Goal: Contribute content: Contribute content

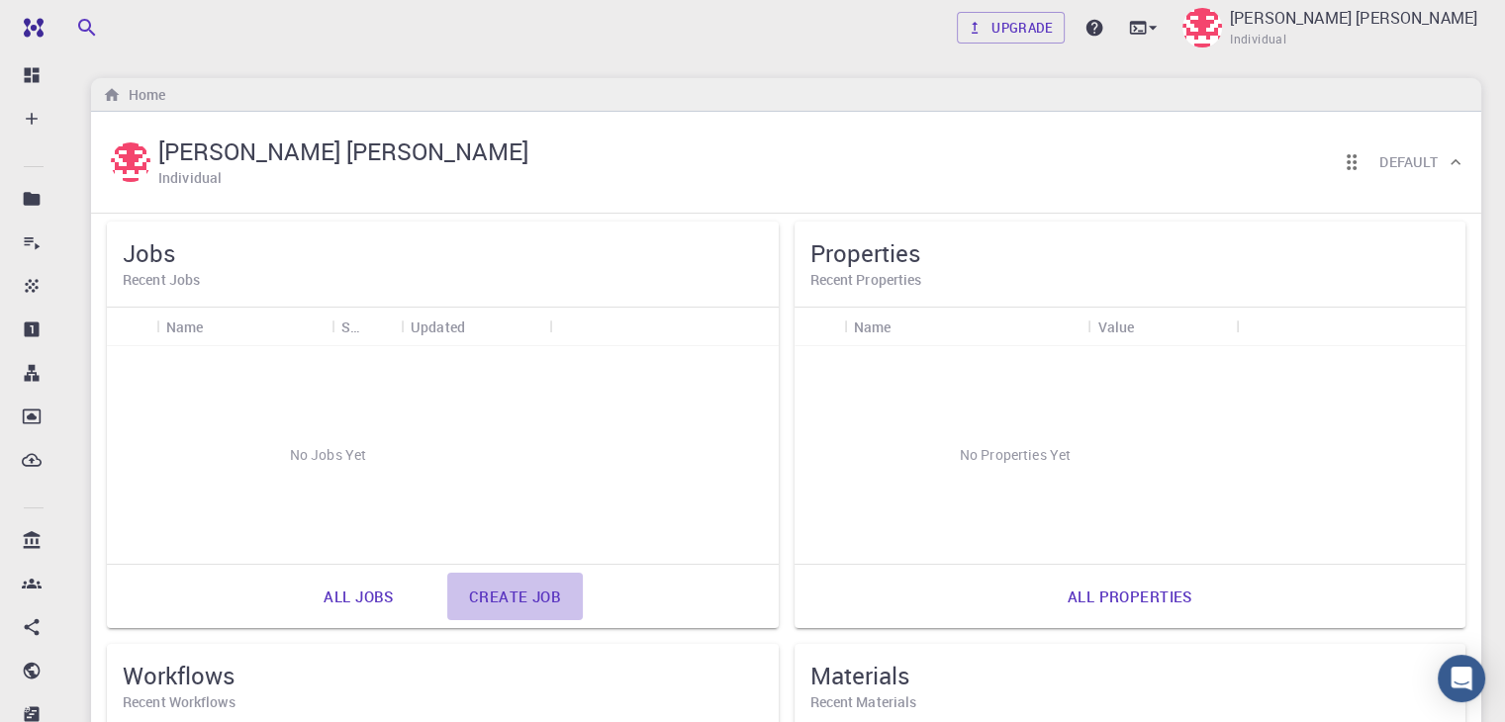
click at [447, 610] on link "Create job" at bounding box center [515, 596] width 136 height 47
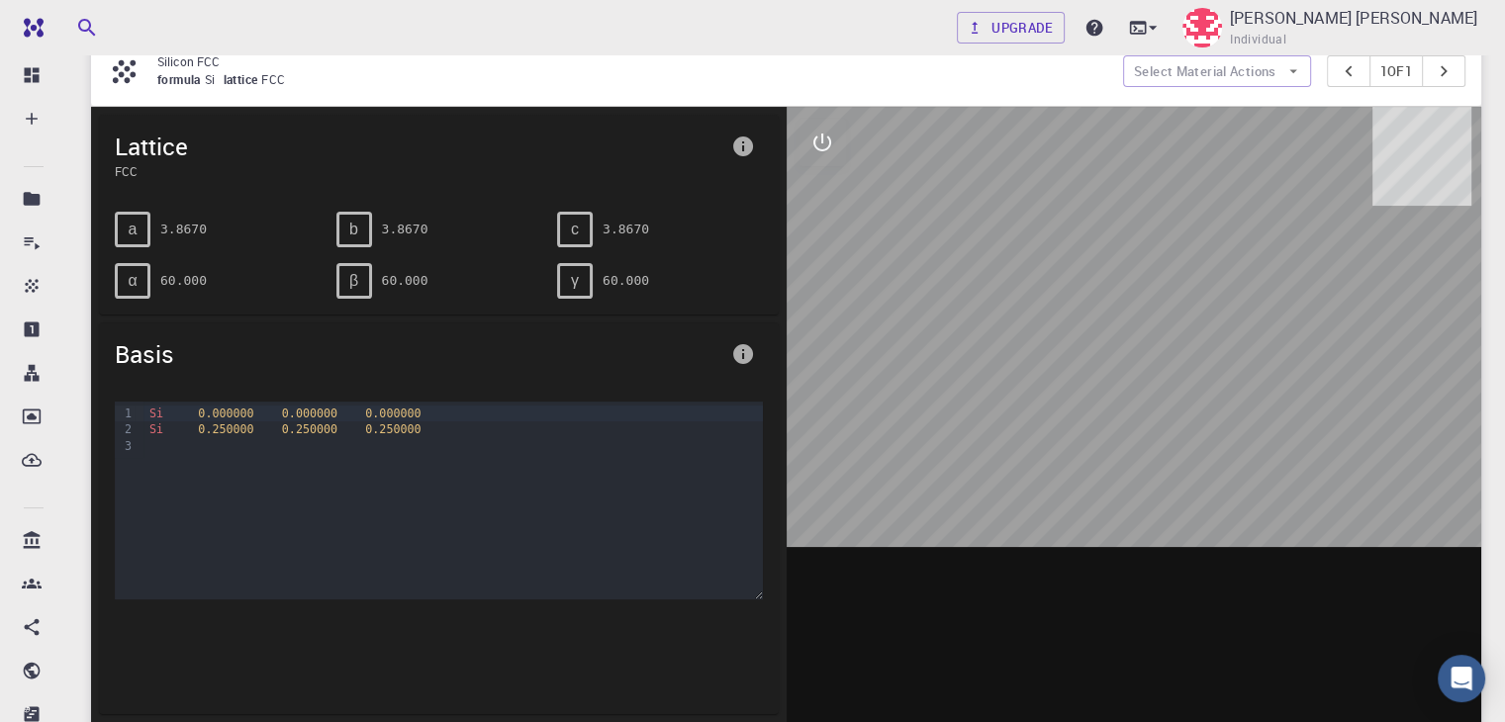
scroll to position [221, 0]
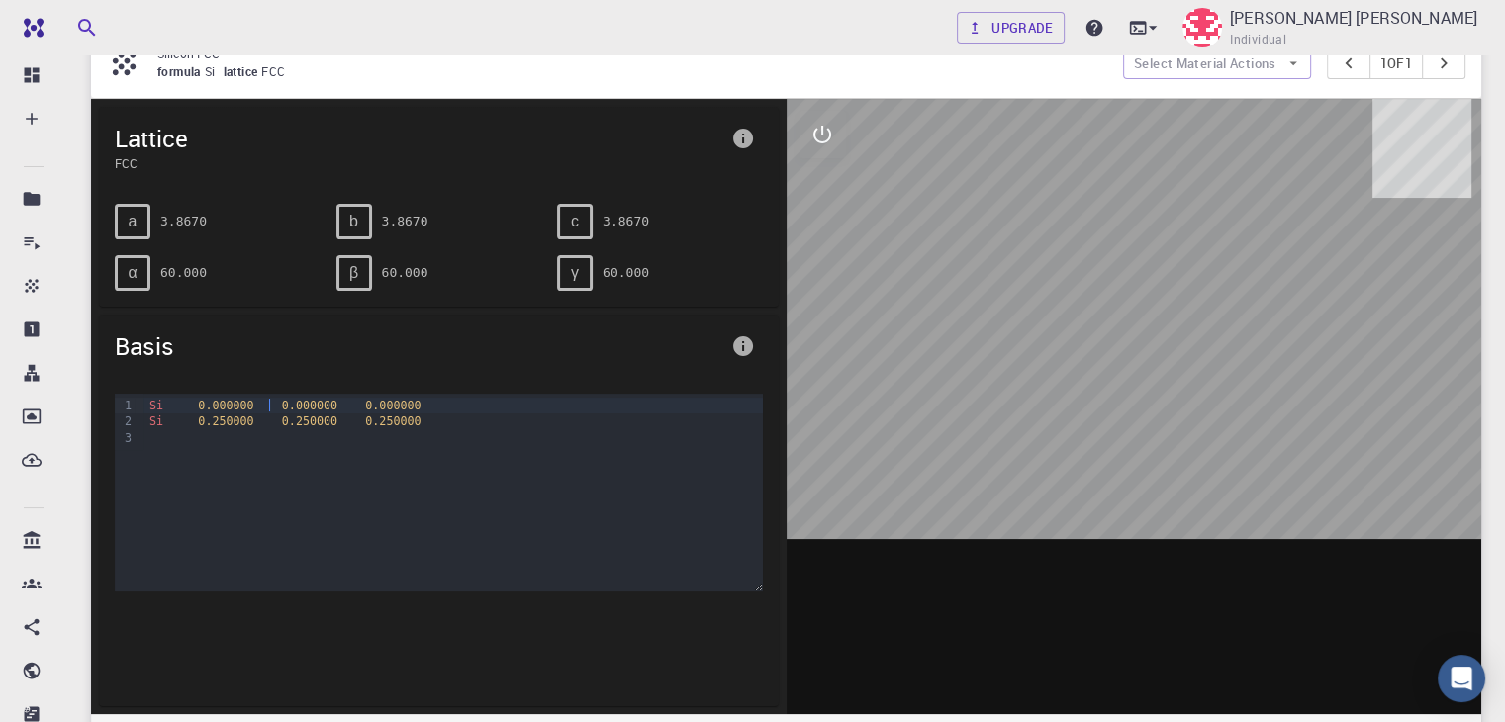
click at [282, 399] on span "0.000000" at bounding box center [309, 406] width 55 height 14
click at [179, 401] on div "Si 0.000000 0.000000 0.000000" at bounding box center [452, 406] width 618 height 16
click at [151, 430] on div at bounding box center [452, 438] width 618 height 16
click at [825, 123] on icon "interactive" at bounding box center [822, 135] width 24 height 24
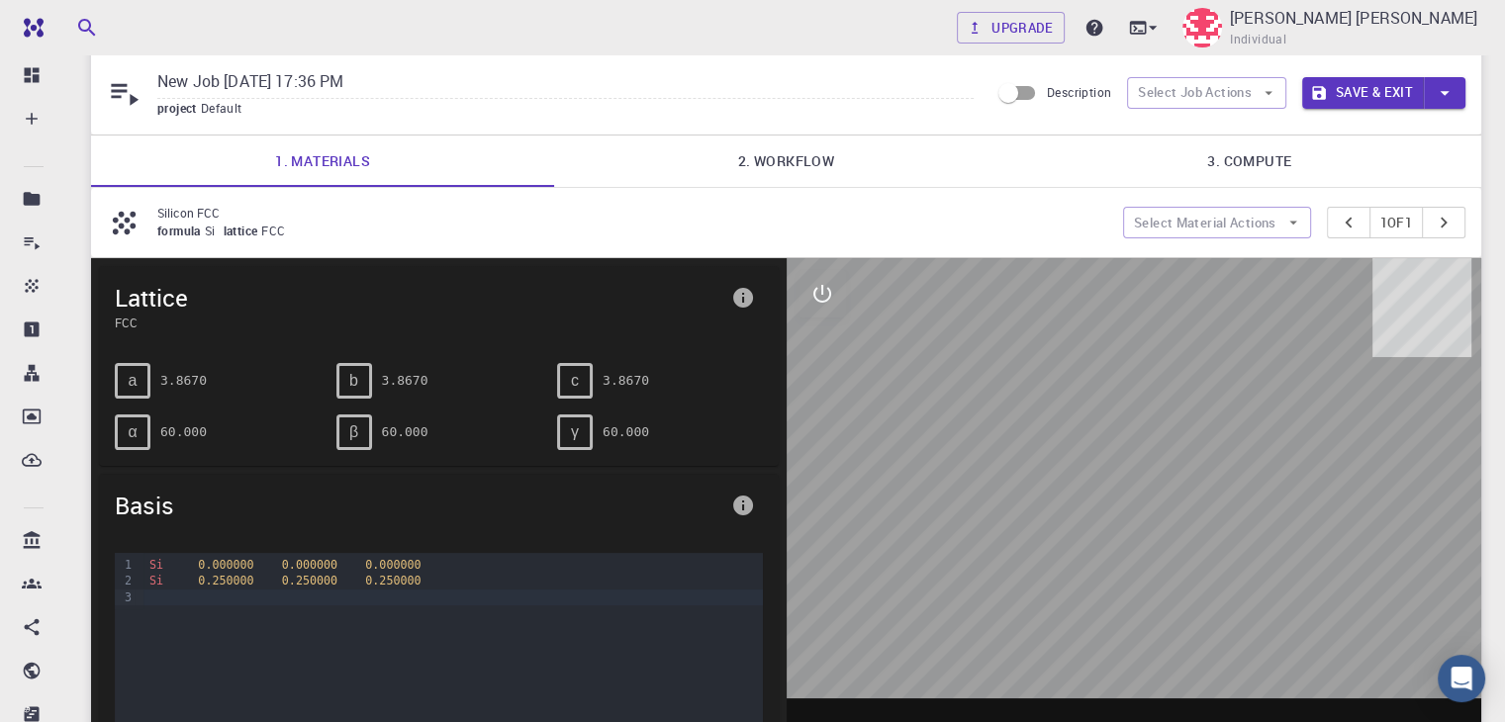
scroll to position [54, 0]
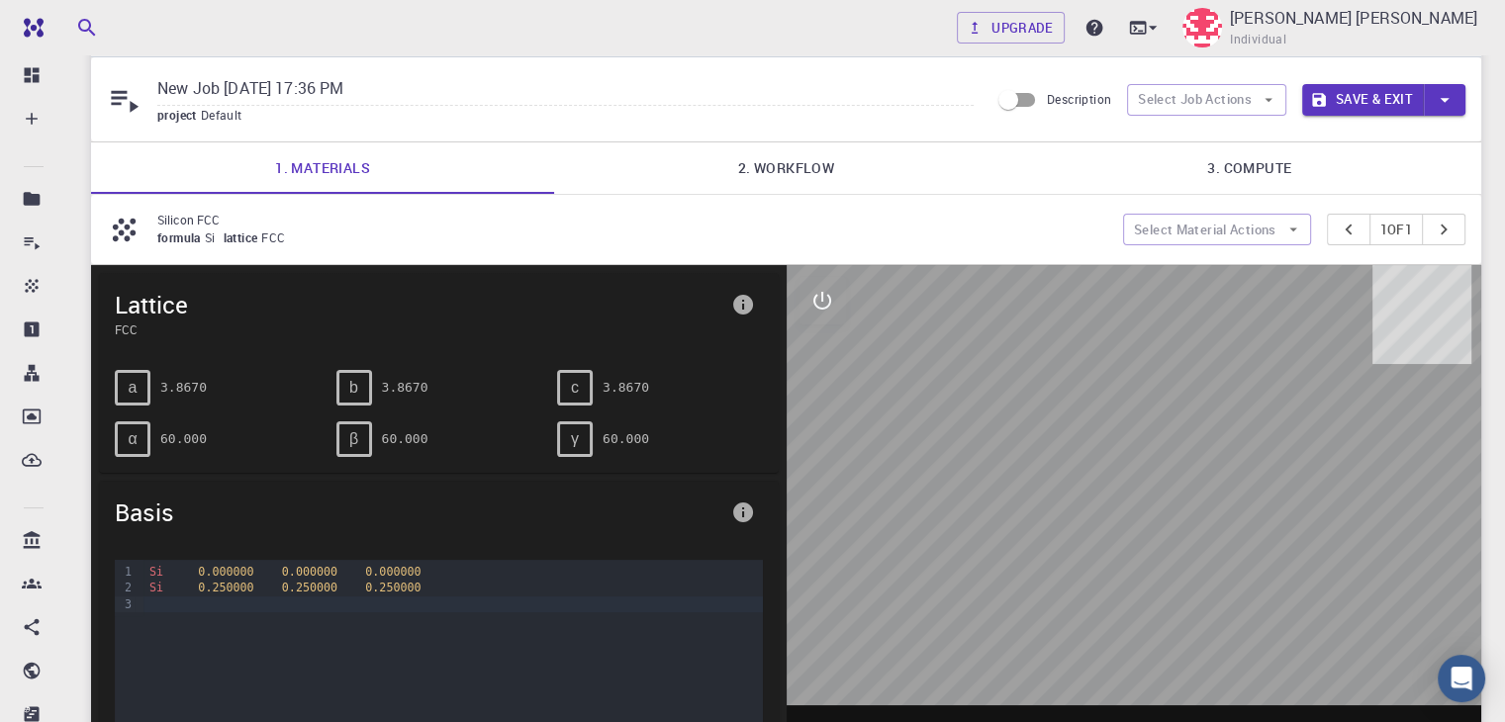
click at [211, 80] on input "New Job [DATE] 17:36 PM" at bounding box center [565, 89] width 816 height 33
type input "TiO2-Mxene"
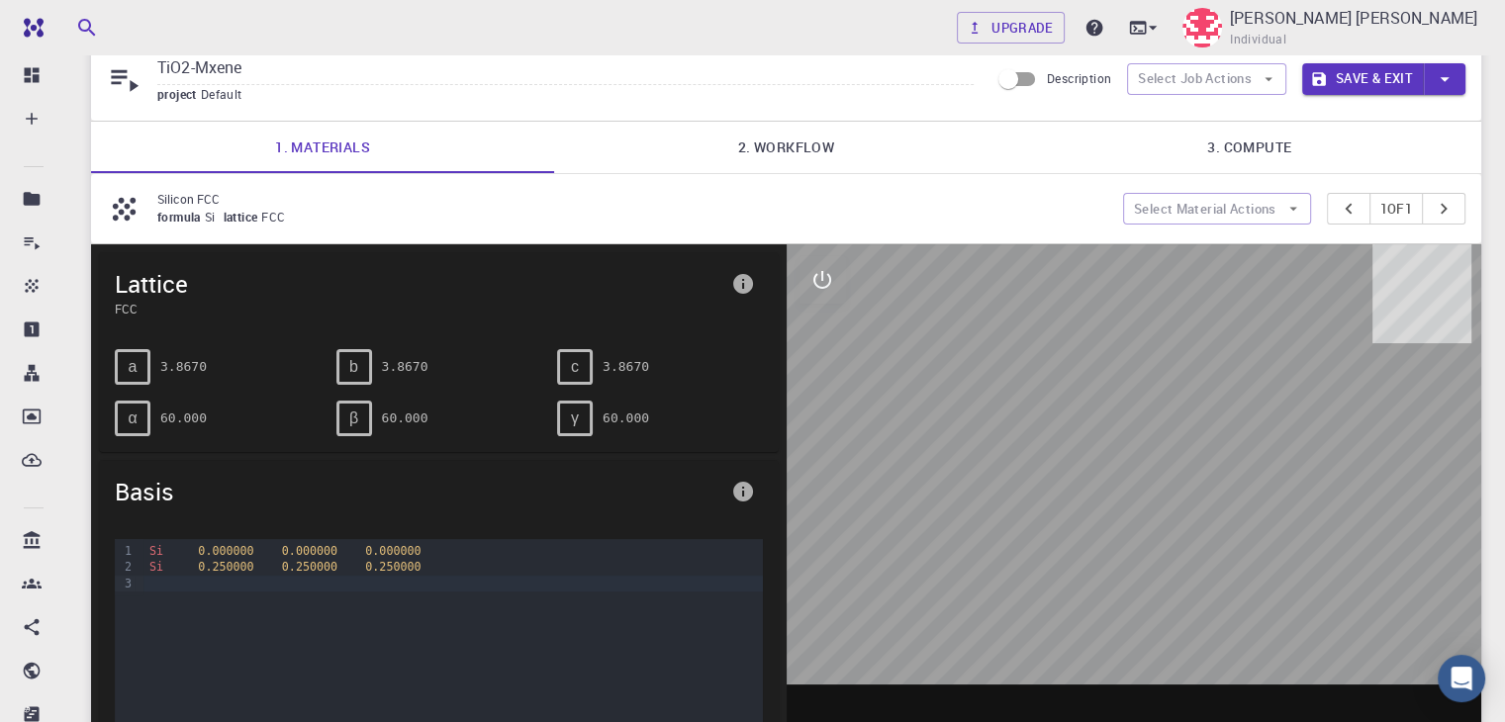
scroll to position [74, 0]
click at [813, 143] on link "2. Workflow" at bounding box center [785, 148] width 463 height 51
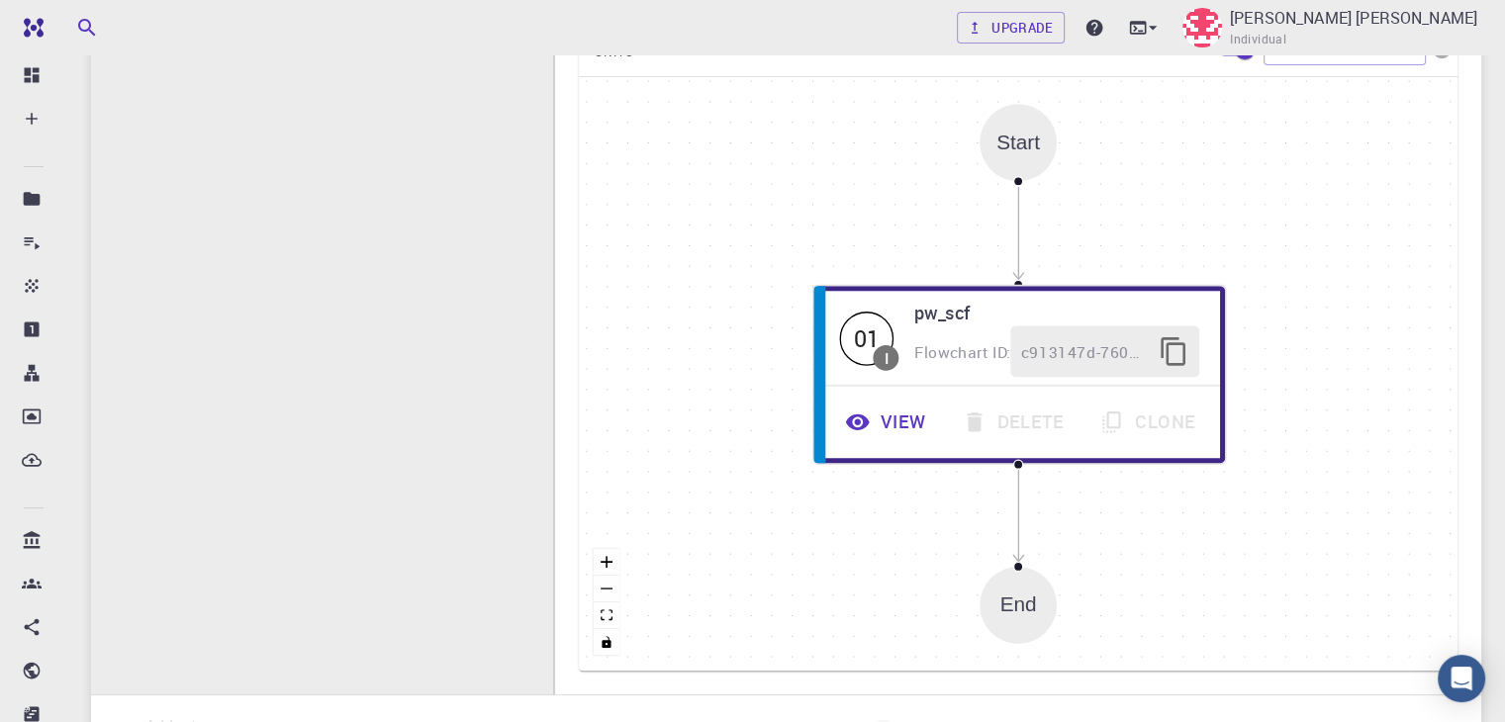
scroll to position [526, 0]
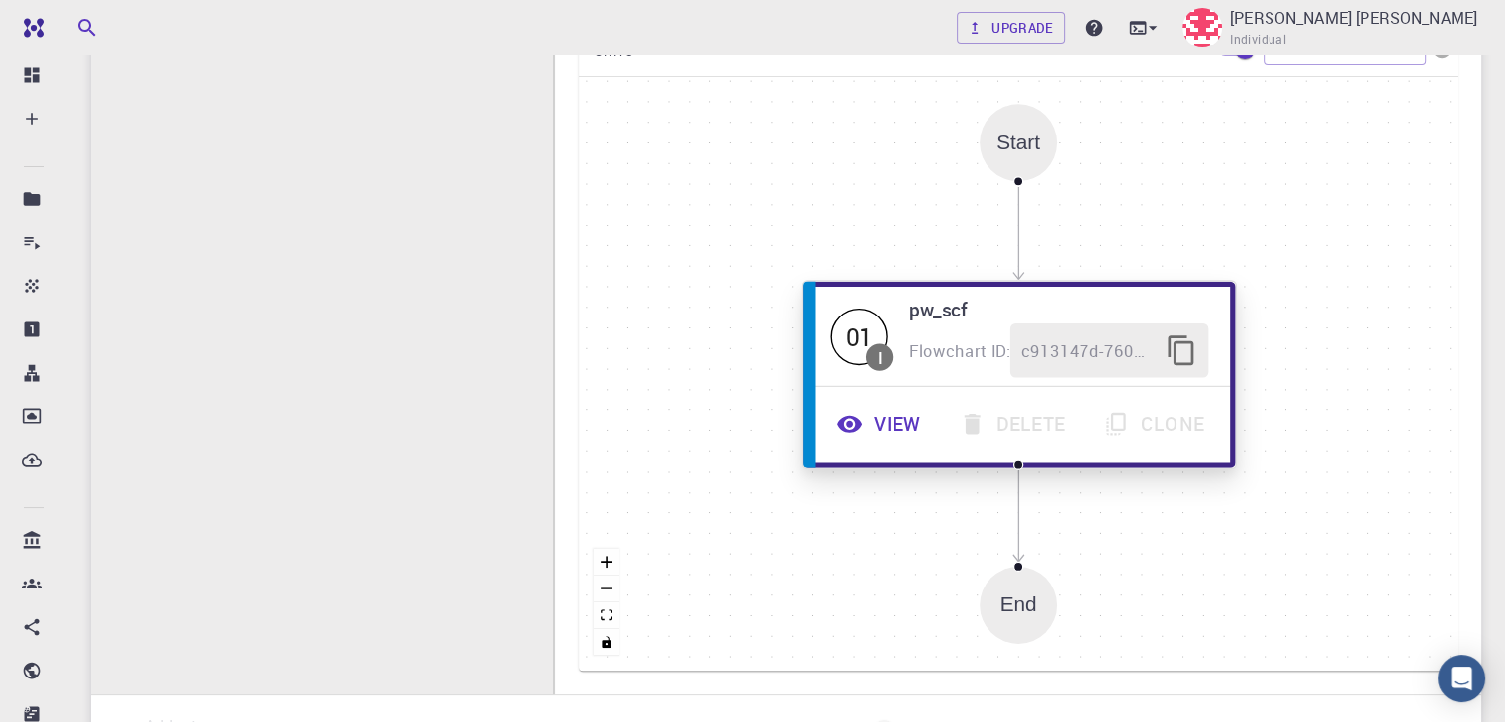
click at [1098, 349] on span "c913147d-760d-496d-93a7-dc0771034d54" at bounding box center [1088, 350] width 134 height 27
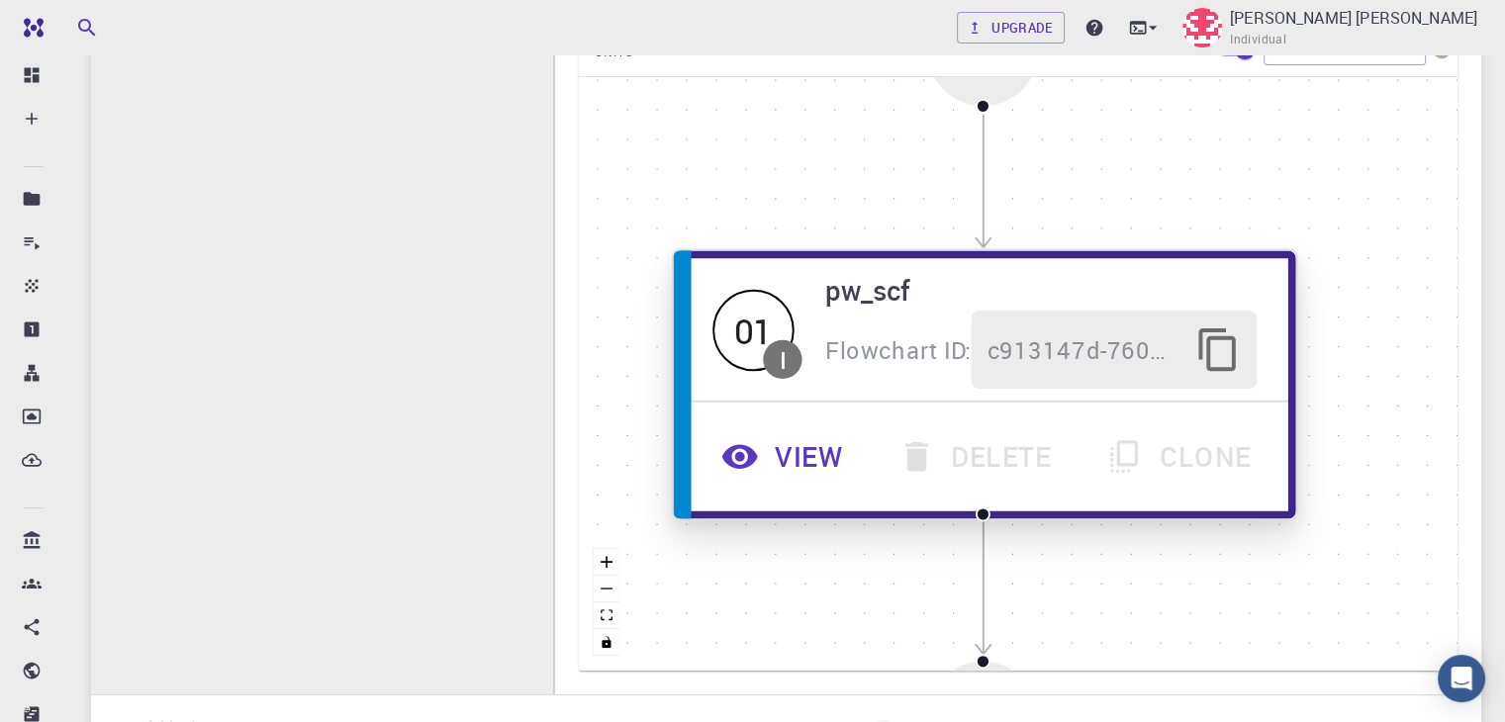
click at [740, 444] on icon "button" at bounding box center [740, 456] width 36 height 25
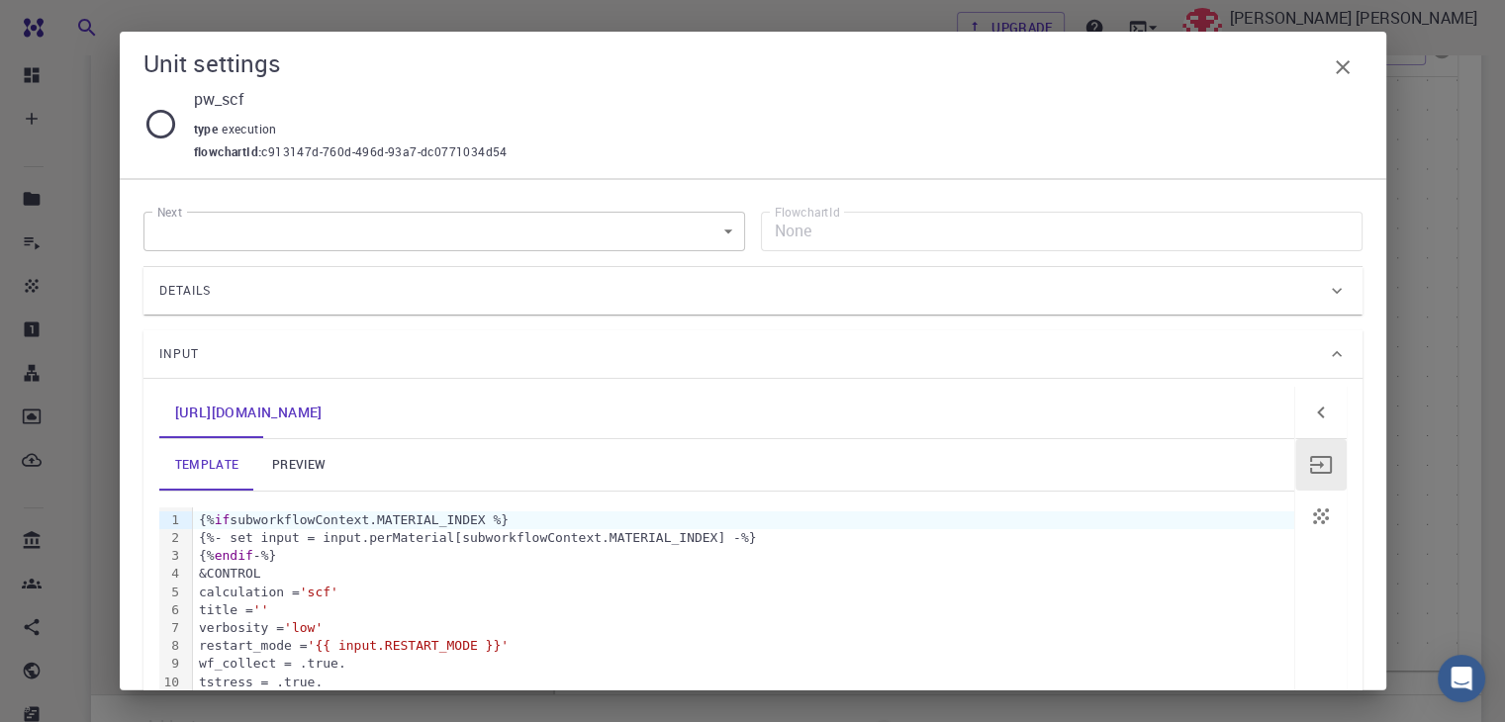
click at [642, 357] on div "Input" at bounding box center [742, 354] width 1167 height 32
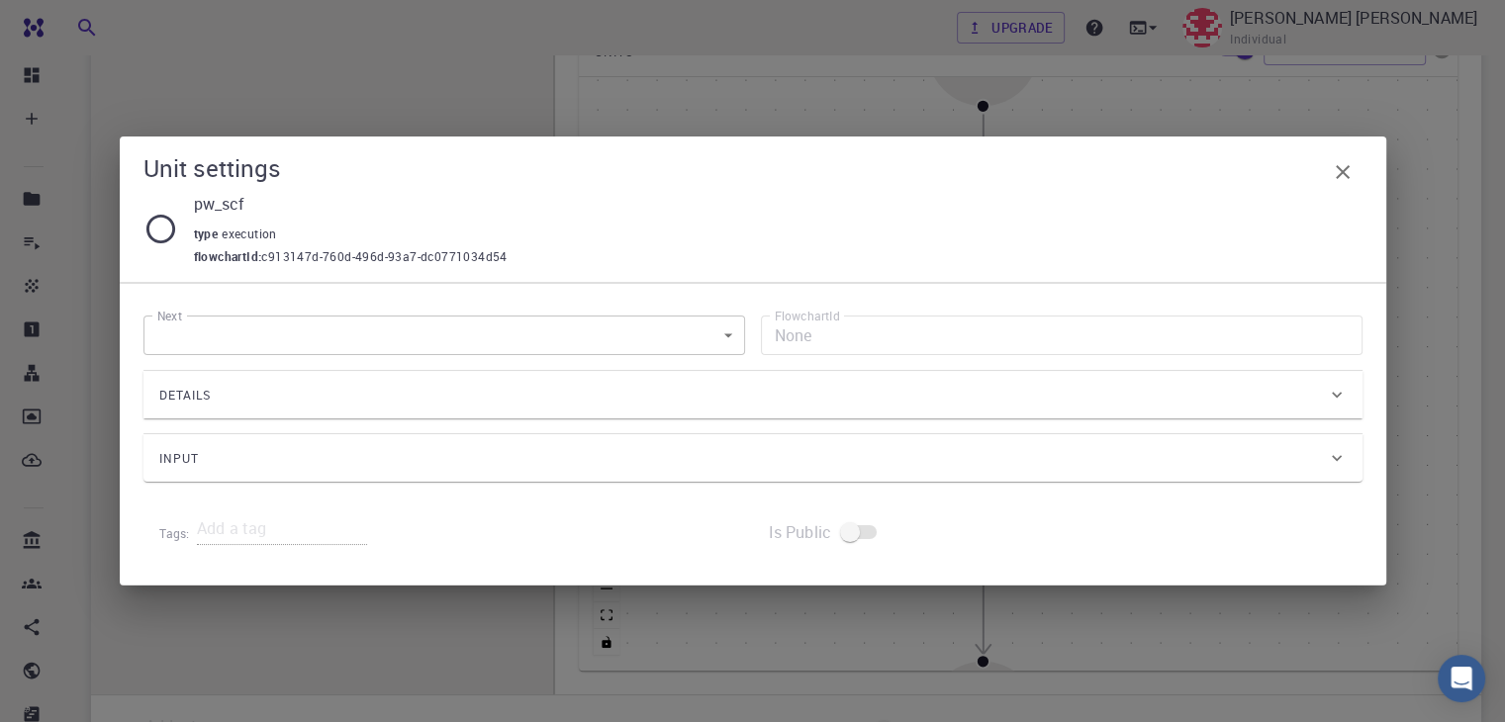
click at [642, 357] on div "Next ​ Next FlowchartId None FlowchartId Details Application Name Quantum Espre…" at bounding box center [752, 399] width 1219 height 198
click at [673, 343] on body "Free Dashboard Create New Job New Material Create Material Upload File Import f…" at bounding box center [752, 198] width 1505 height 1448
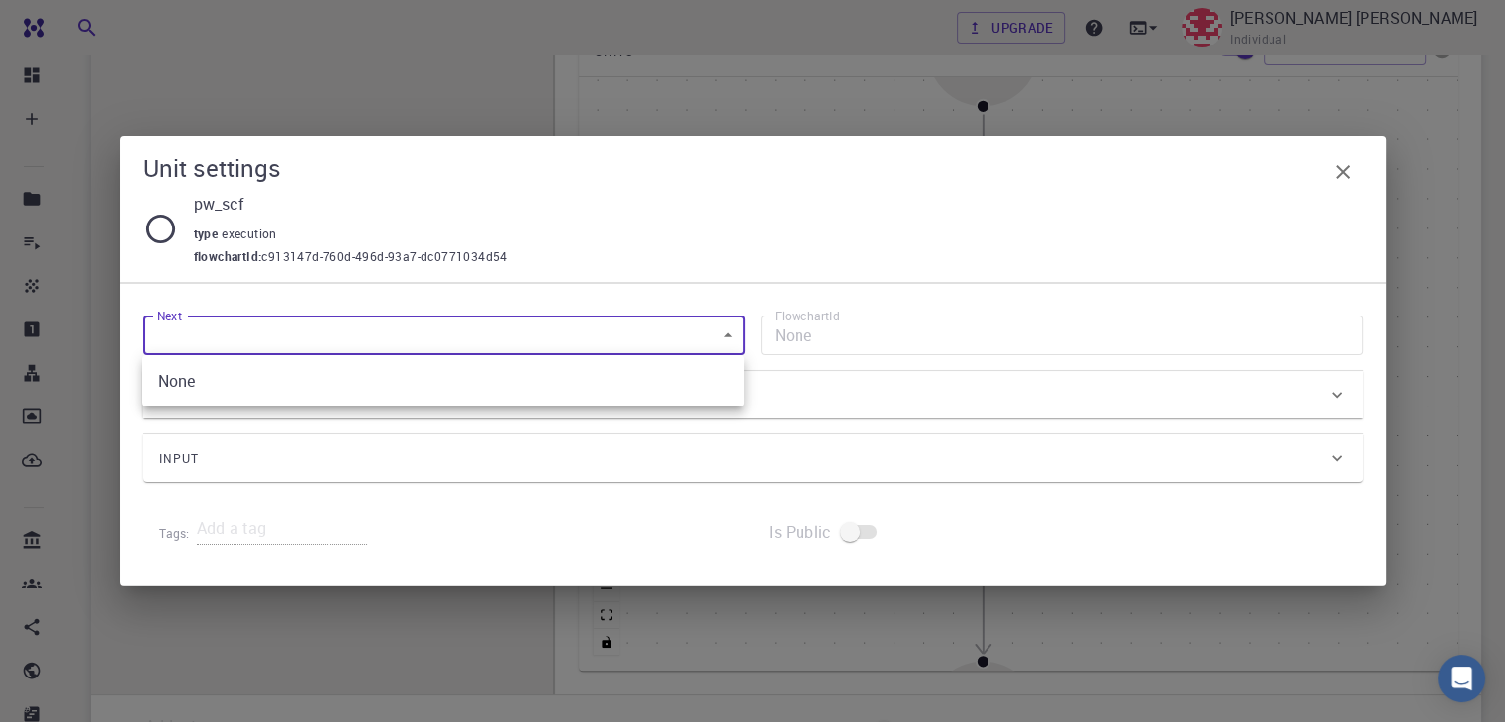
click at [673, 343] on div at bounding box center [752, 361] width 1505 height 722
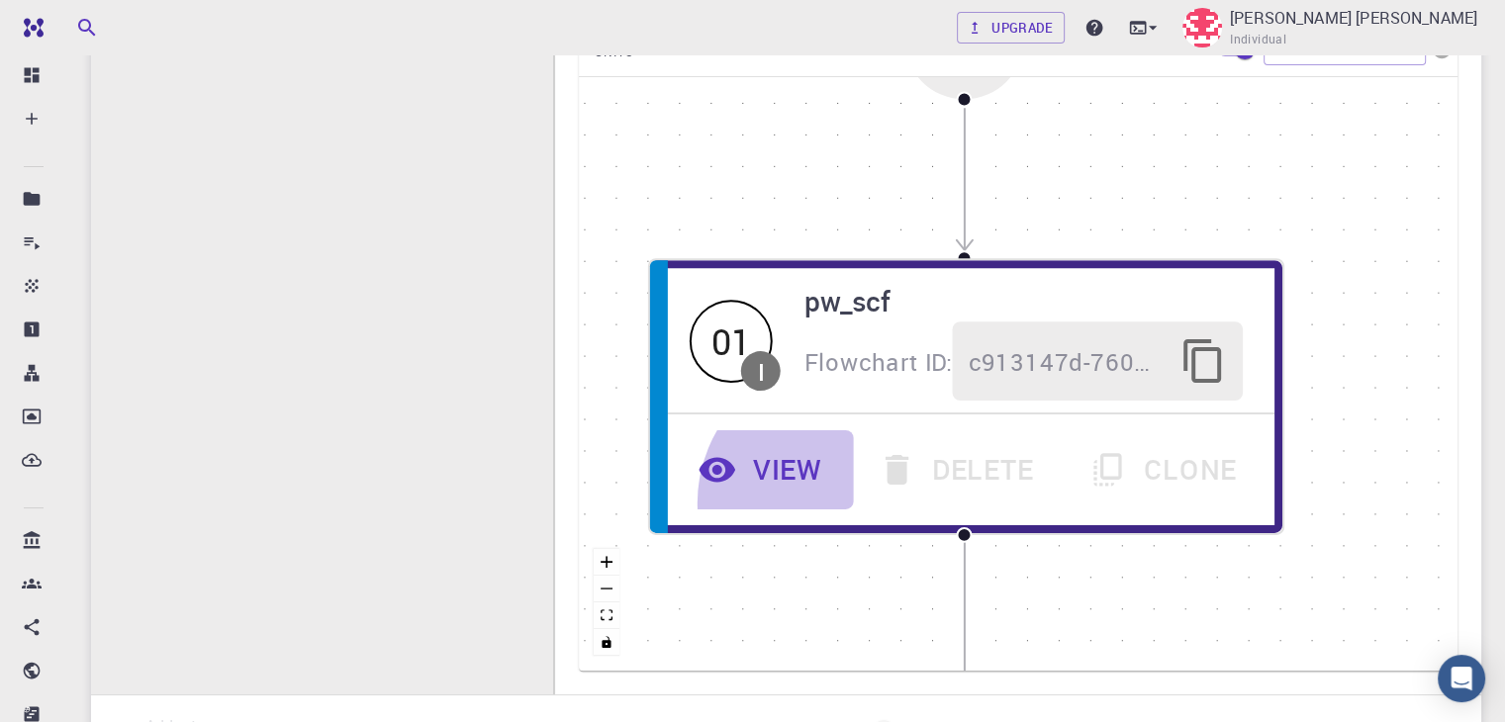
scroll to position [0, 0]
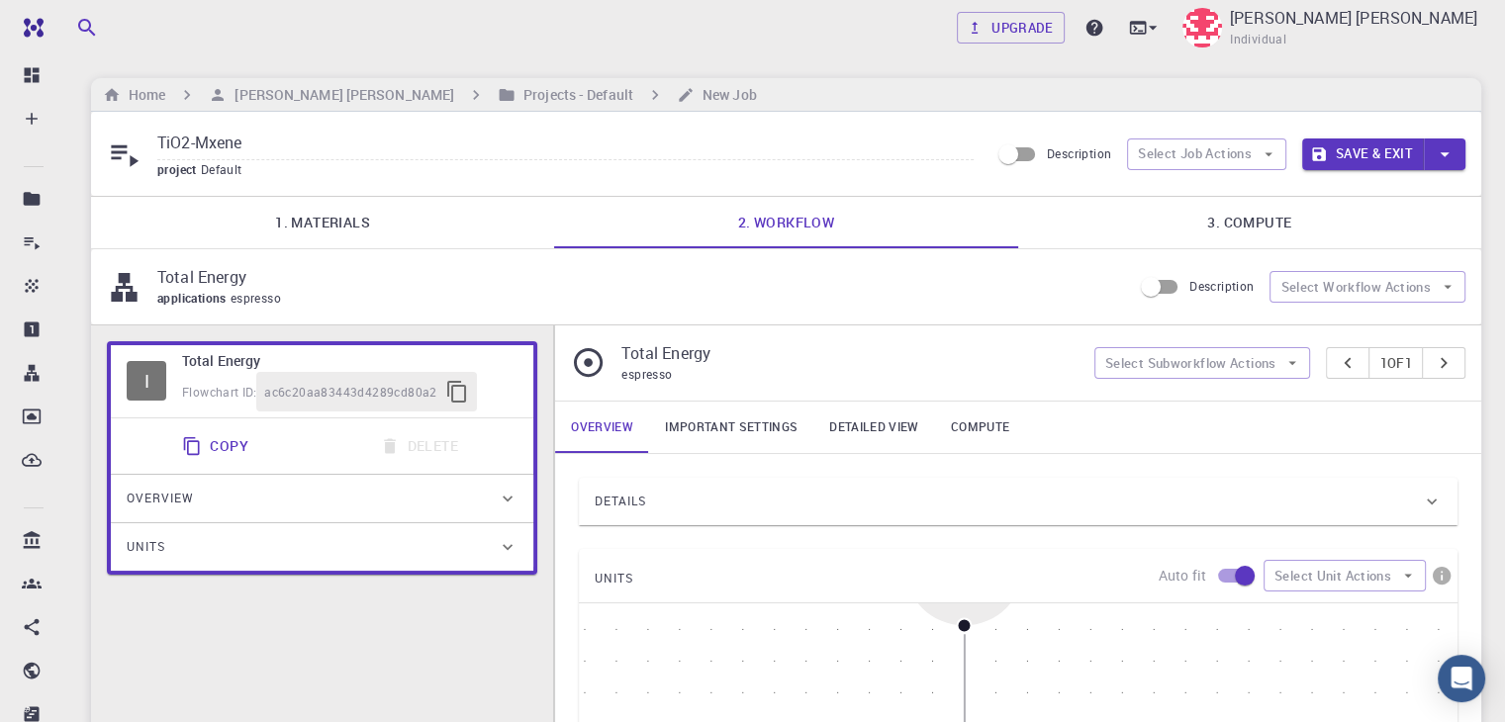
click at [381, 385] on span "ac6c20aa83443d4289cd80a2" at bounding box center [350, 393] width 173 height 20
click at [379, 254] on div "Total Energy applications espresso Description Select Workflow Actions" at bounding box center [786, 286] width 1390 height 75
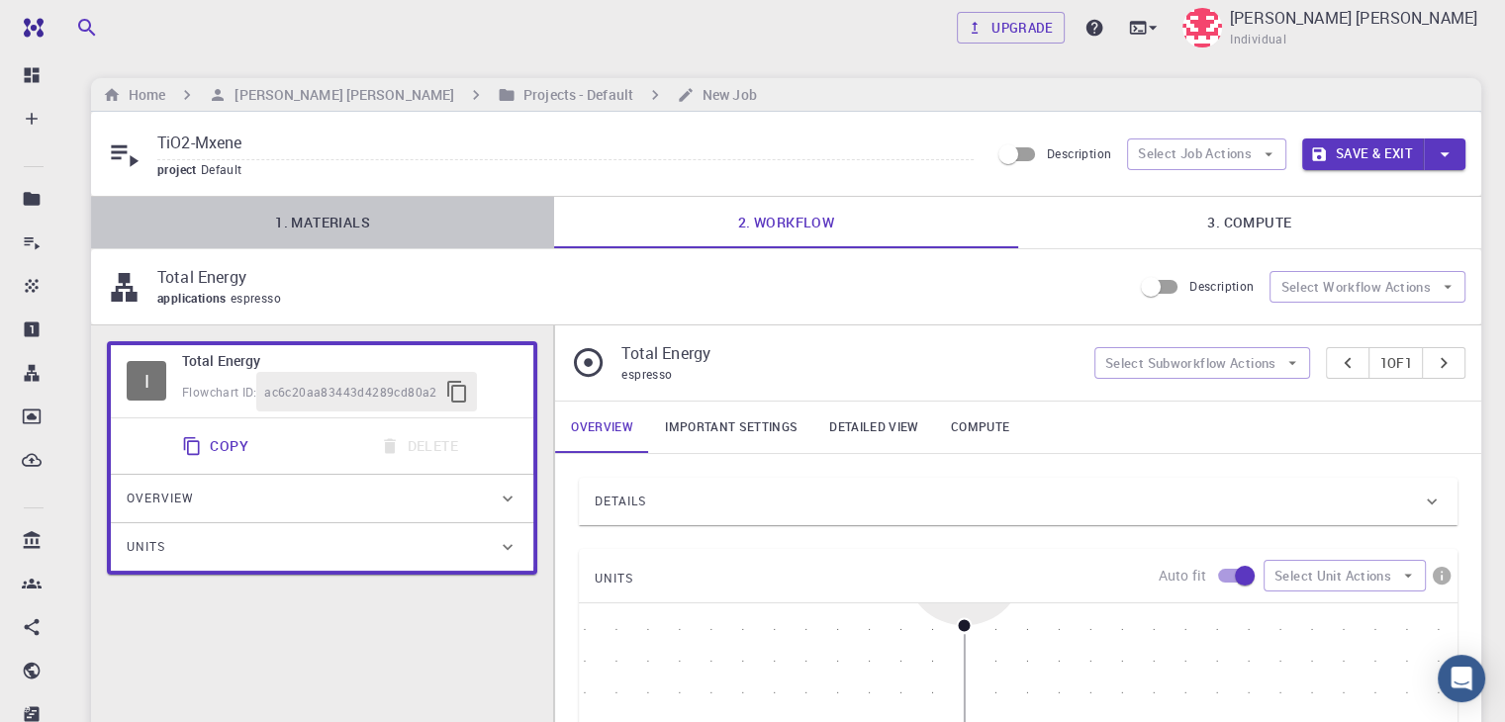
click at [382, 230] on link "1. Materials" at bounding box center [322, 222] width 463 height 51
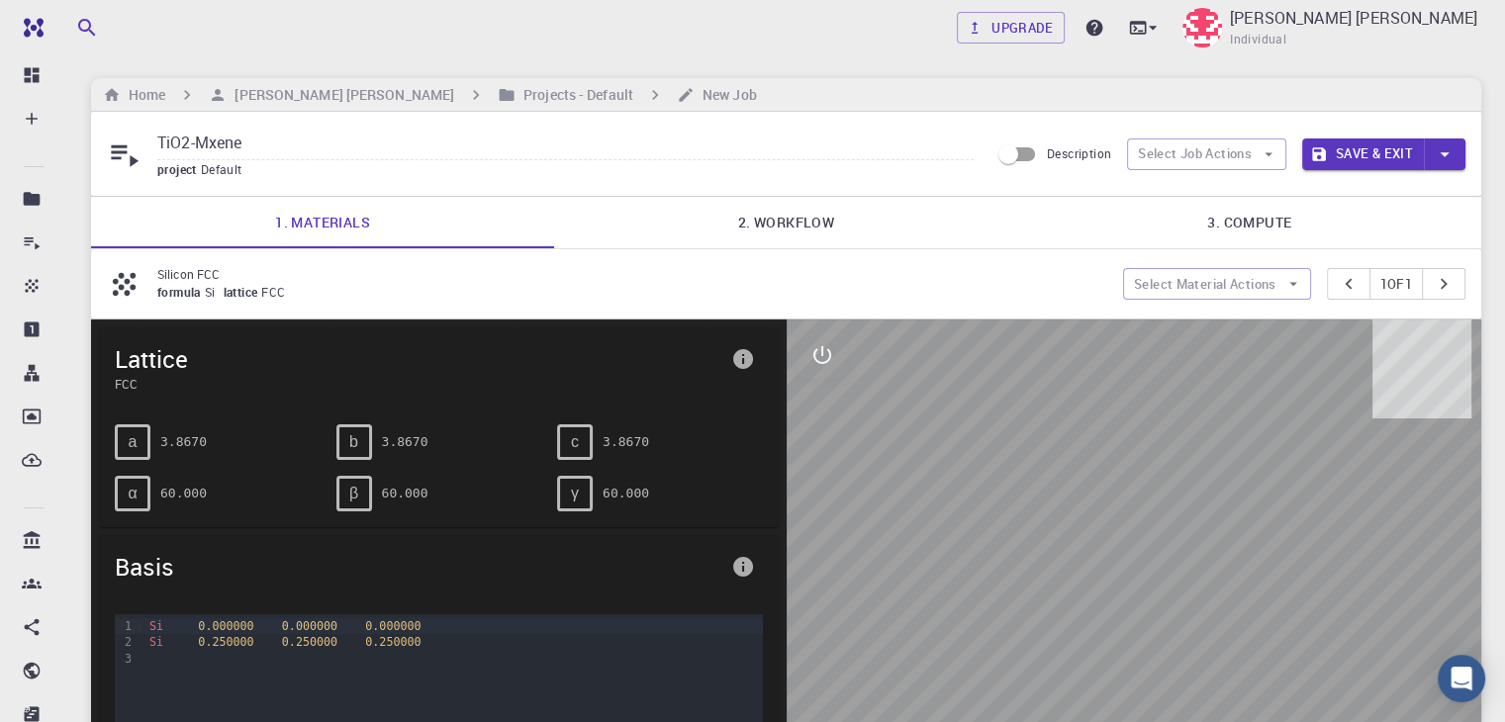
click at [1260, 213] on link "3. Compute" at bounding box center [1249, 222] width 463 height 51
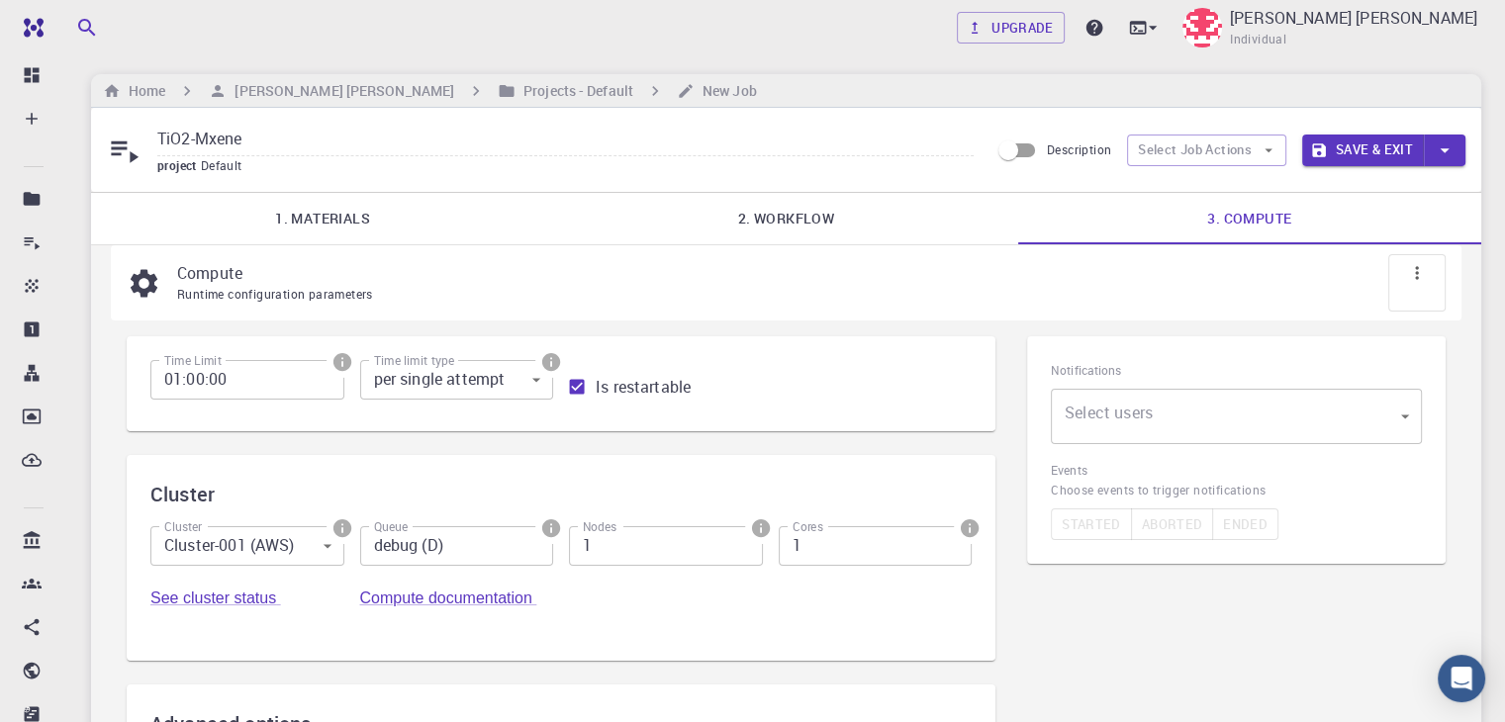
scroll to position [3, 0]
click at [1134, 383] on div "Notifications Select users ​ Select users" at bounding box center [1236, 403] width 371 height 84
click at [305, 218] on link "1. Materials" at bounding box center [322, 219] width 463 height 51
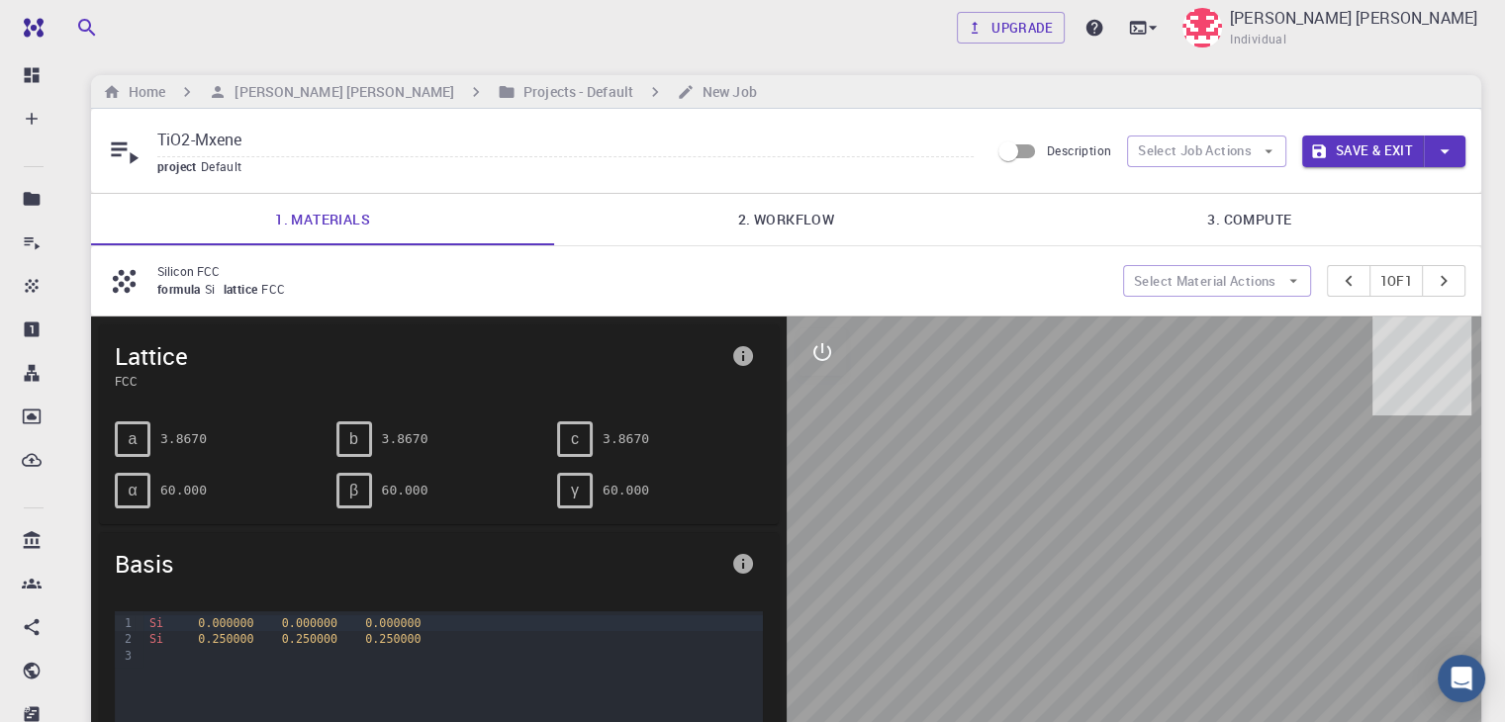
scroll to position [128, 0]
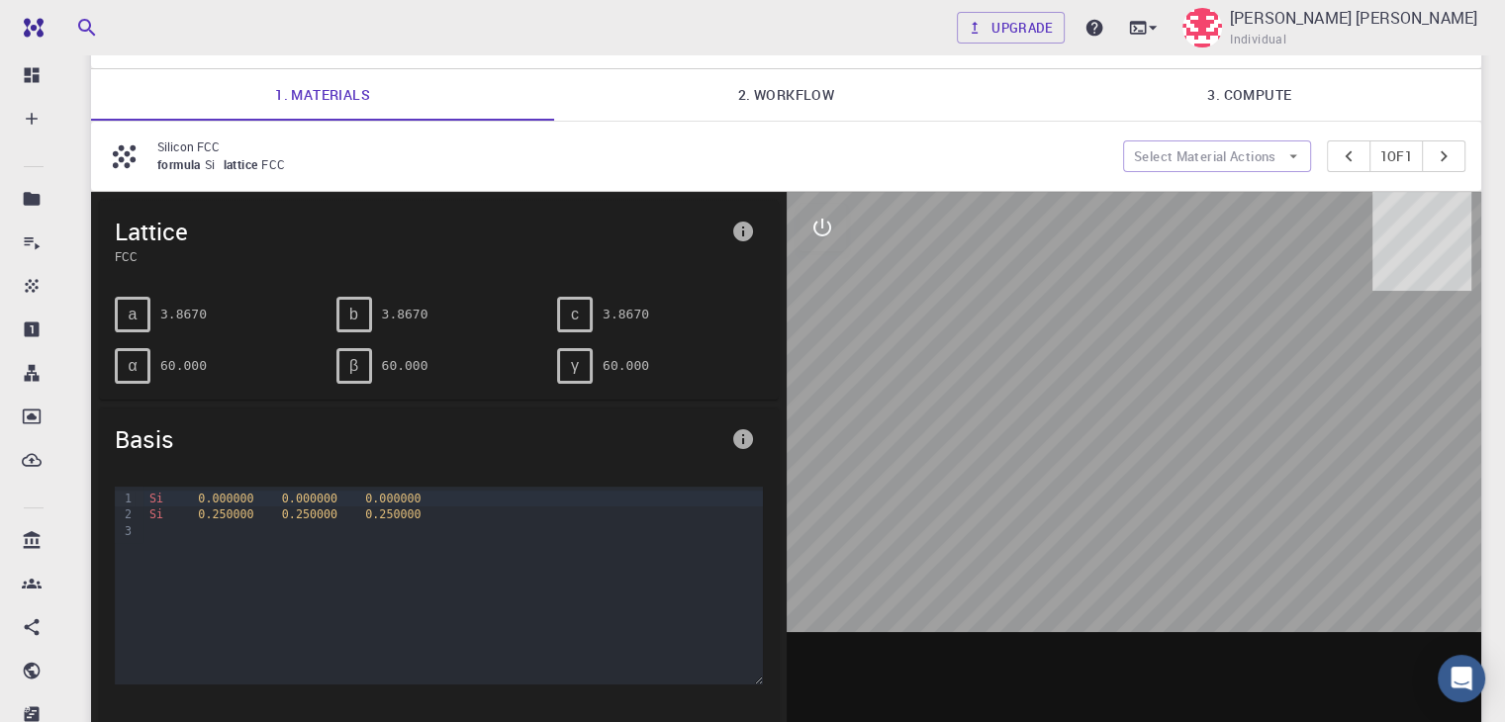
click at [166, 312] on pre "3.8670" at bounding box center [183, 314] width 46 height 35
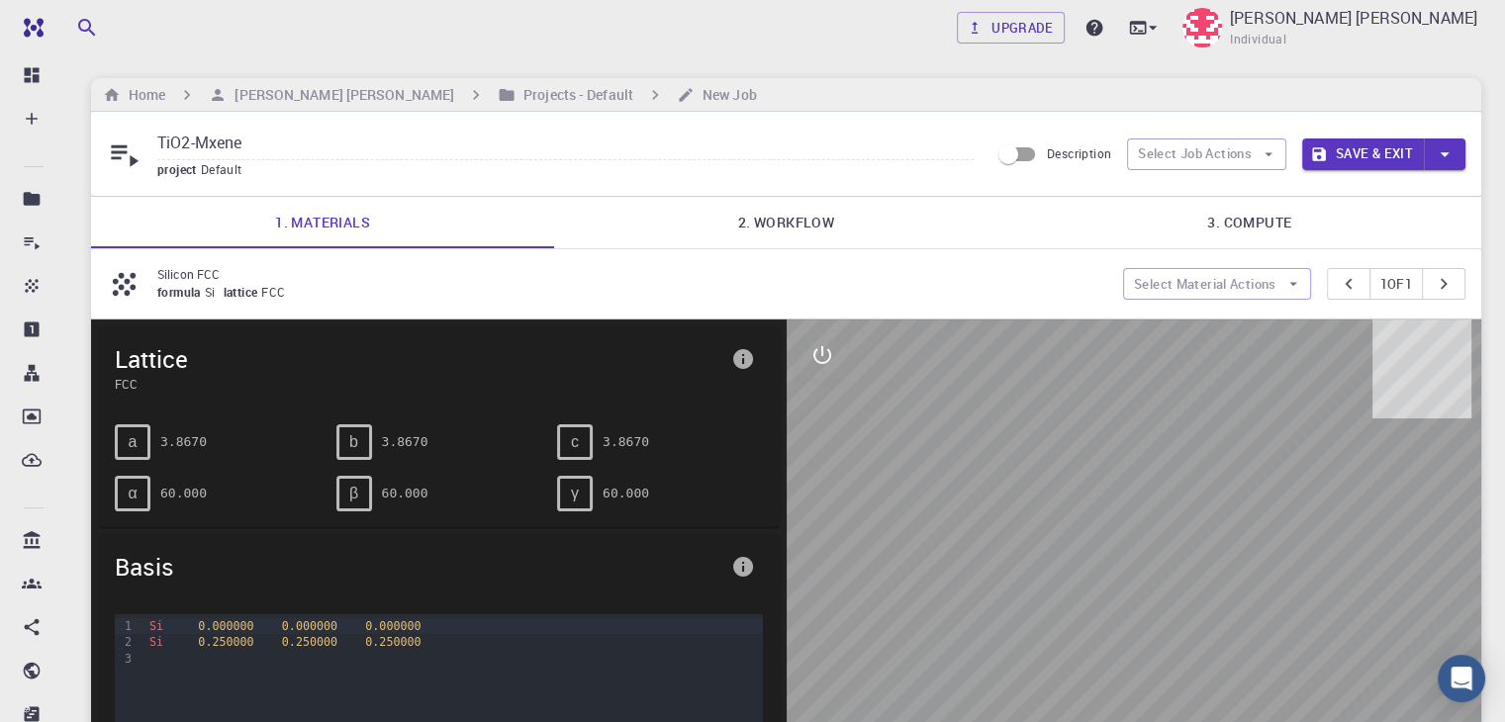
click at [209, 302] on div "Silicon FCC formula Si lattice FCC Select Material Actions 1 of 1" at bounding box center [786, 283] width 1390 height 69
click at [1187, 283] on button "Select Material Actions" at bounding box center [1217, 284] width 188 height 32
click at [1212, 347] on span "Remove material" at bounding box center [1227, 354] width 121 height 20
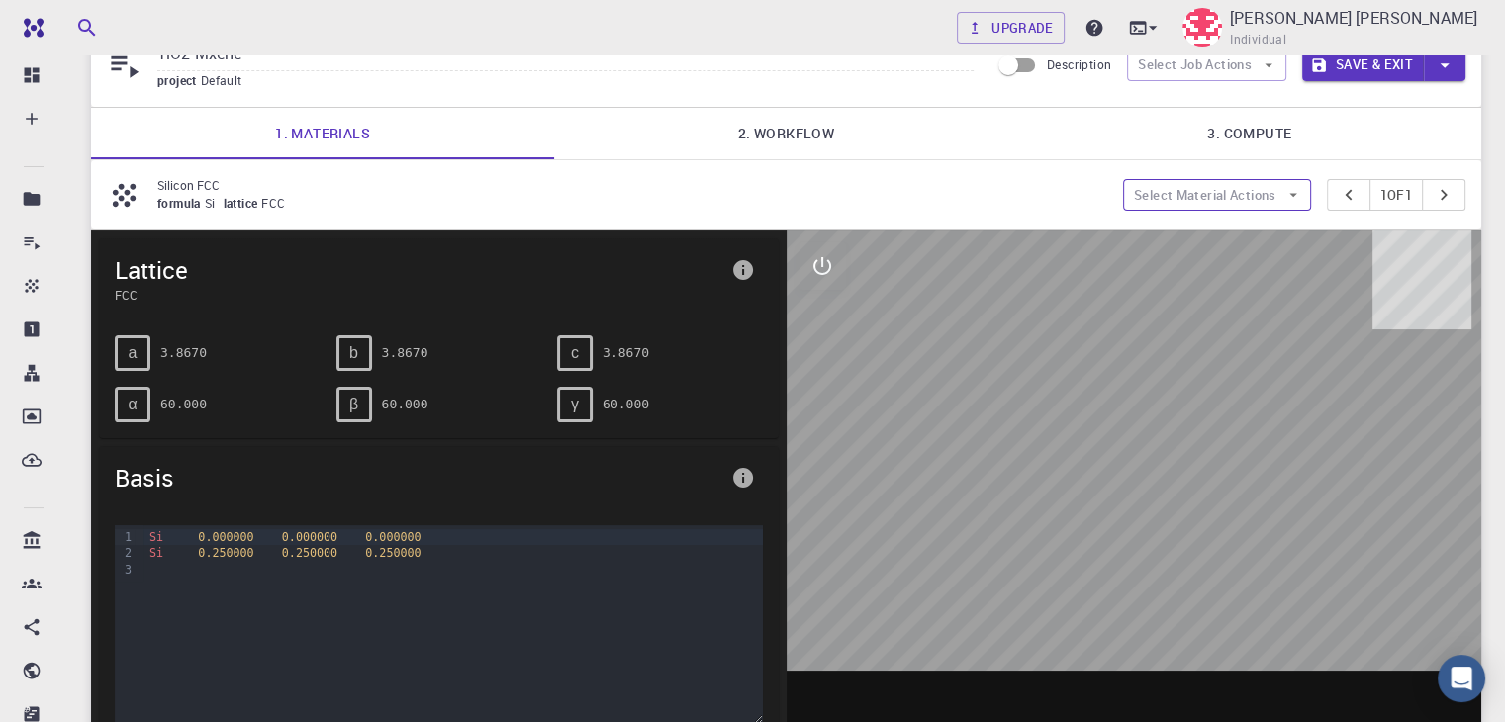
click at [1272, 181] on button "Select Material Actions" at bounding box center [1217, 195] width 188 height 32
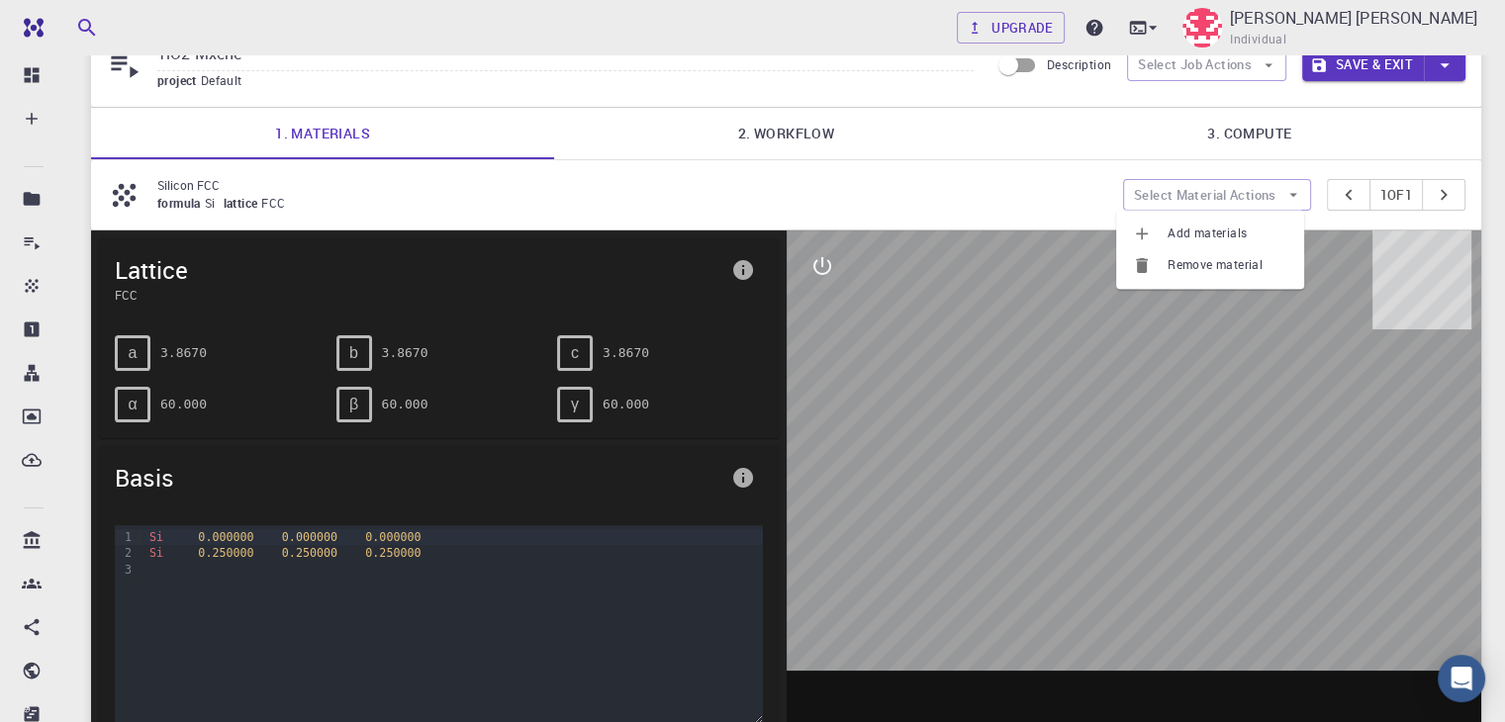
click at [1219, 233] on span "Add materials" at bounding box center [1227, 234] width 121 height 20
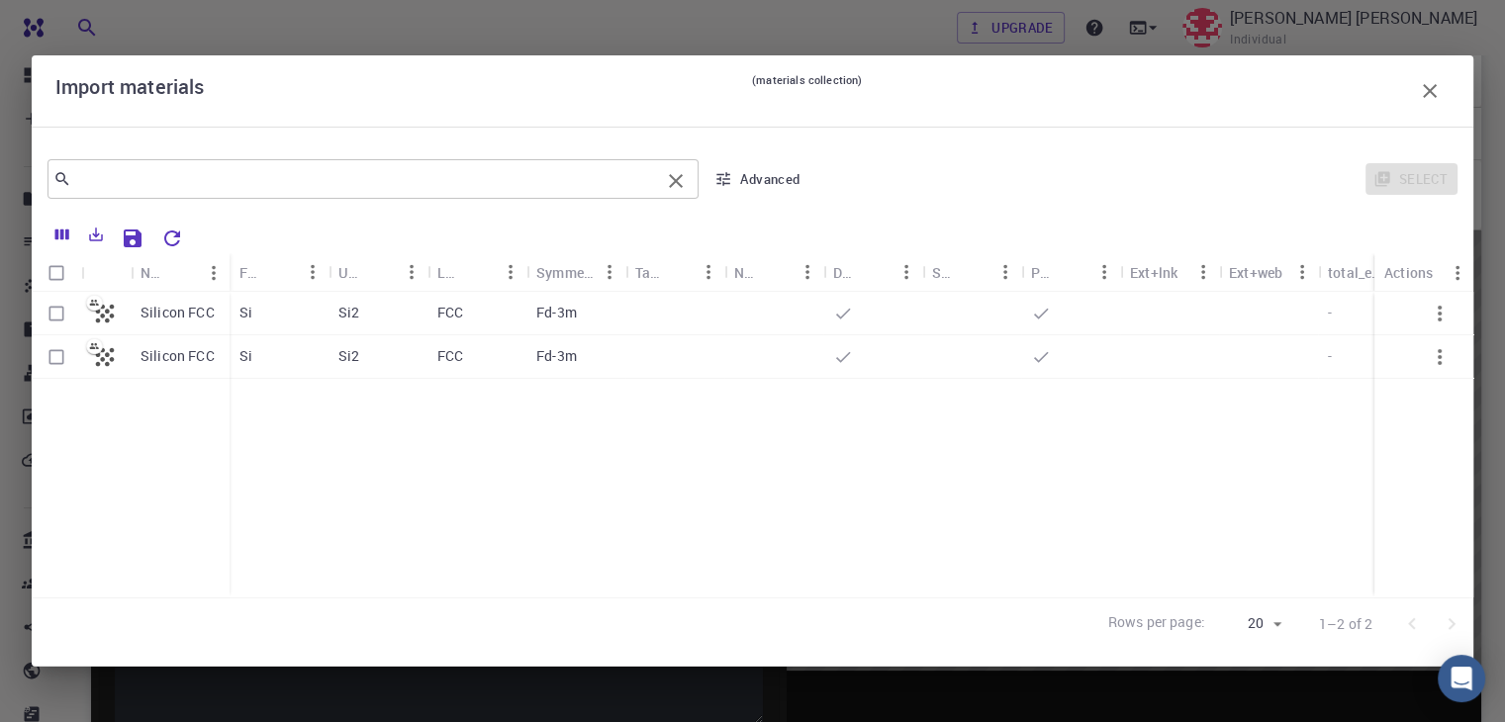
click at [561, 180] on input "text" at bounding box center [365, 179] width 589 height 28
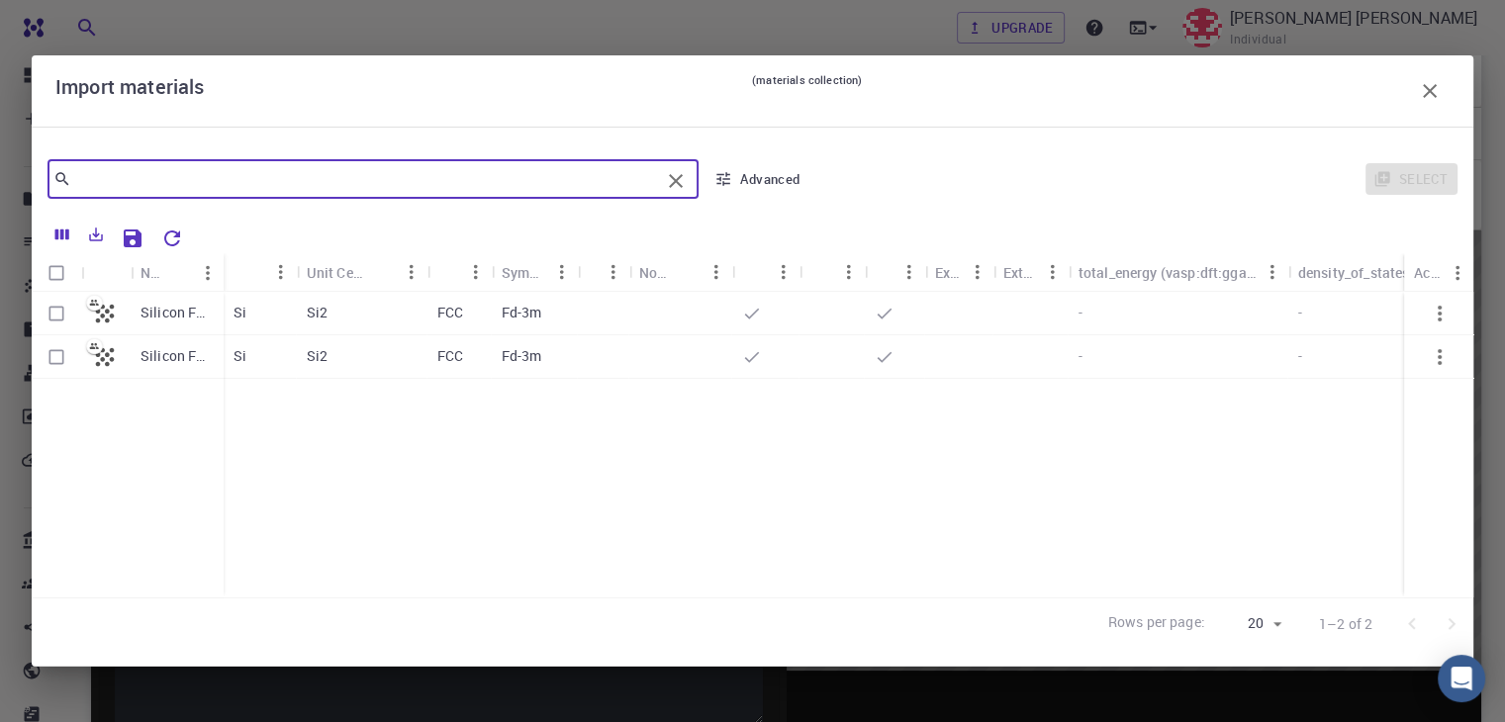
paste input "mp-390"
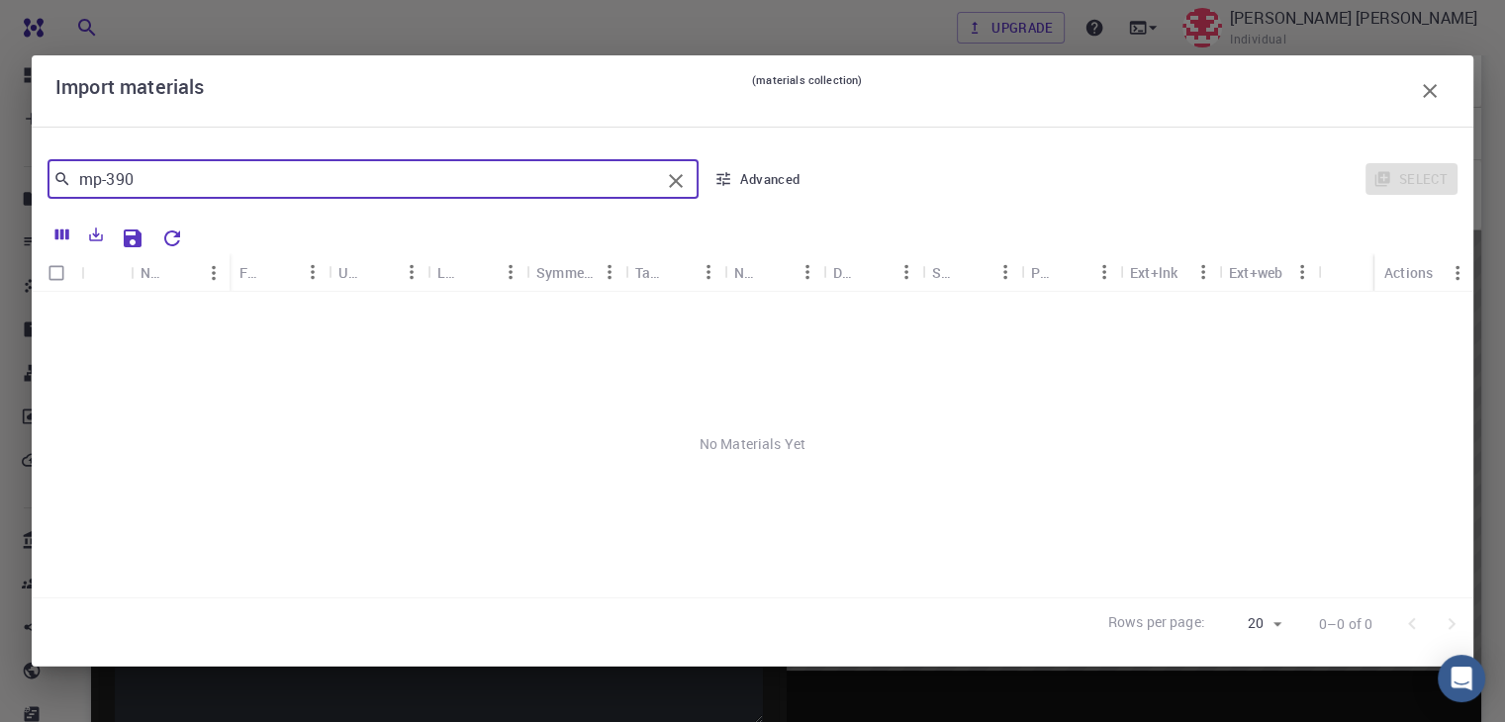
click at [647, 195] on div "mp-390 ​" at bounding box center [372, 179] width 651 height 40
type input "m"
type input "T"
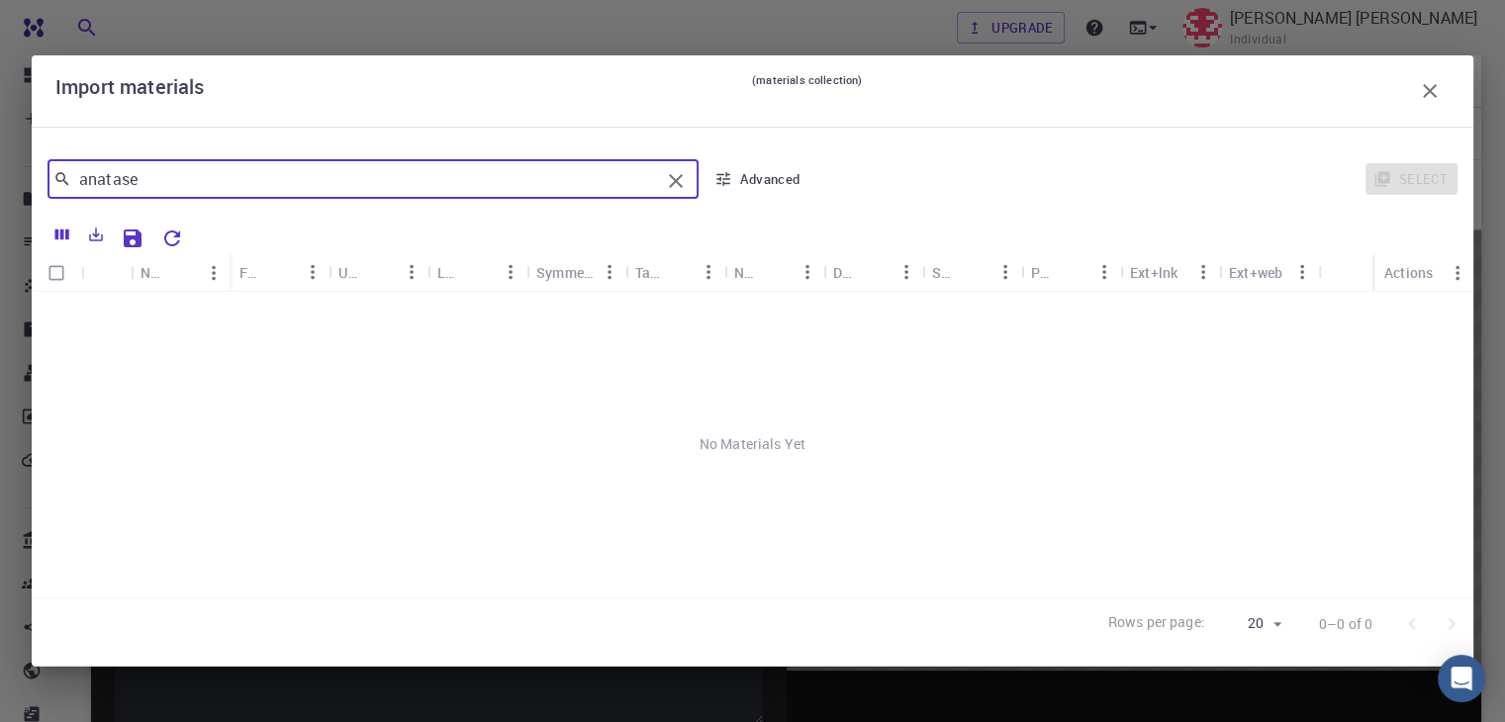
type input "anatase"
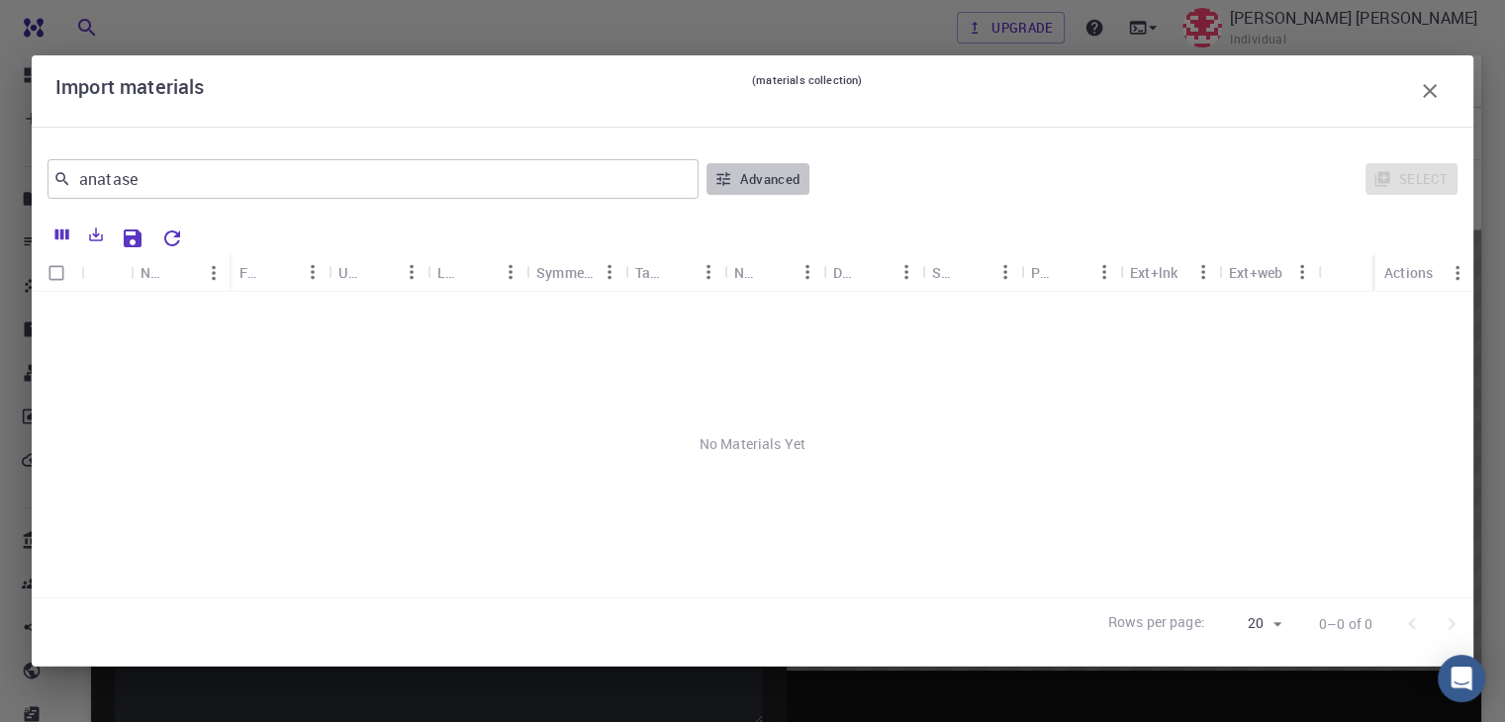
click at [758, 172] on button "Advanced" at bounding box center [757, 179] width 103 height 32
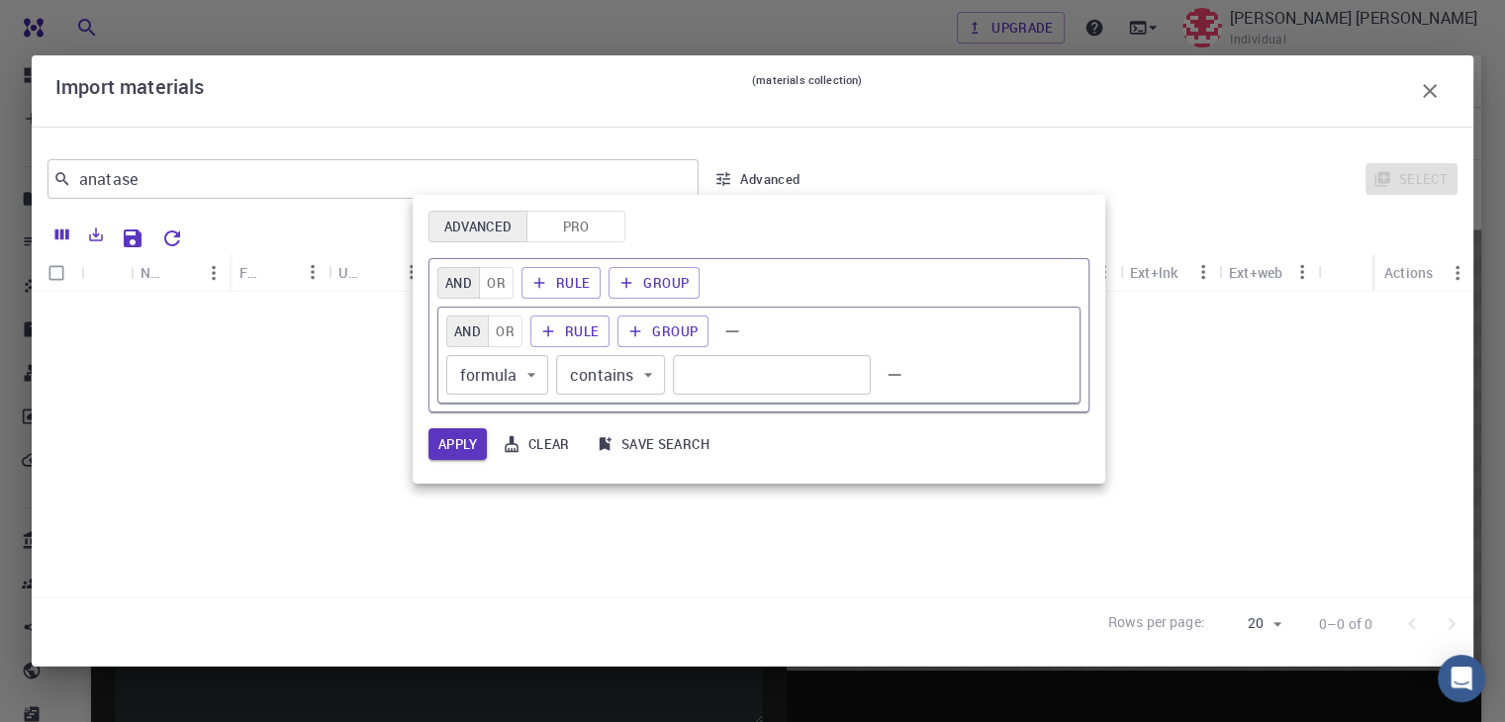
click at [598, 220] on button "Pro" at bounding box center [575, 227] width 99 height 32
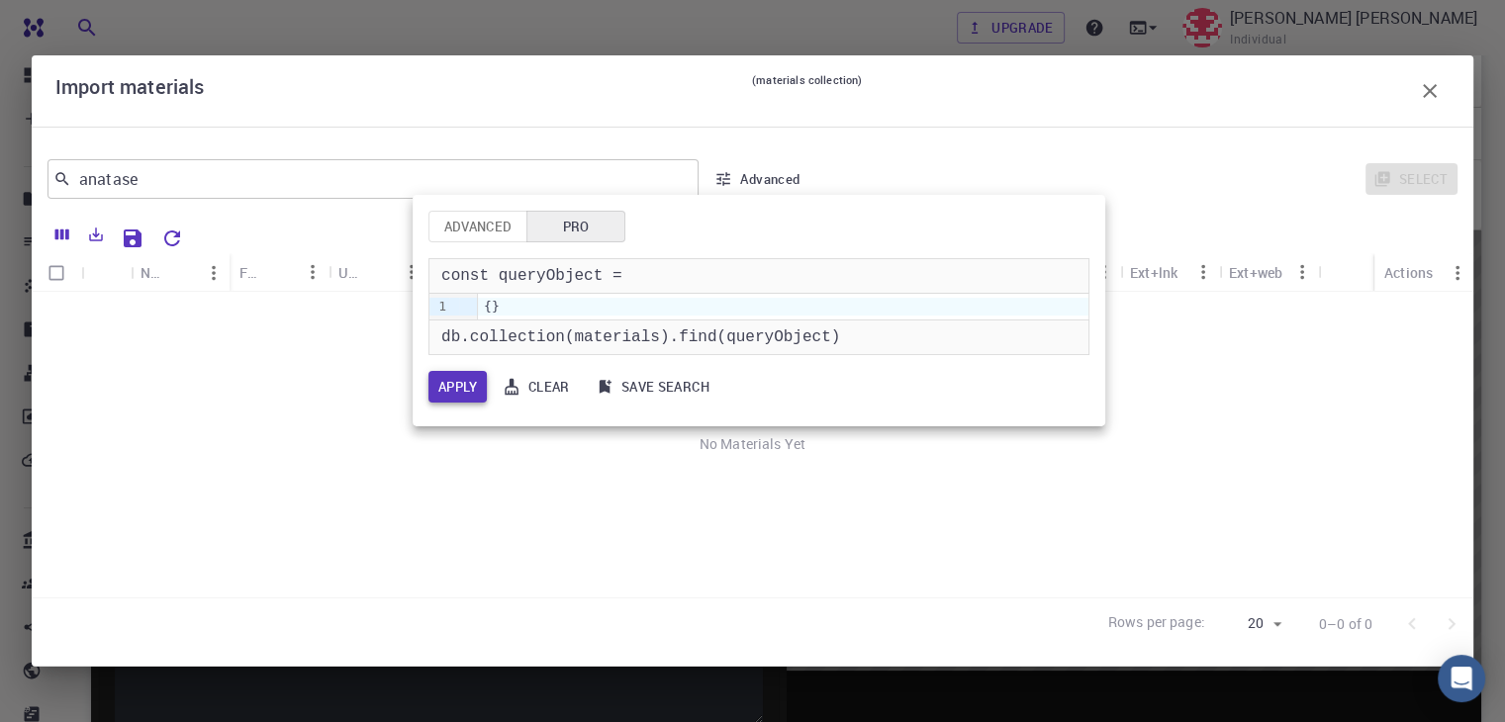
click at [457, 397] on button "Apply" at bounding box center [457, 387] width 58 height 32
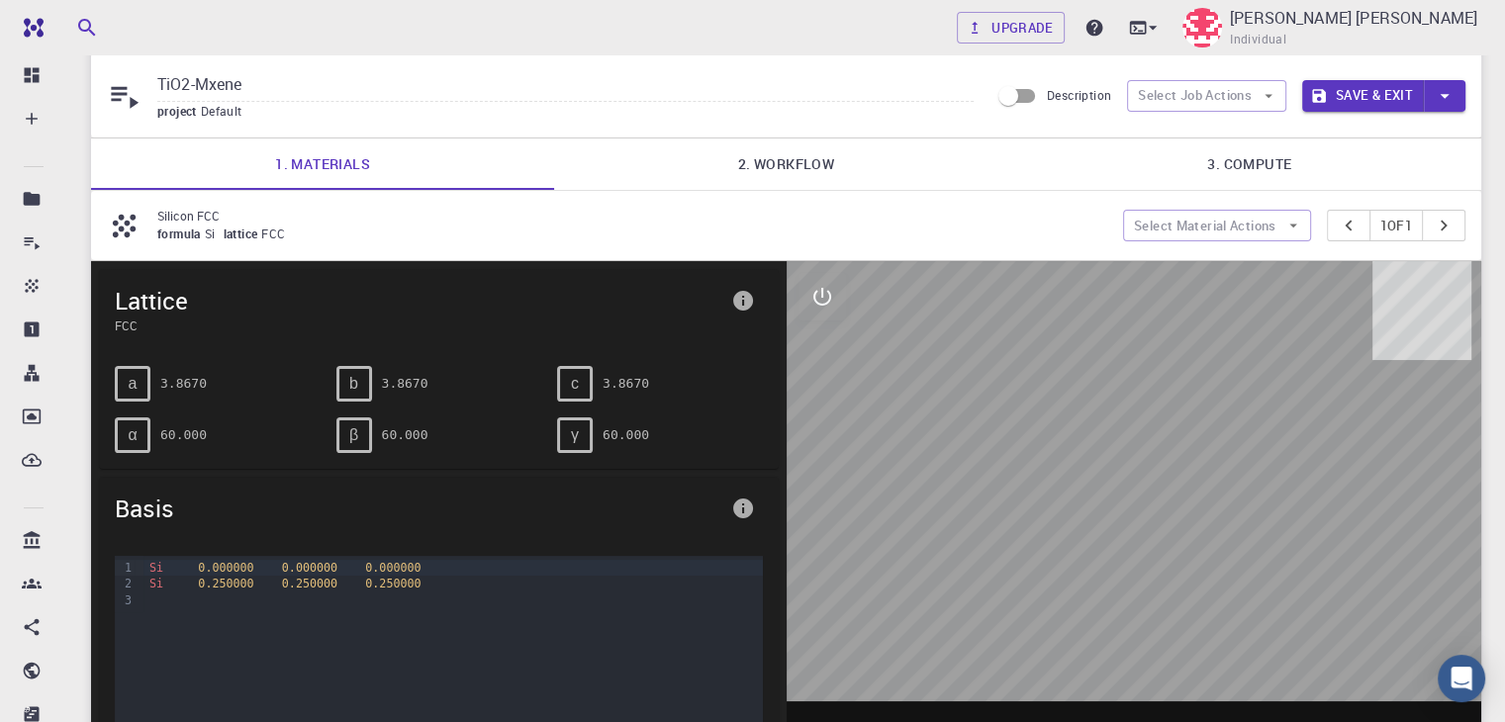
scroll to position [0, 0]
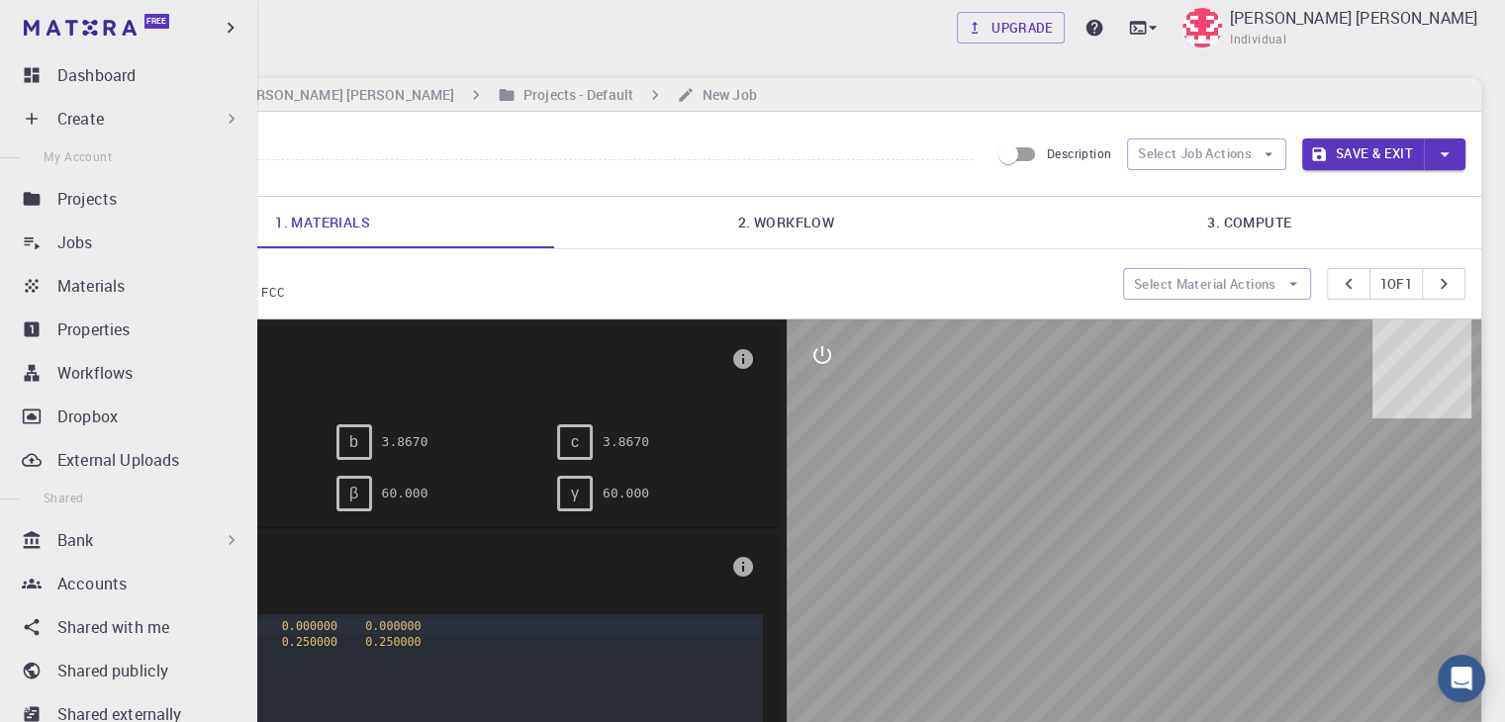
click at [63, 116] on p "Create" at bounding box center [80, 119] width 46 height 24
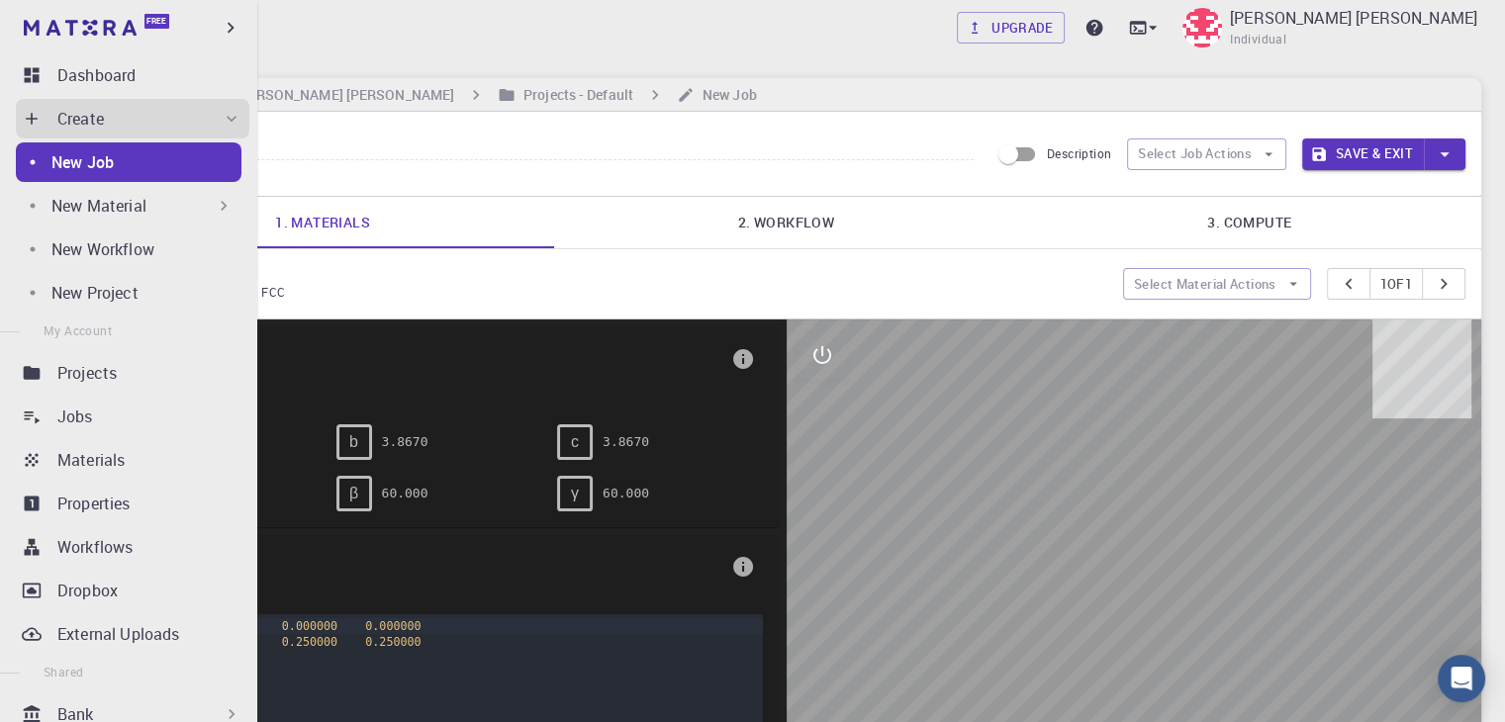
click at [190, 207] on div "New Material" at bounding box center [142, 206] width 182 height 24
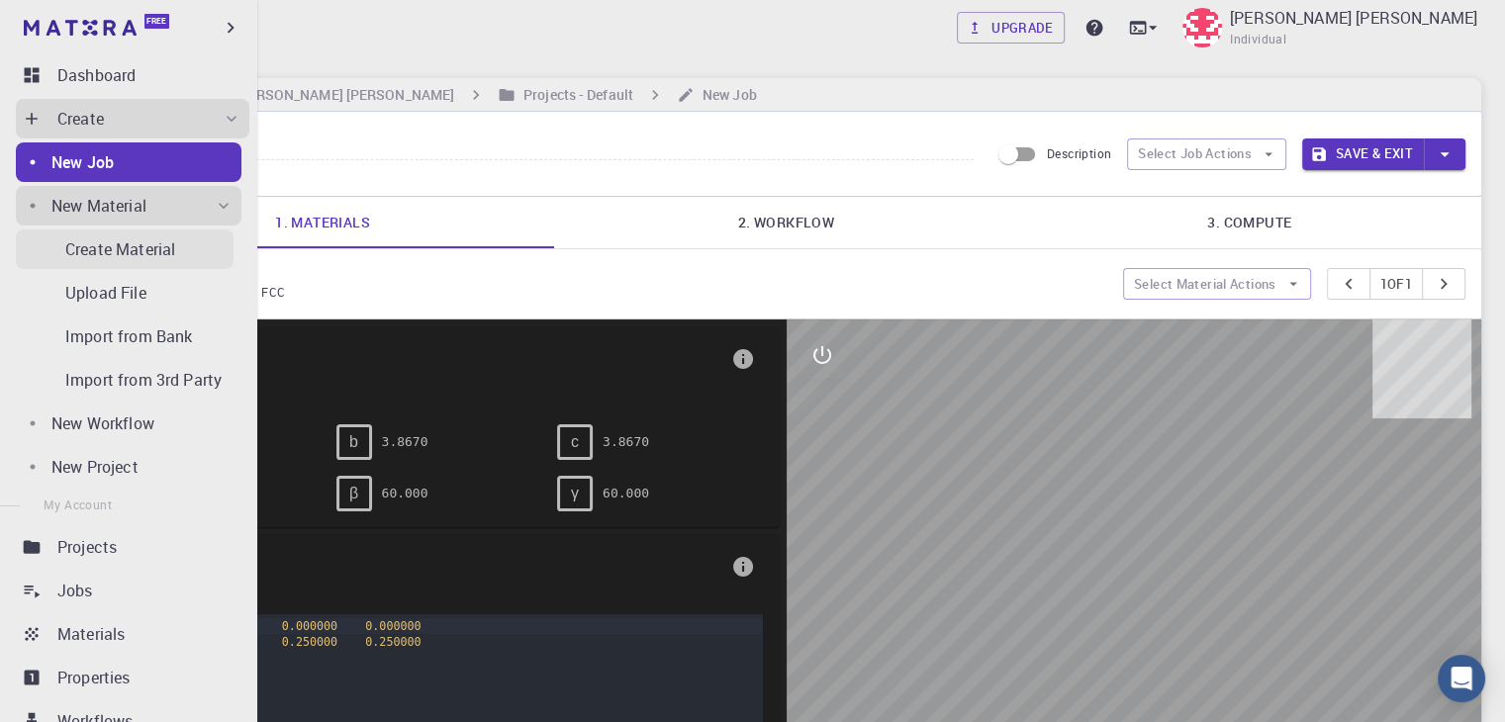
click at [190, 258] on div "Create Material" at bounding box center [149, 249] width 168 height 24
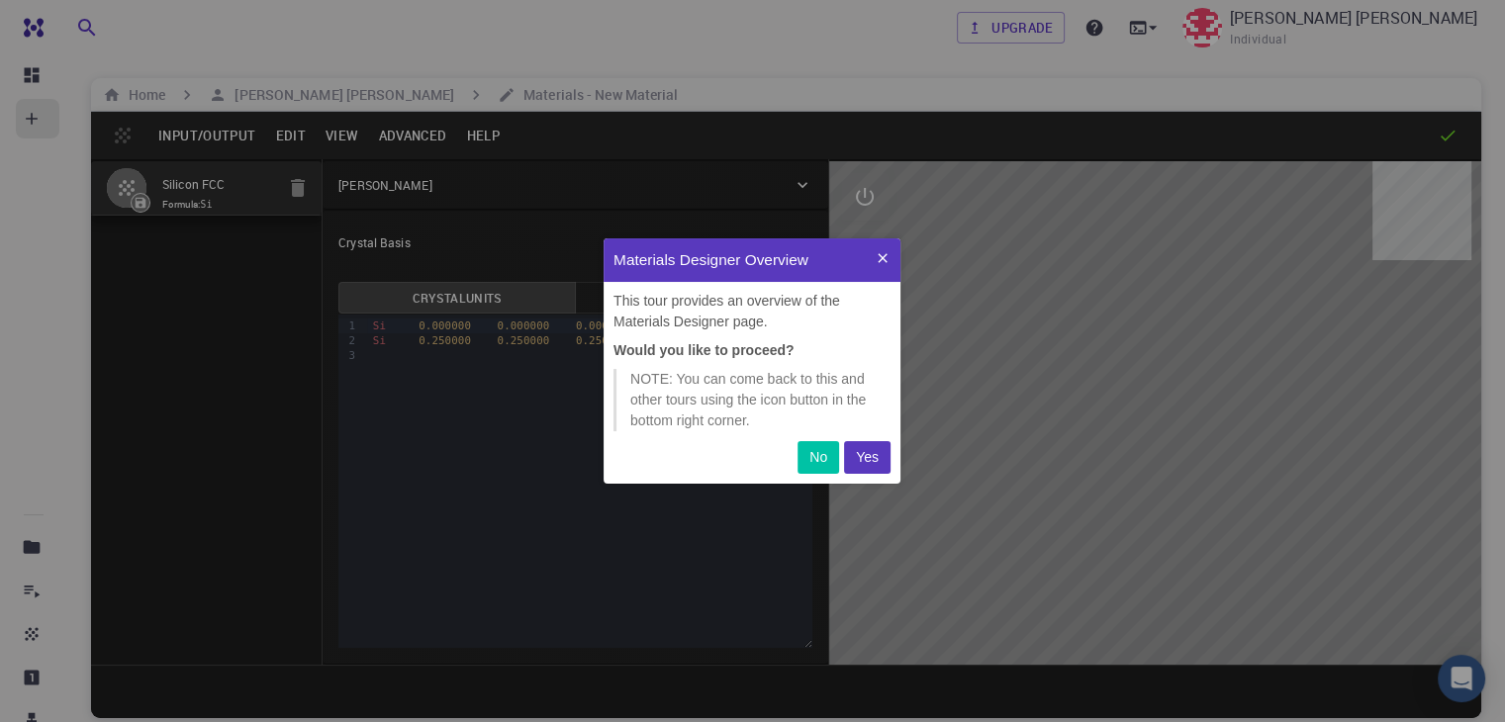
scroll to position [230, 281]
click at [856, 464] on p "Yes" at bounding box center [867, 457] width 23 height 21
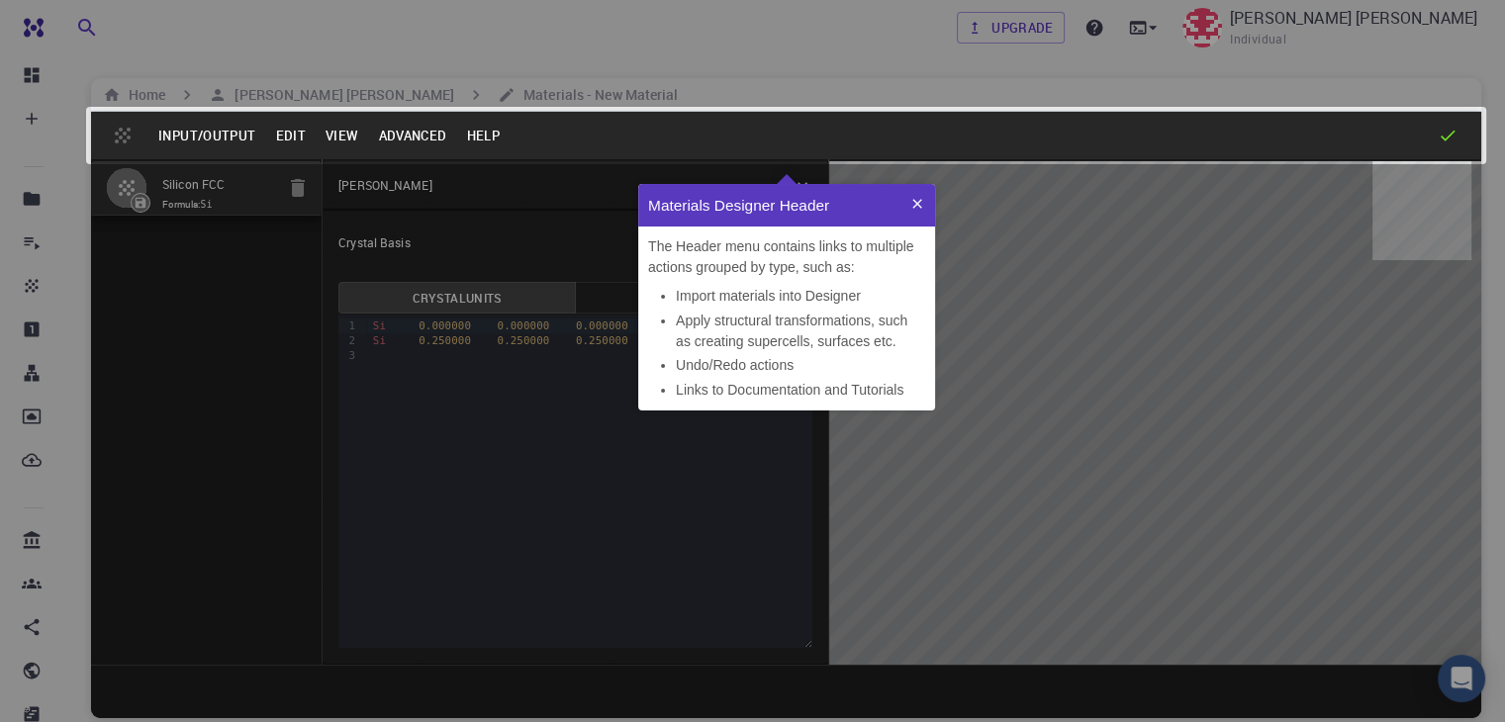
scroll to position [211, 281]
click at [918, 201] on icon at bounding box center [917, 204] width 16 height 16
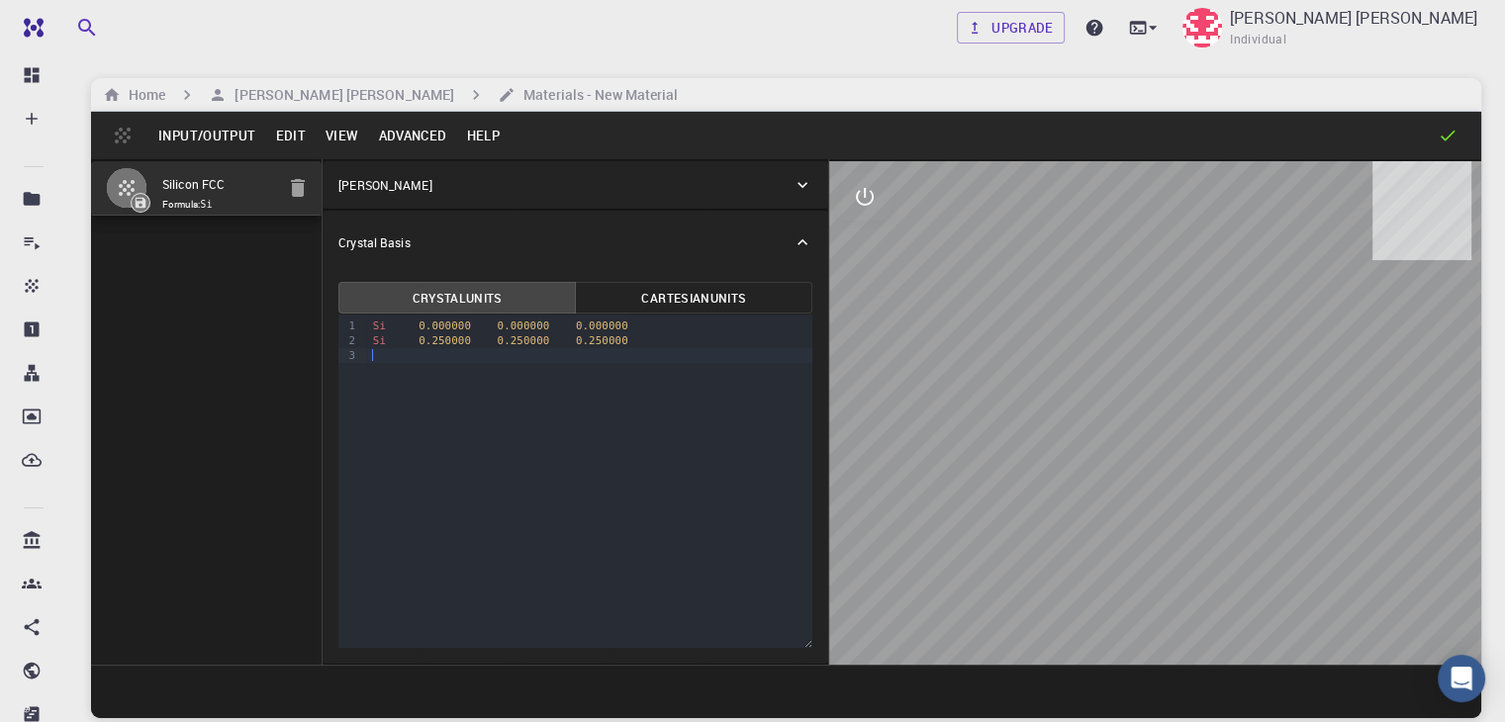
click at [423, 378] on div "9 1 2 3 › Si 0.000000 0.000000 0.000000 Si 0.250000 0.250000 0.250000" at bounding box center [575, 481] width 474 height 333
click at [555, 322] on div "Si 0.000000 0.000000 0.000000" at bounding box center [590, 326] width 446 height 15
click at [589, 306] on button "Cartesian Units" at bounding box center [693, 298] width 237 height 32
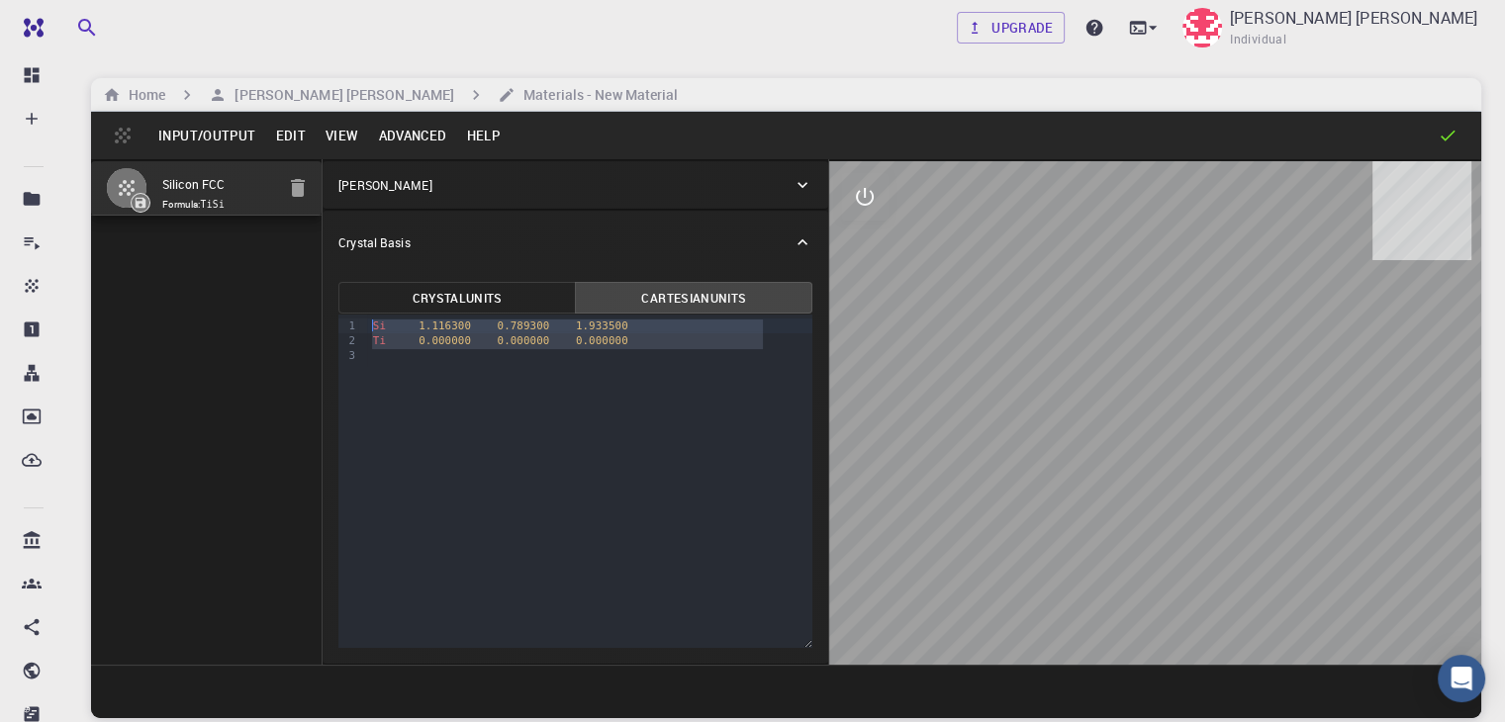
drag, startPoint x: 481, startPoint y: 349, endPoint x: 241, endPoint y: 306, distance: 243.3
click at [241, 306] on div "Silicon FCC Formula: [PERSON_NAME] Lattice Lattice units angstrom angstrom Latt…" at bounding box center [786, 412] width 1390 height 506
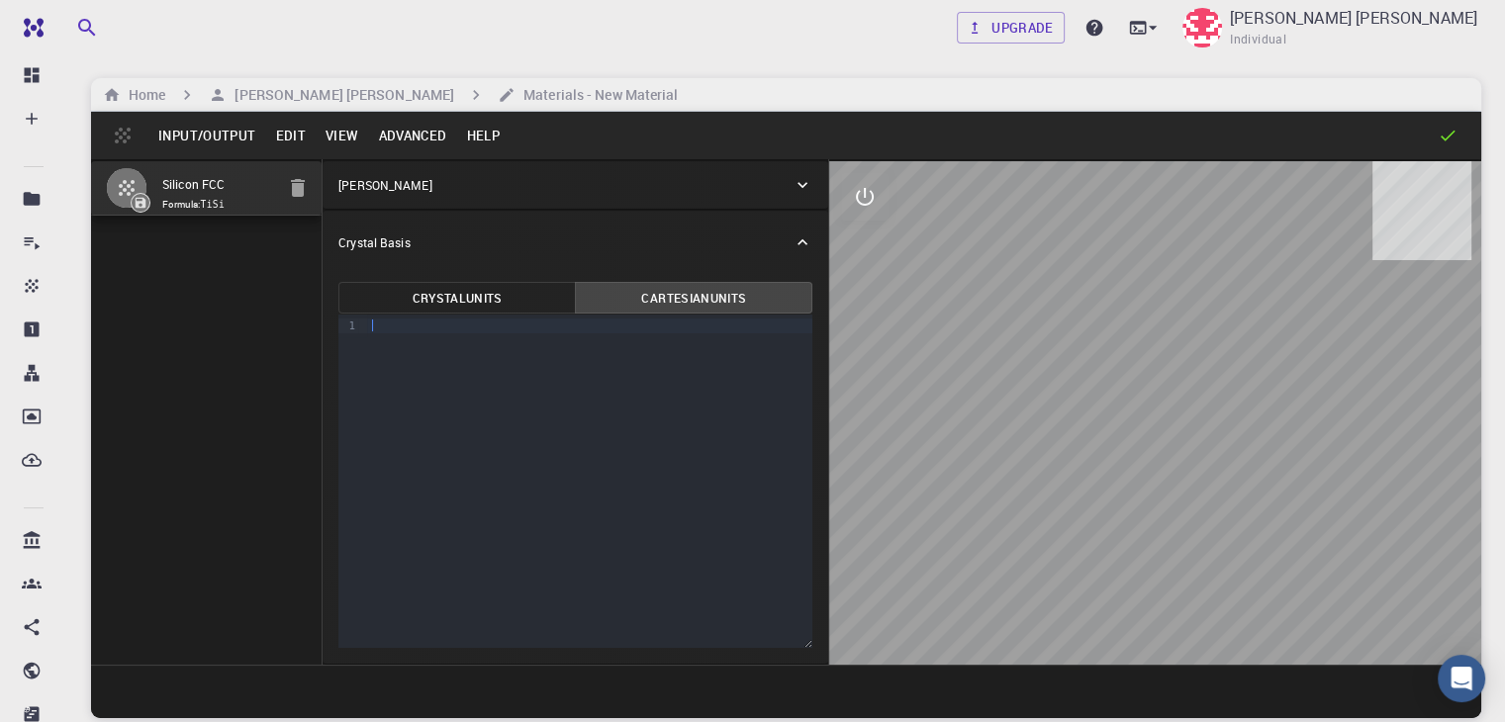
click at [418, 310] on button "Crystal Units" at bounding box center [456, 298] width 237 height 32
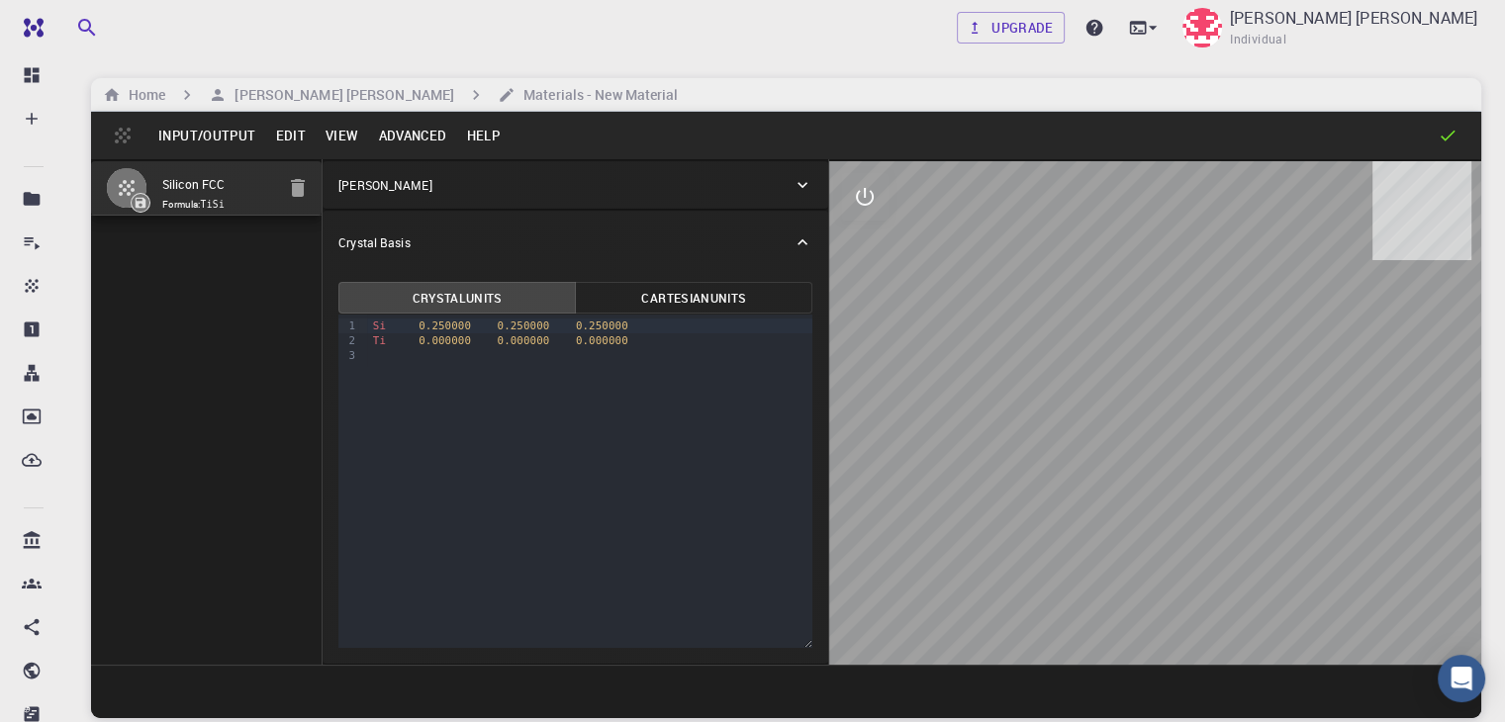
click at [575, 298] on button "Cartesian Units" at bounding box center [693, 298] width 237 height 32
click at [373, 294] on button "Crystal Units" at bounding box center [456, 298] width 237 height 32
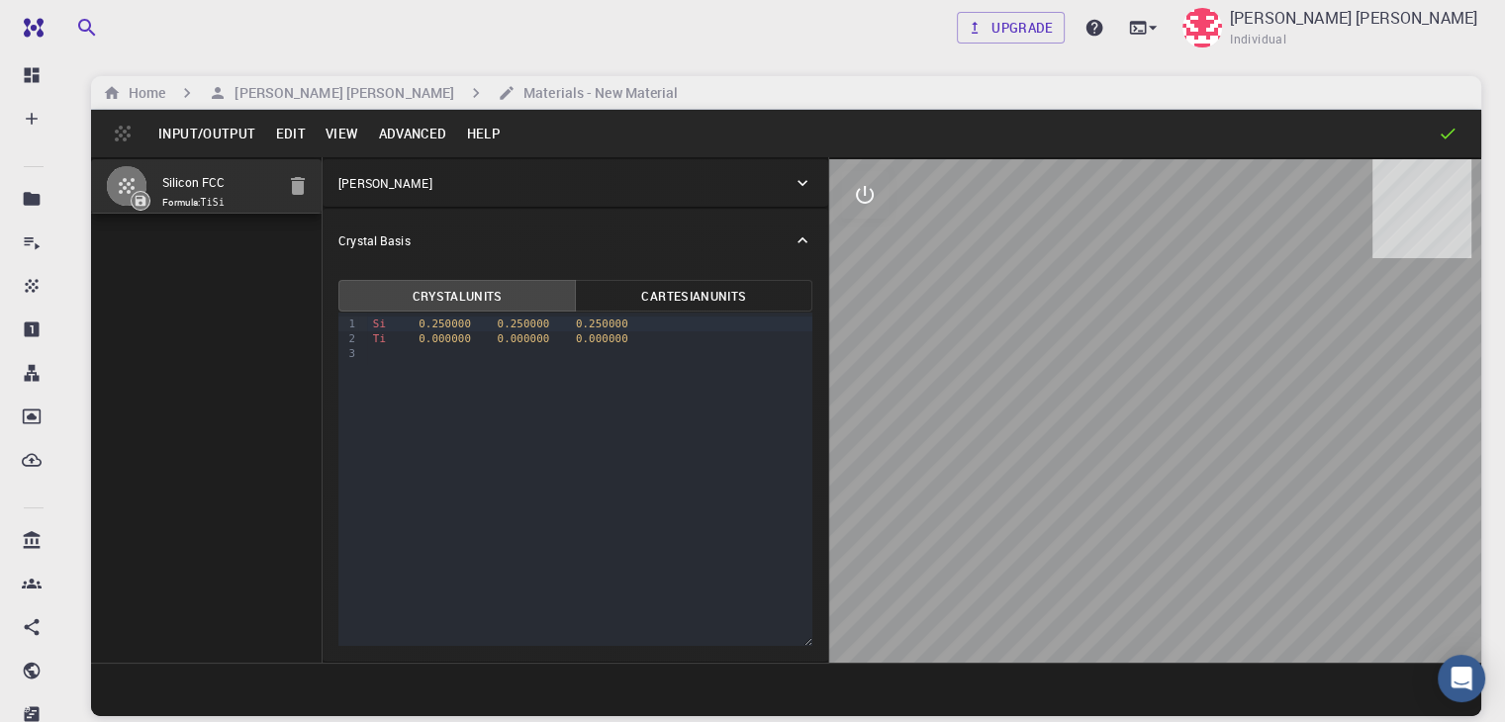
scroll to position [3, 0]
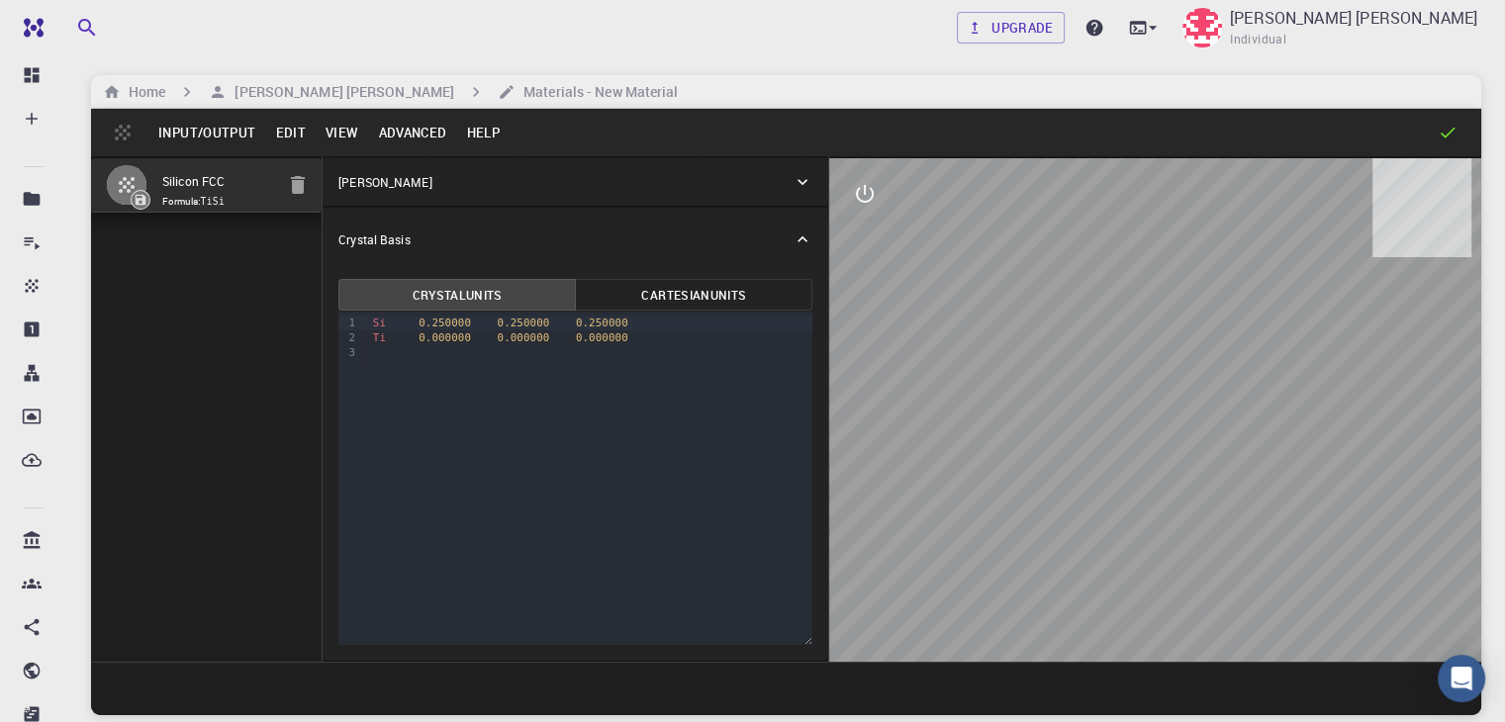
click at [792, 187] on icon at bounding box center [802, 182] width 20 height 20
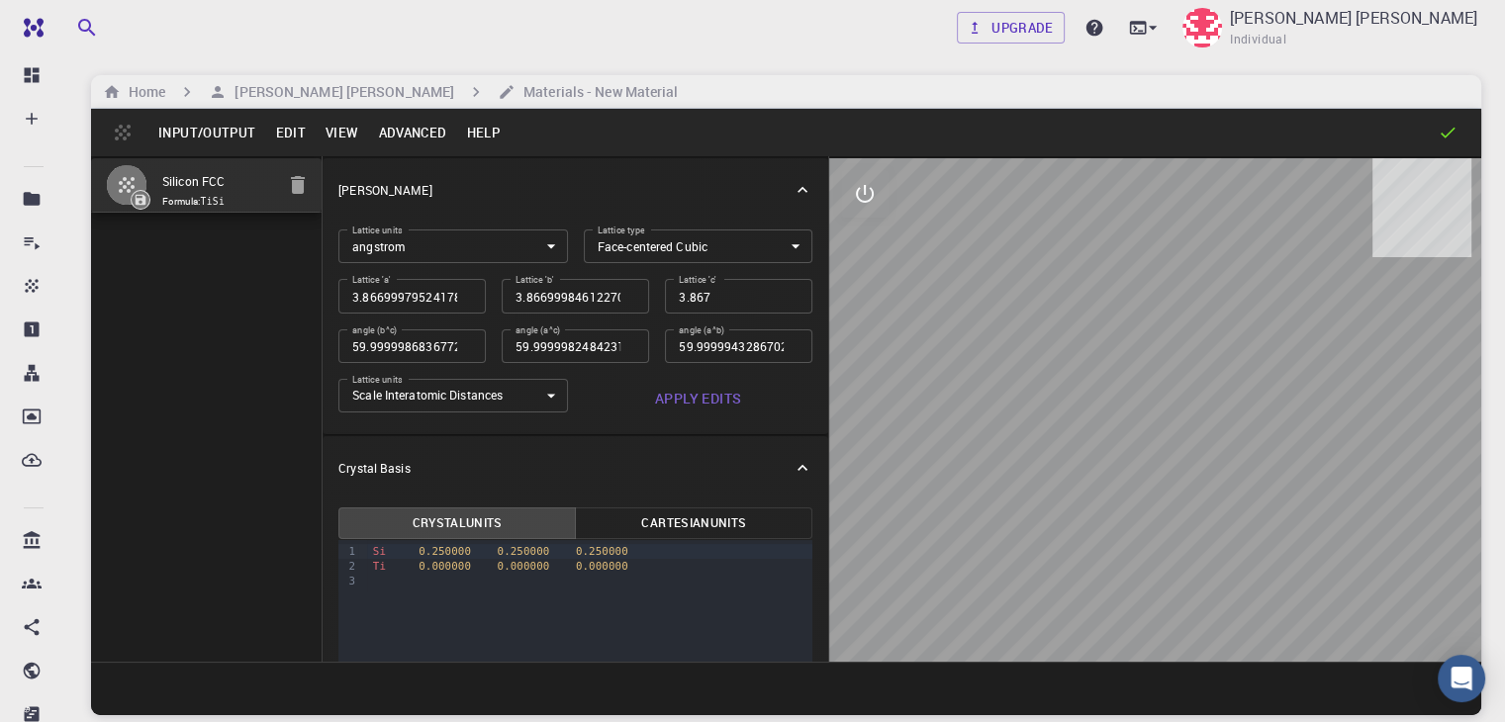
click at [690, 187] on div "[PERSON_NAME]" at bounding box center [576, 189] width 506 height 63
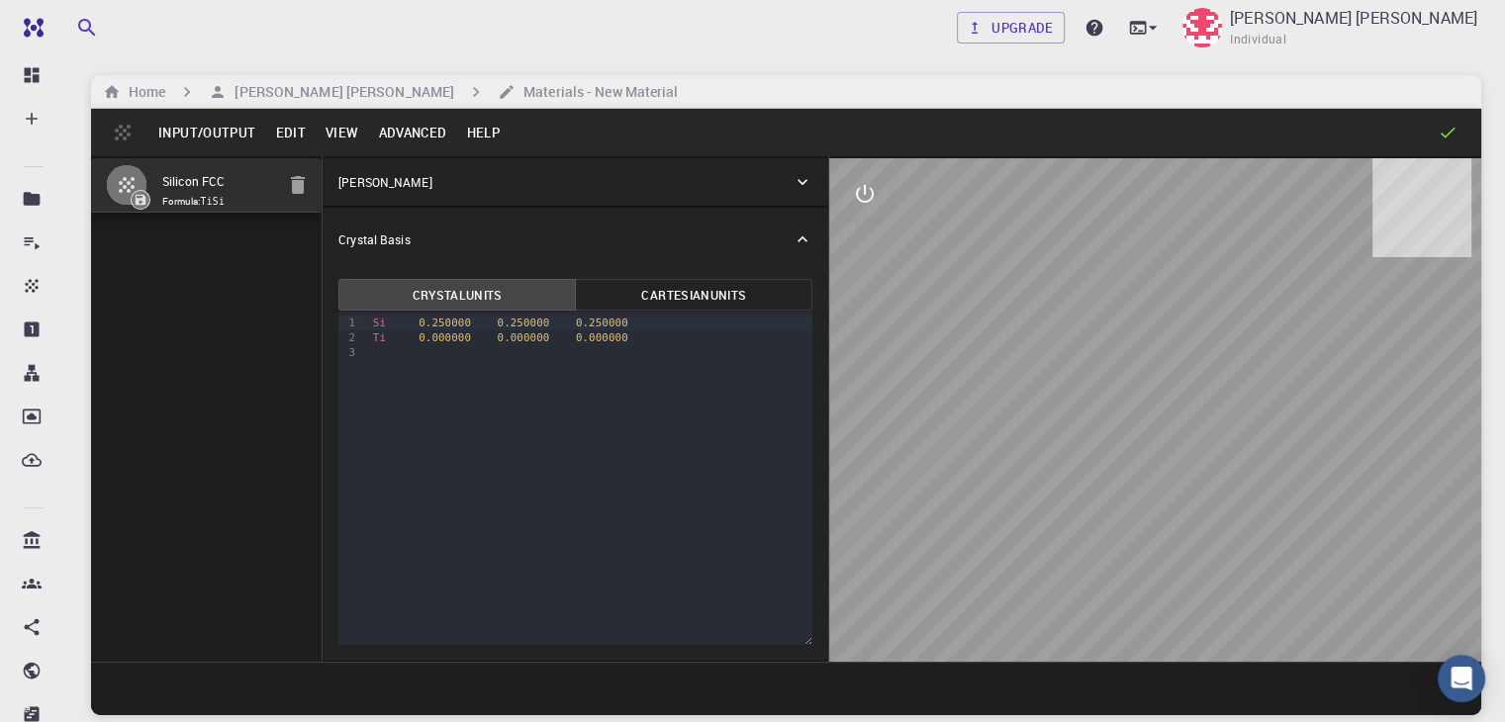
click at [352, 169] on div "[PERSON_NAME]" at bounding box center [576, 181] width 506 height 47
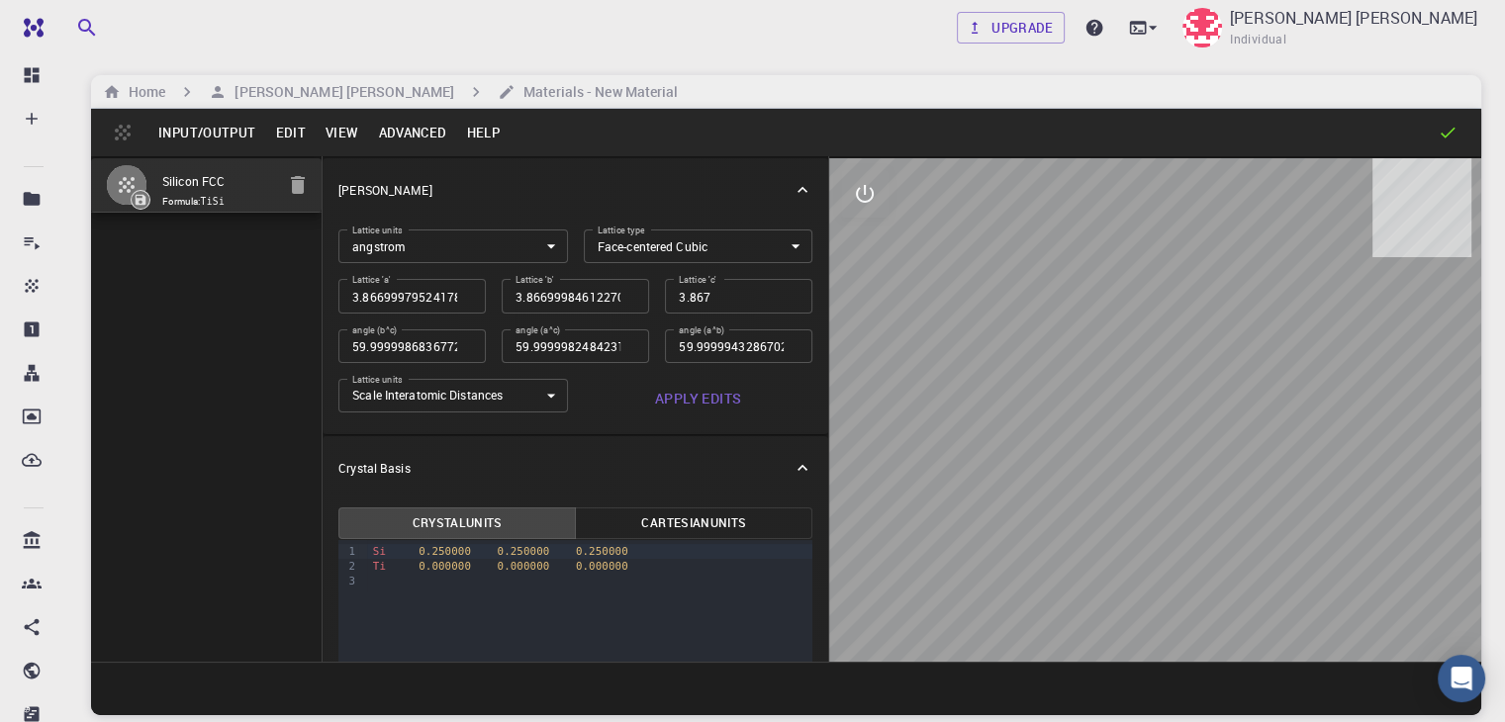
click at [338, 290] on input "3.8669997952417843" at bounding box center [411, 296] width 147 height 34
type input "3"
type input "60"
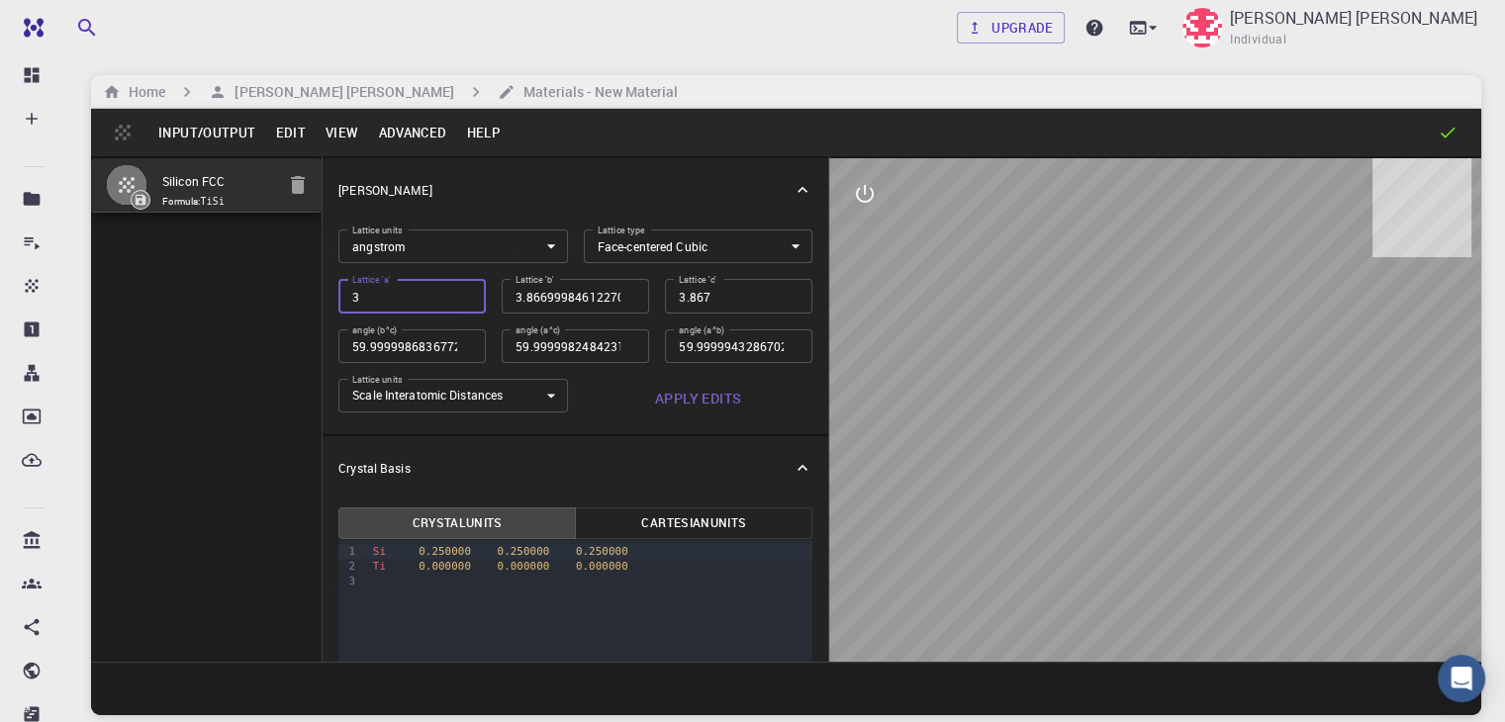
type input "60"
type input "3.7"
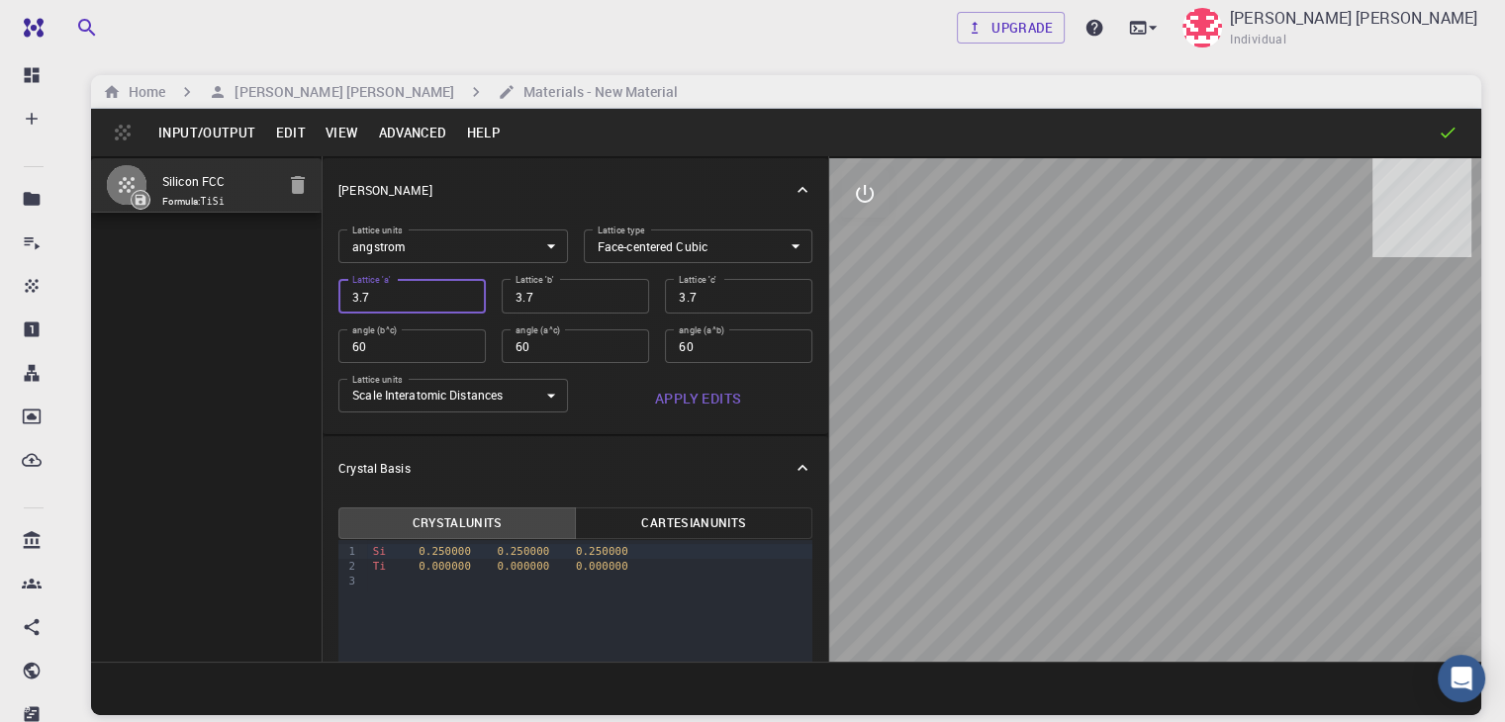
type input "3.78"
type input "4"
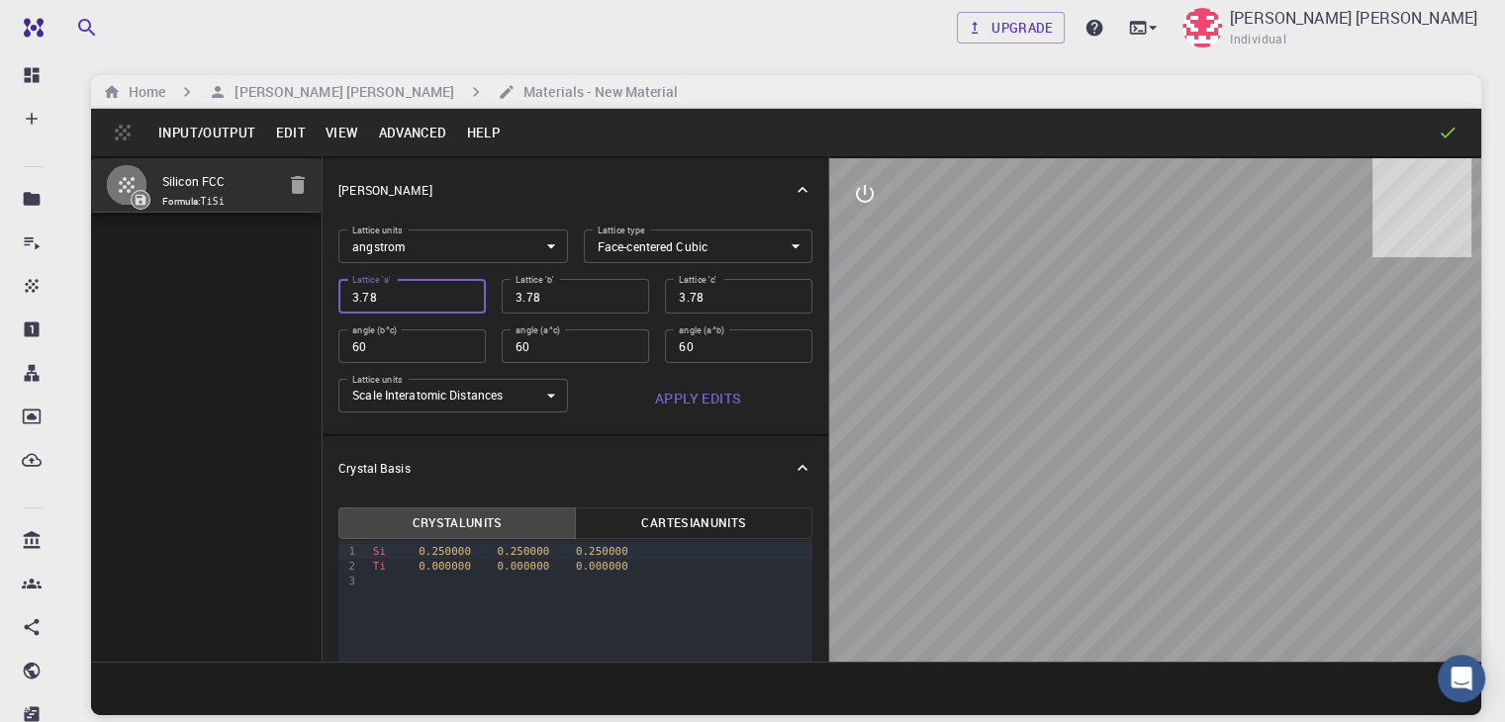
type input "4"
type input "43"
type input "43.7"
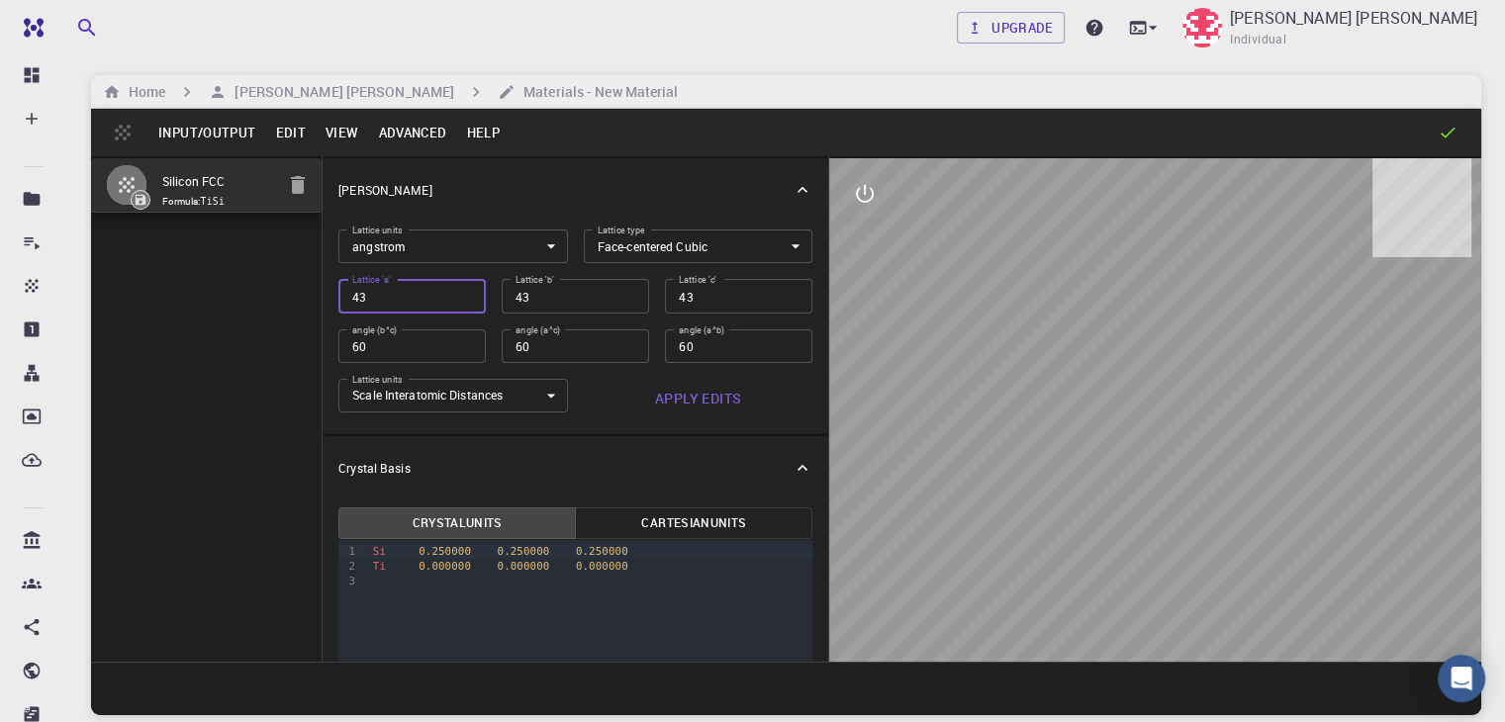
type input "43.7"
type input "43.78"
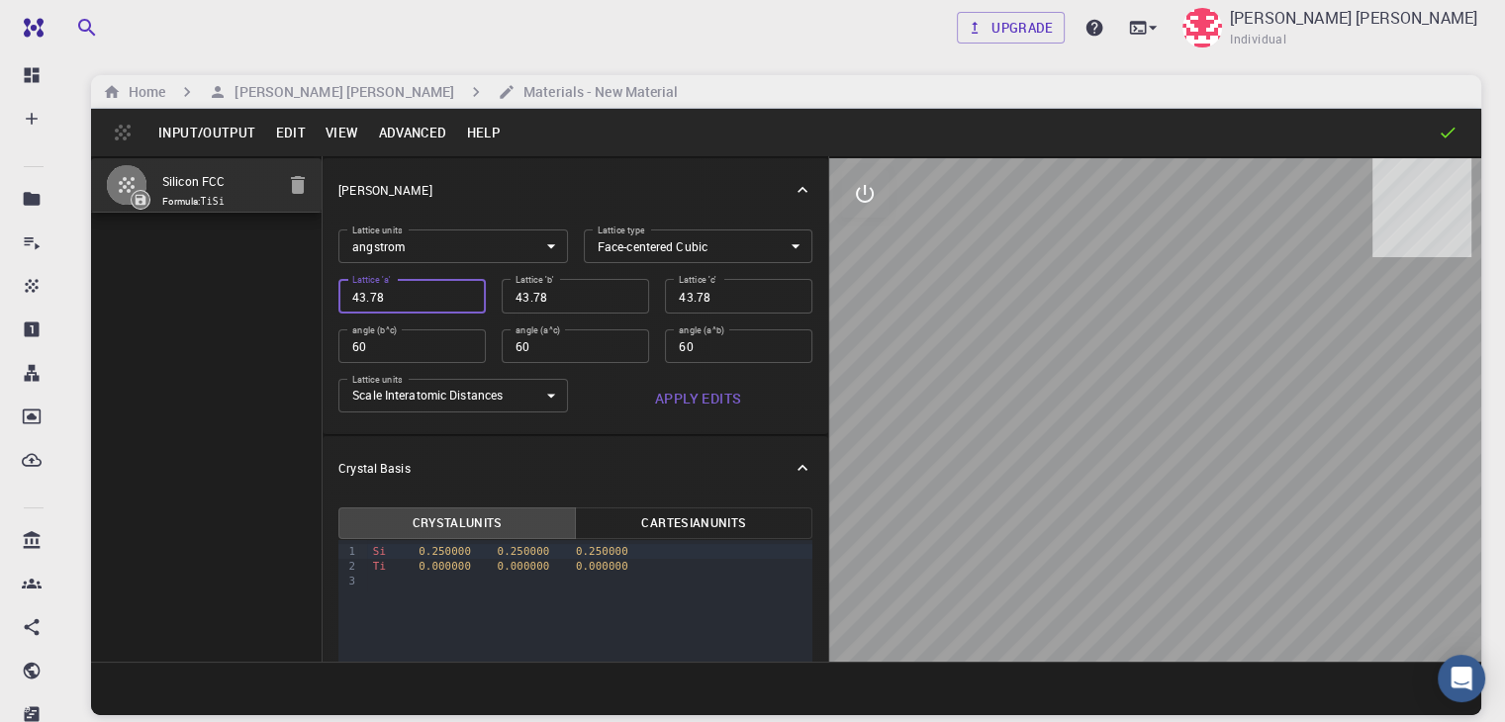
type input "43.784"
type input "3.784"
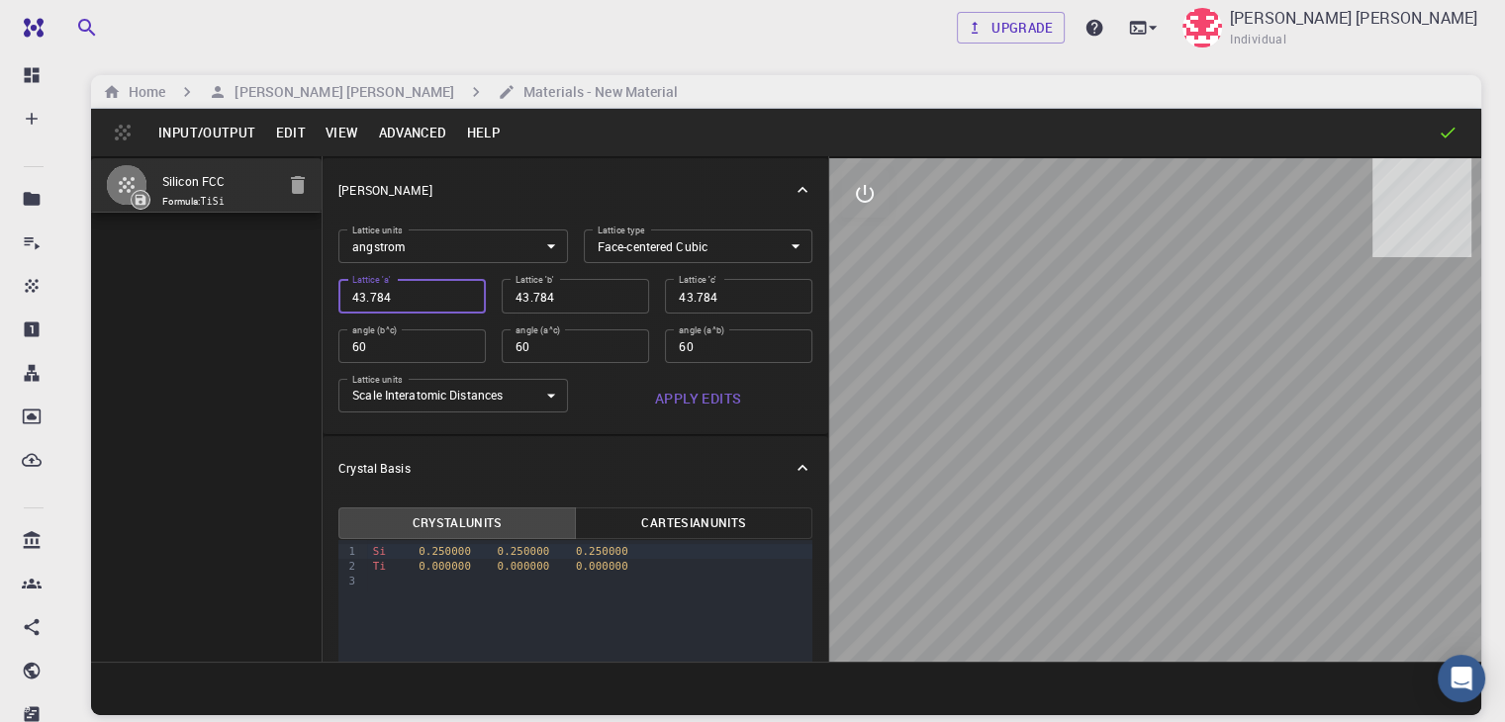
type input "3.784"
type input "2.67569206"
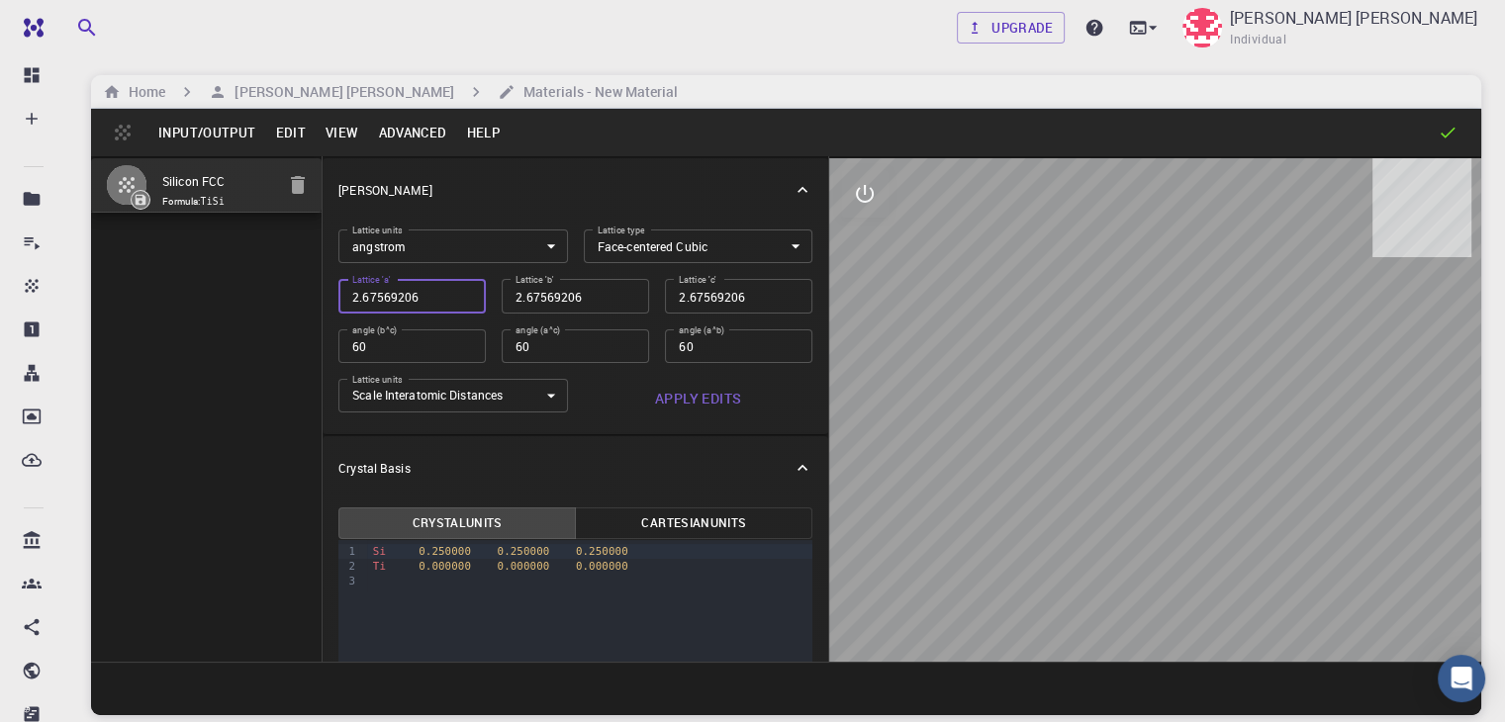
click at [518, 302] on input "2.67569206" at bounding box center [575, 296] width 147 height 34
click at [356, 283] on input "2.67569206" at bounding box center [411, 296] width 147 height 34
click at [649, 269] on div "Lattice 'c' 2.67569206 Lattice 'c'" at bounding box center [730, 287] width 163 height 49
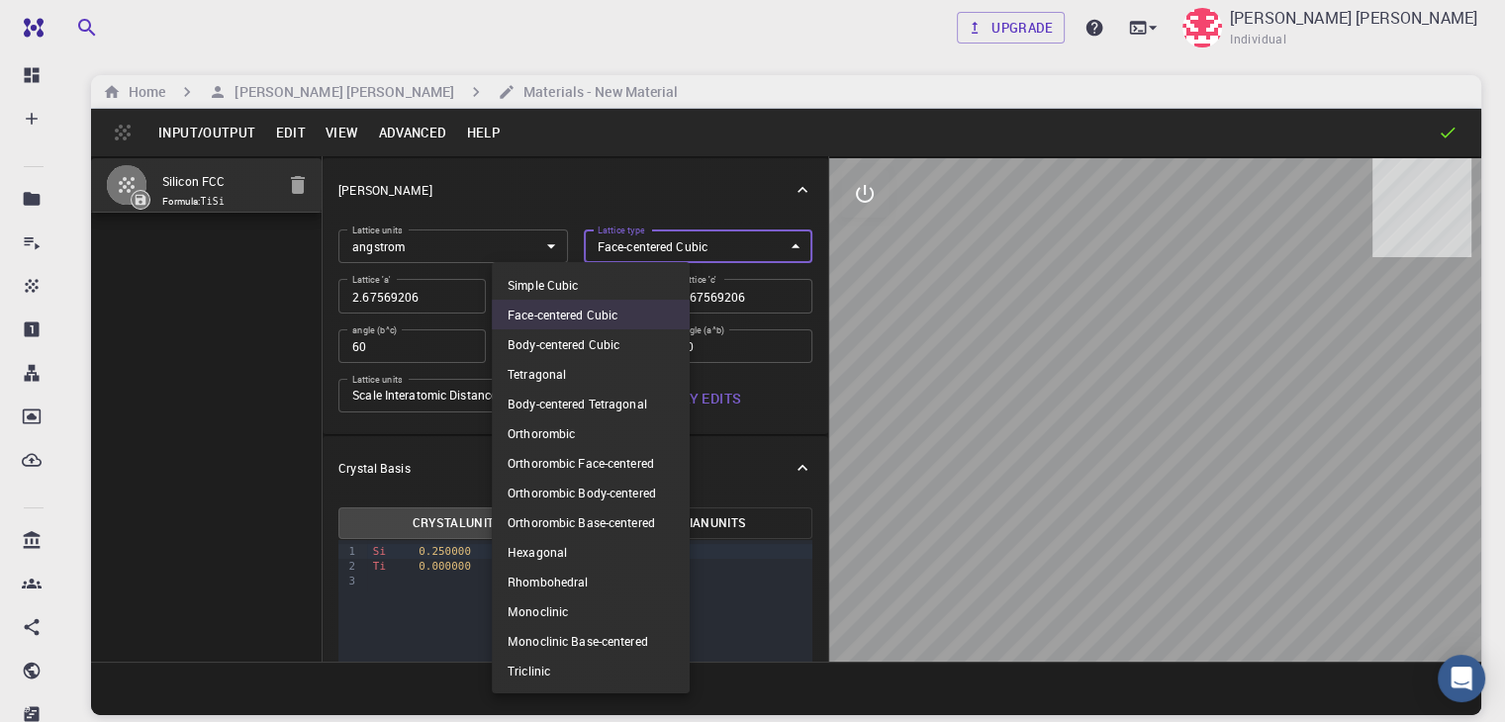
click at [649, 240] on body "Free Dashboard Create New Job New Material Create Material Upload File Import f…" at bounding box center [752, 433] width 1505 height 873
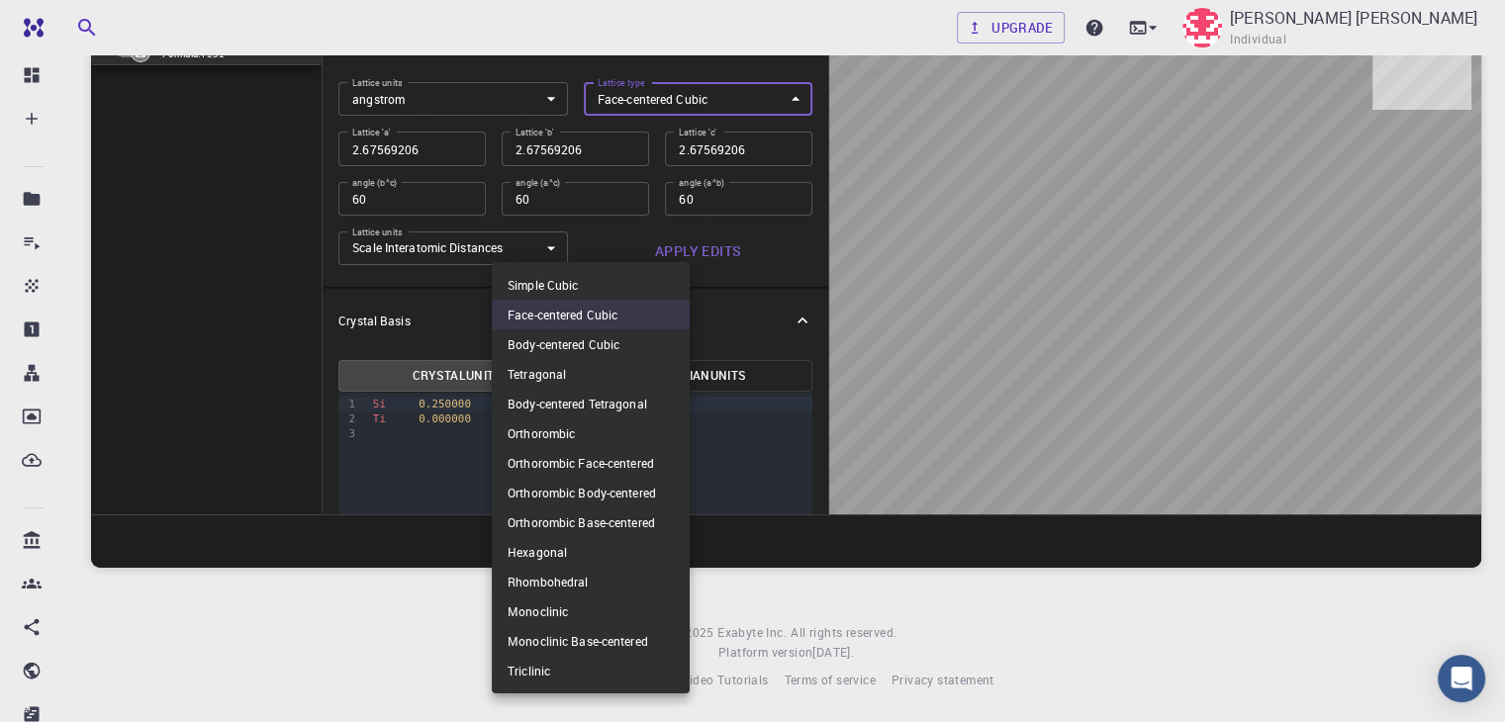
scroll to position [0, 0]
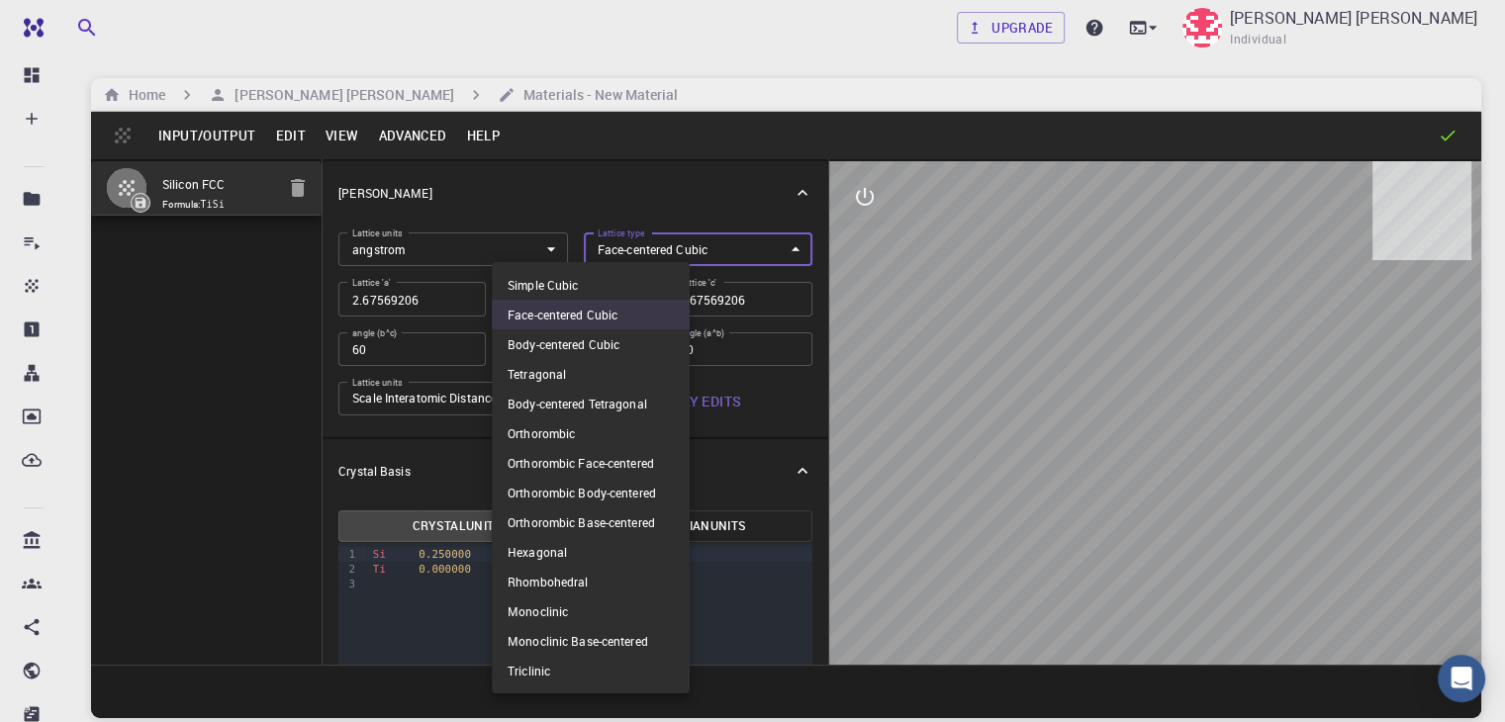
click at [591, 196] on div at bounding box center [752, 361] width 1505 height 722
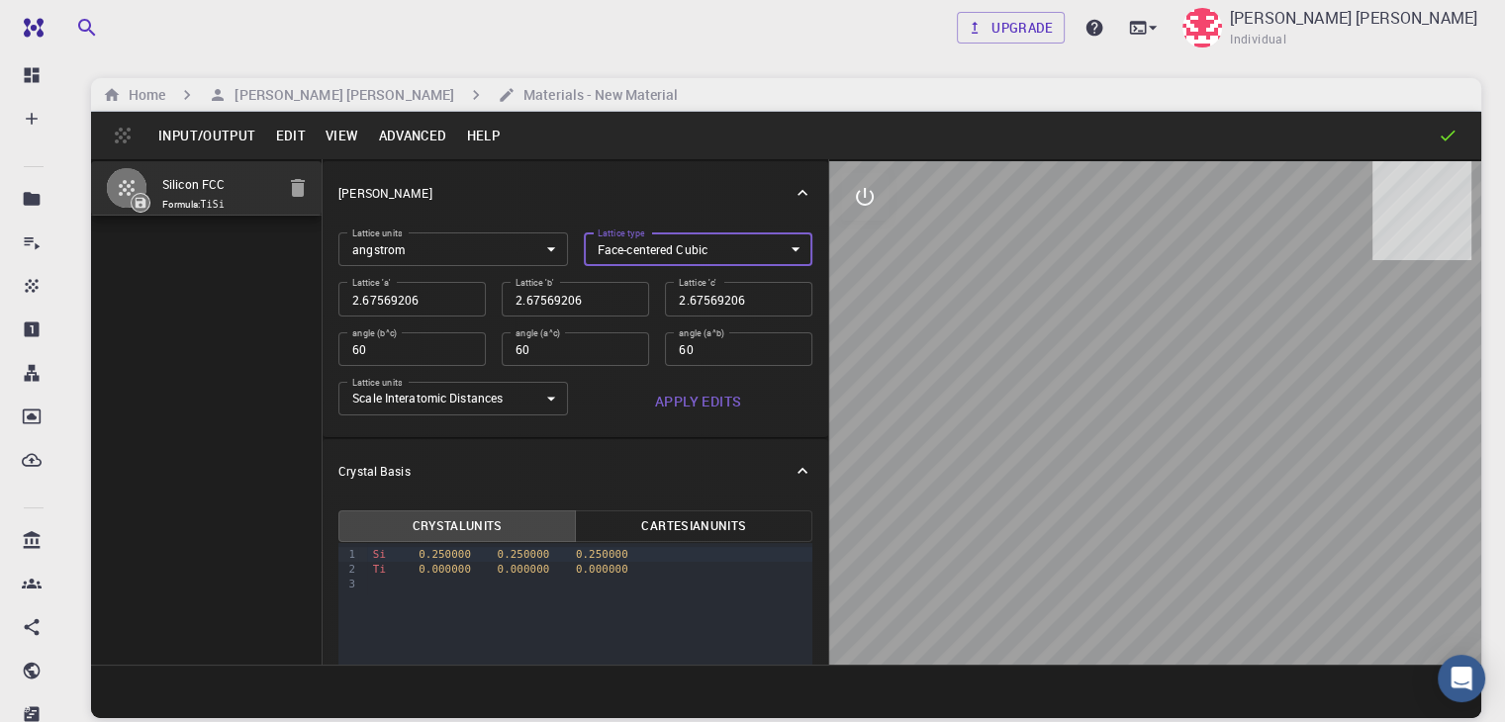
click at [647, 245] on body "Free Dashboard Create New Job New Material Create Material Upload File Import f…" at bounding box center [752, 436] width 1505 height 873
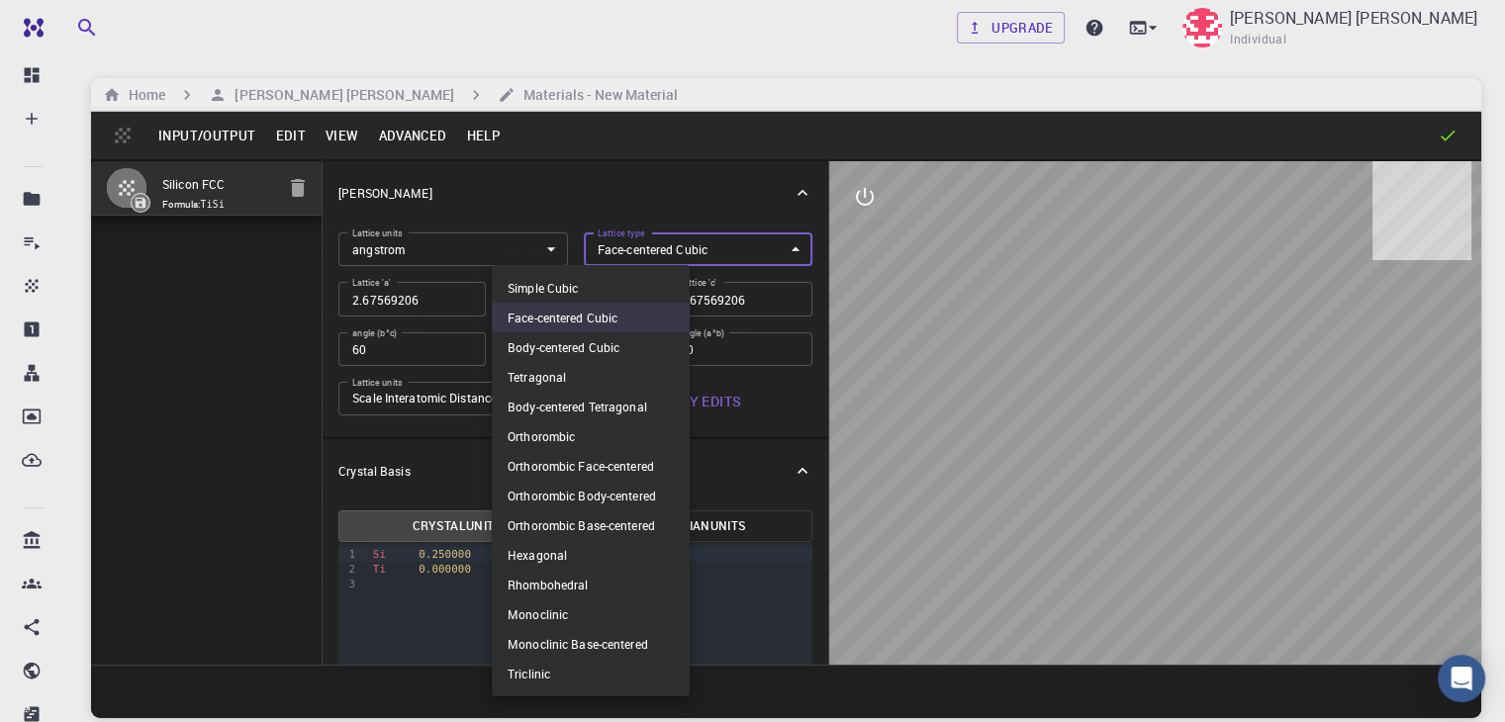
click at [621, 380] on li "Tetragonal" at bounding box center [591, 377] width 198 height 30
type input "TET"
type input "90"
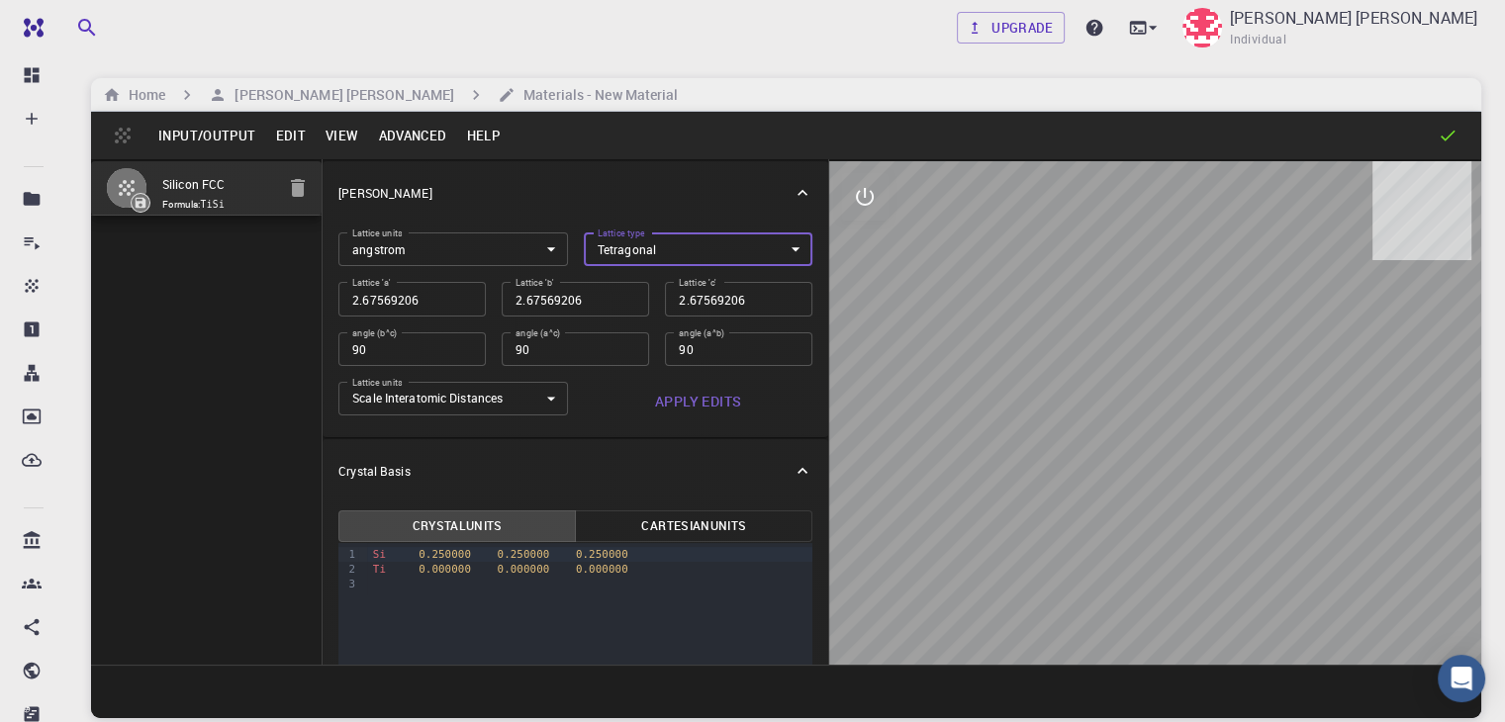
click at [338, 301] on input "2.67569206" at bounding box center [411, 299] width 147 height 34
type input "3"
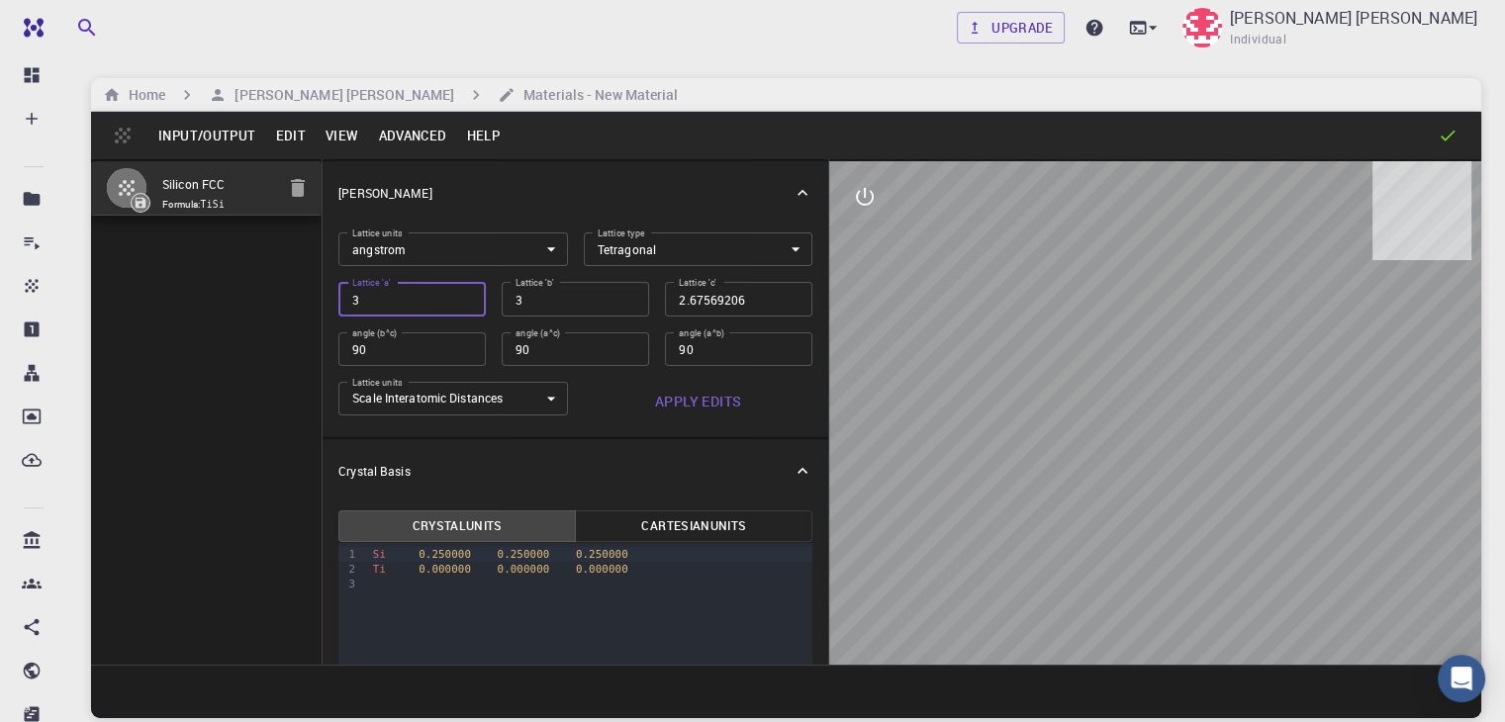
type input "3.7"
type input "3.78"
type input "3.784"
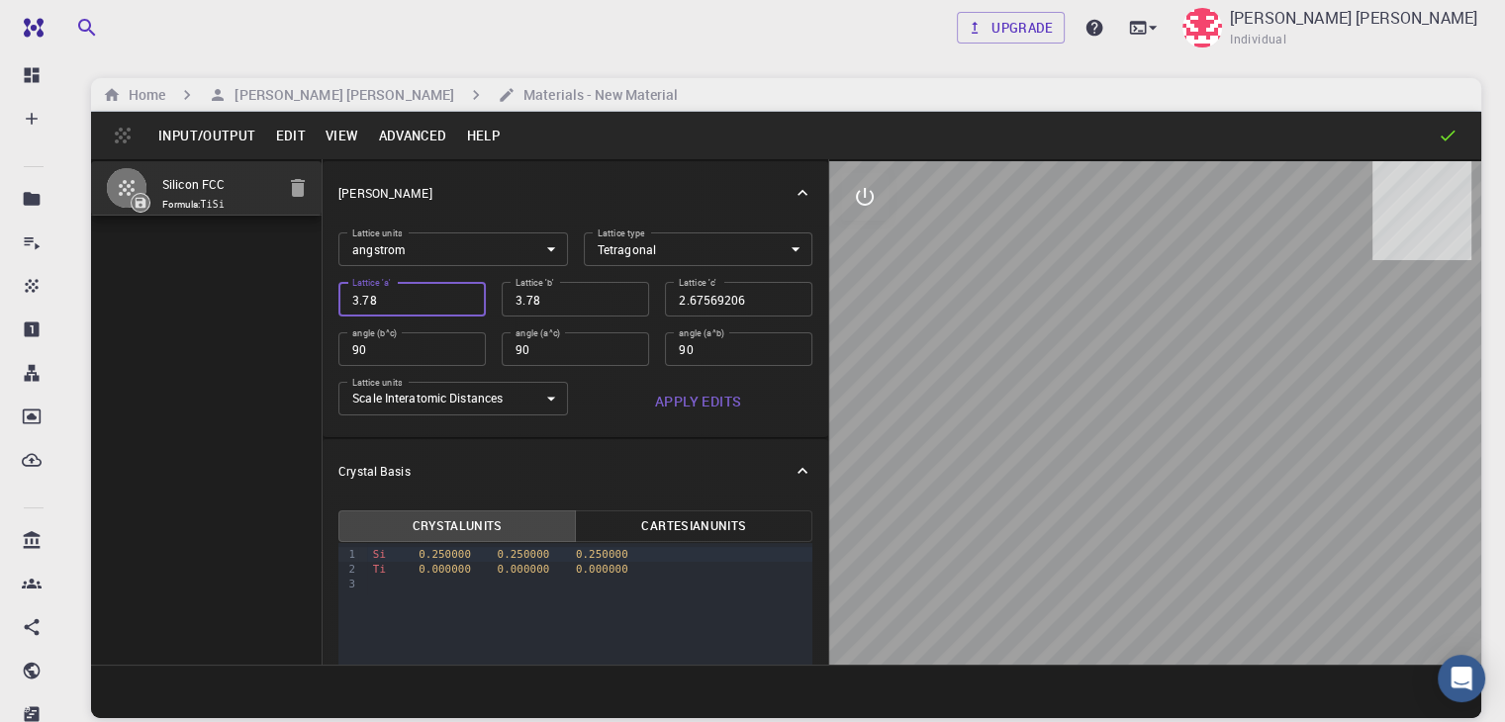
type input "3.784"
click at [665, 302] on input "2.67569206" at bounding box center [738, 299] width 147 height 34
type input "9.515"
click at [426, 401] on body "Free Dashboard Create New Job New Material Create Material Upload File Import f…" at bounding box center [752, 436] width 1505 height 873
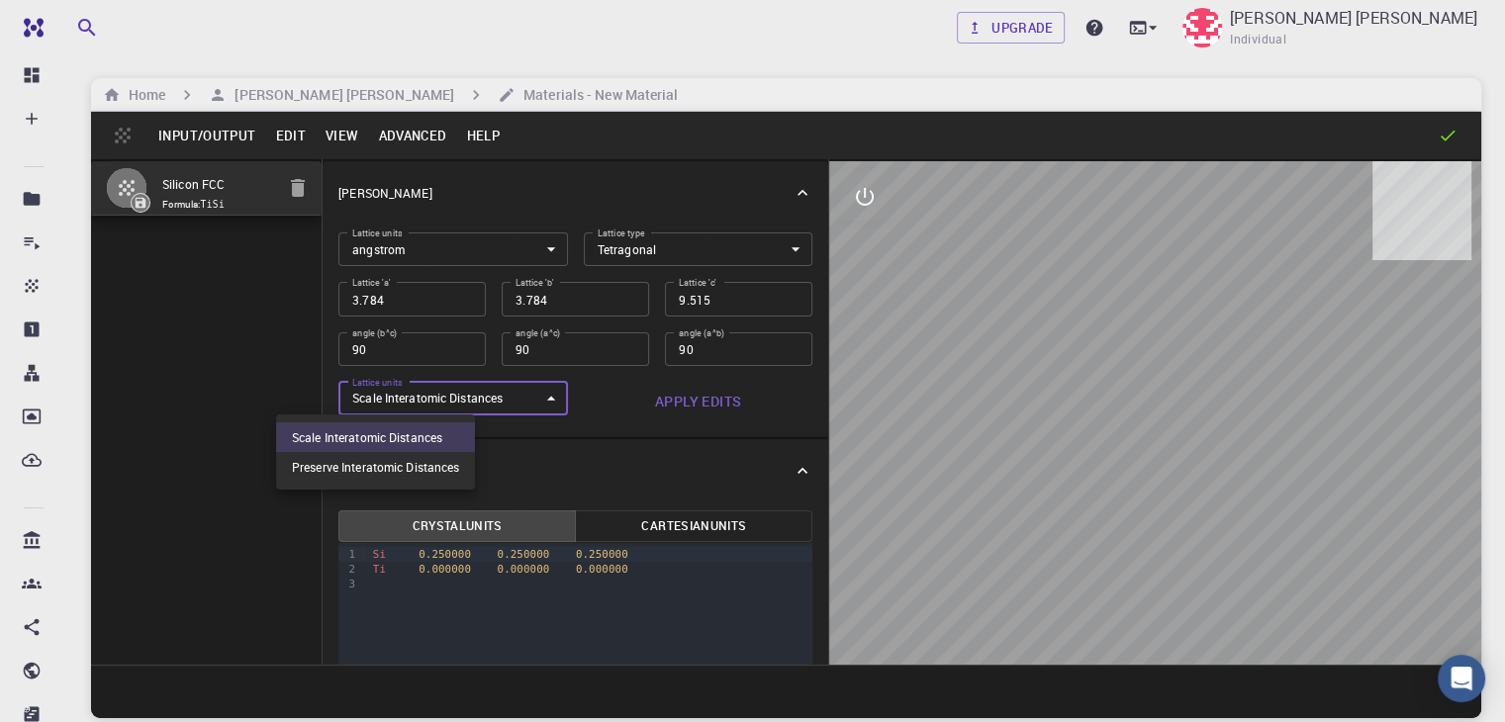
click at [426, 401] on div at bounding box center [752, 361] width 1505 height 722
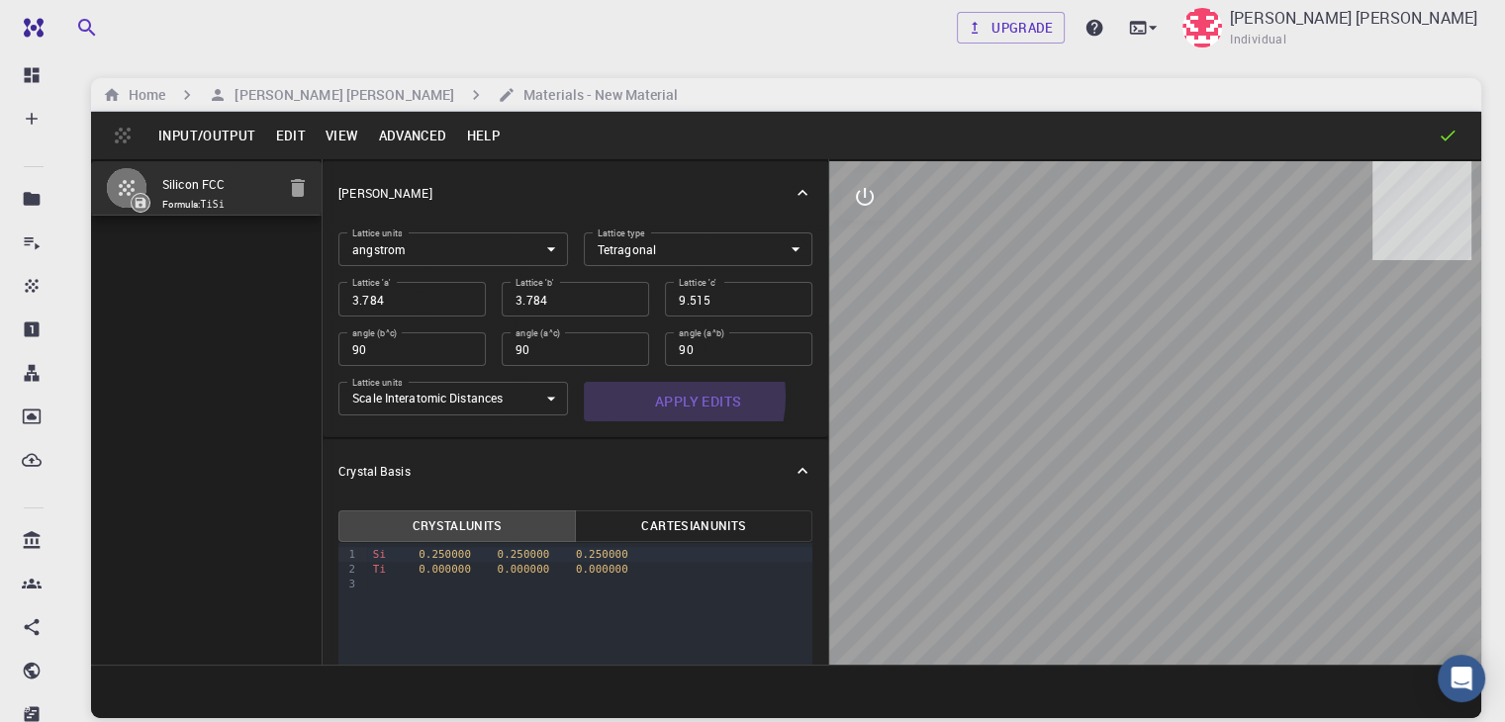
click at [584, 396] on button "Apply Edits" at bounding box center [699, 402] width 230 height 40
click at [499, 577] on div at bounding box center [590, 584] width 446 height 15
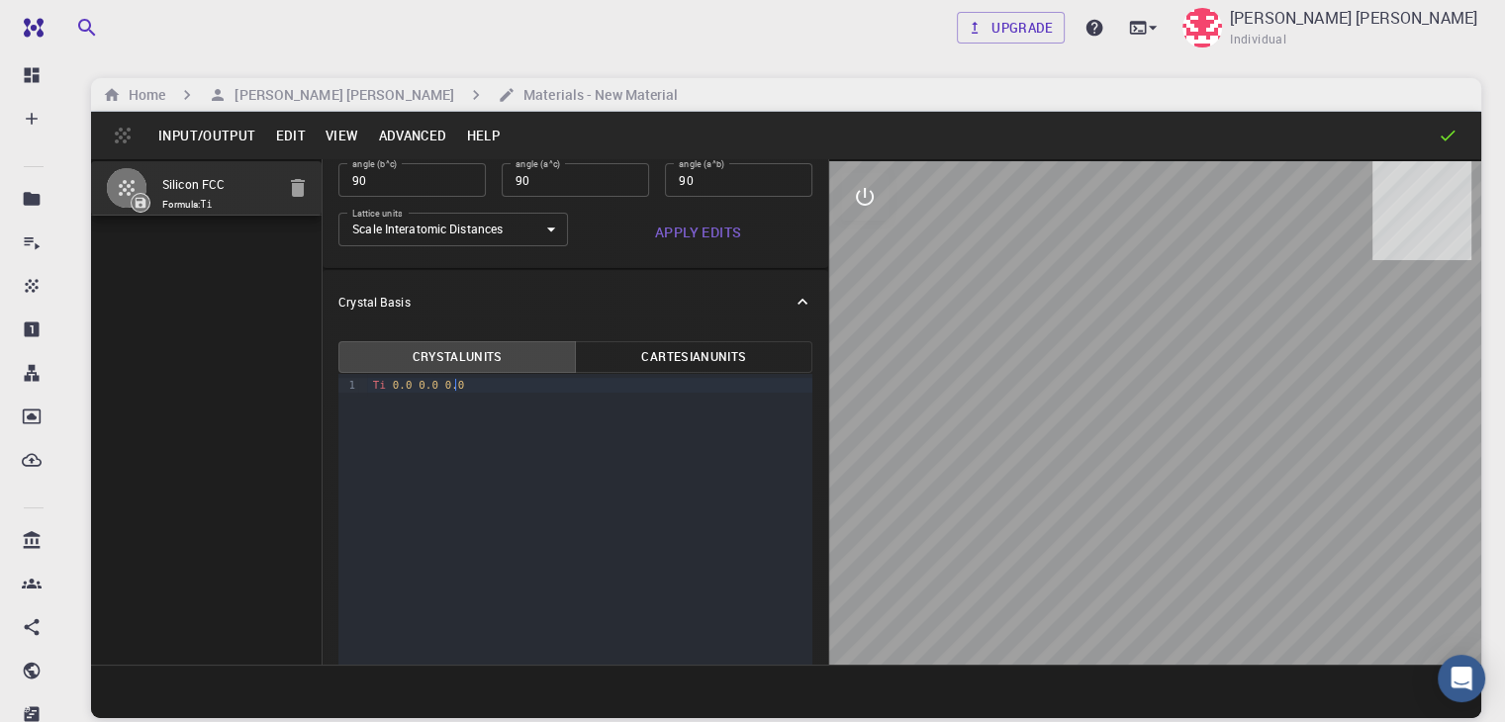
scroll to position [170, 0]
copy div "Ti 0.0 0.25 0.5"
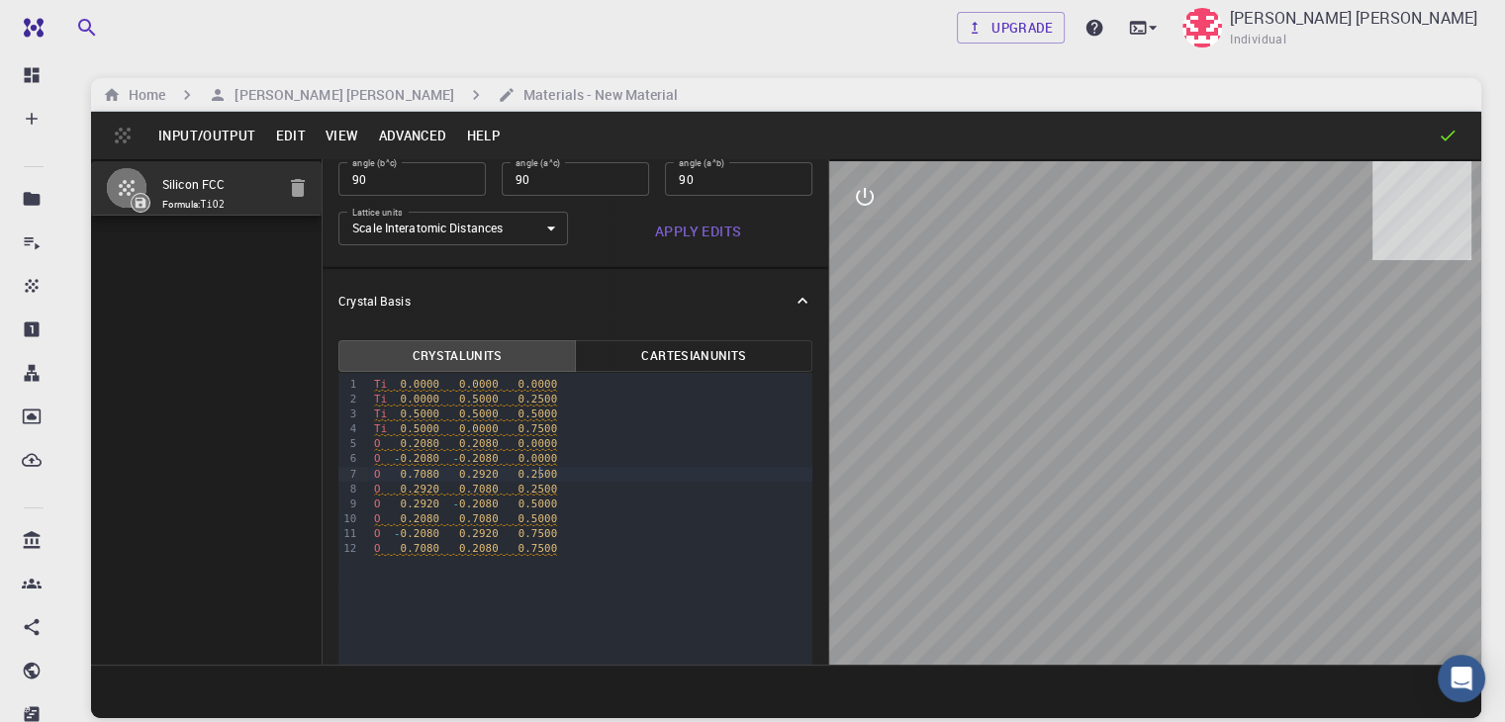
click at [401, 460] on span "0.2080" at bounding box center [421, 458] width 40 height 13
click at [459, 500] on span "0.2080" at bounding box center [479, 504] width 40 height 13
drag, startPoint x: 1058, startPoint y: 486, endPoint x: 1230, endPoint y: 429, distance: 181.1
click at [1230, 429] on div at bounding box center [1155, 413] width 652 height 504
click at [841, 214] on button "interactive" at bounding box center [864, 196] width 47 height 47
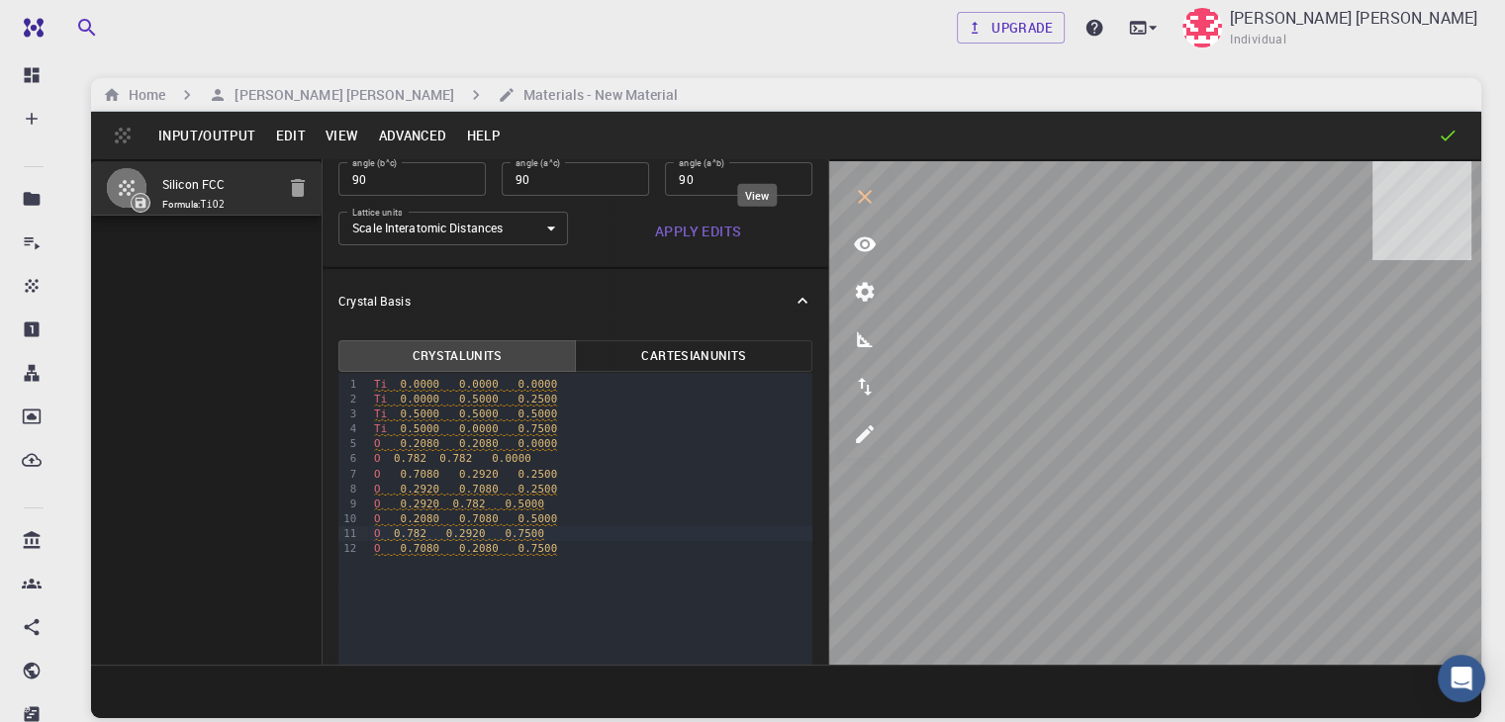
click at [841, 245] on button "view" at bounding box center [864, 244] width 47 height 47
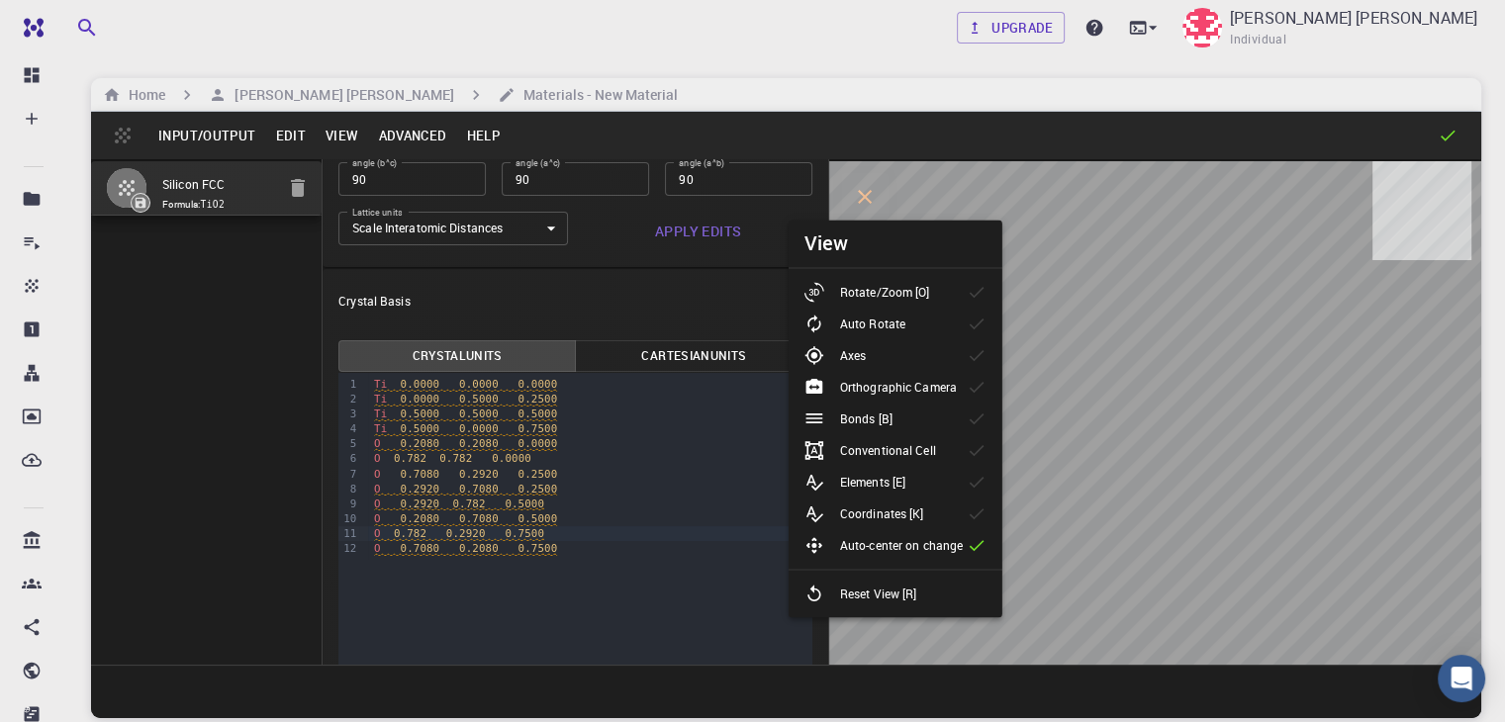
click at [930, 298] on p "Rotate/Zoom [O]" at bounding box center [885, 292] width 90 height 18
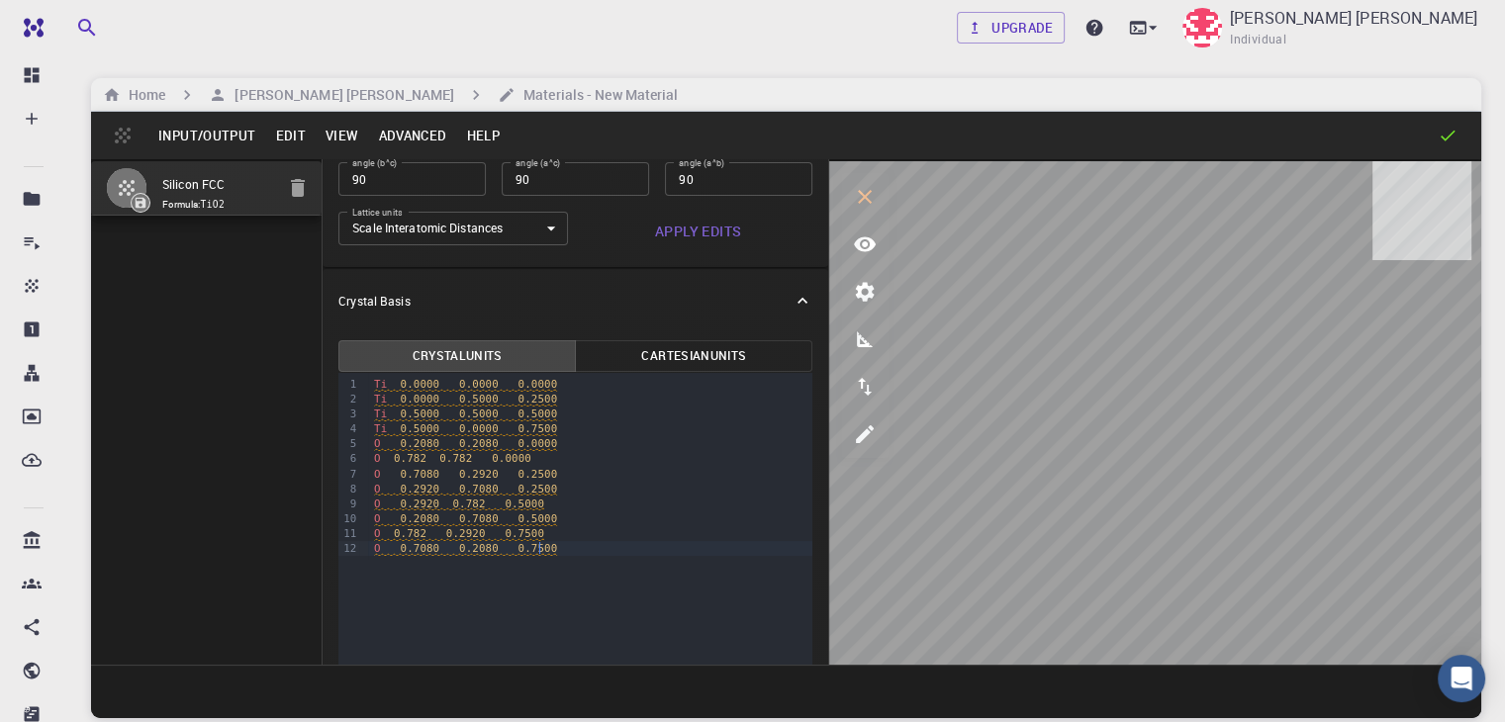
click at [687, 597] on div "99 1 2 3 4 5 6 7 8 9 10 11 12 › Ti 0.0000 0.0000 0.0000 Ti 0.0000 0.5000 0.2500…" at bounding box center [575, 539] width 474 height 333
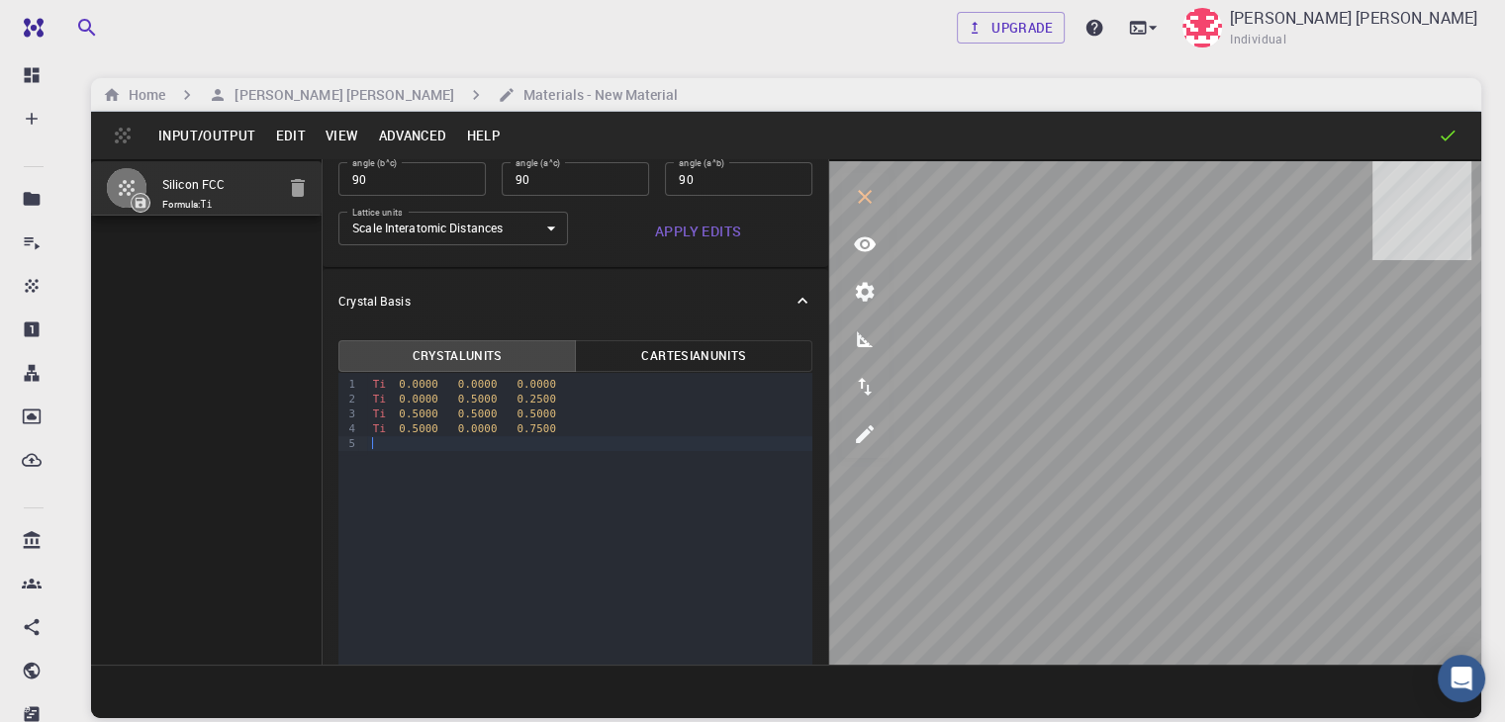
scroll to position [227, 0]
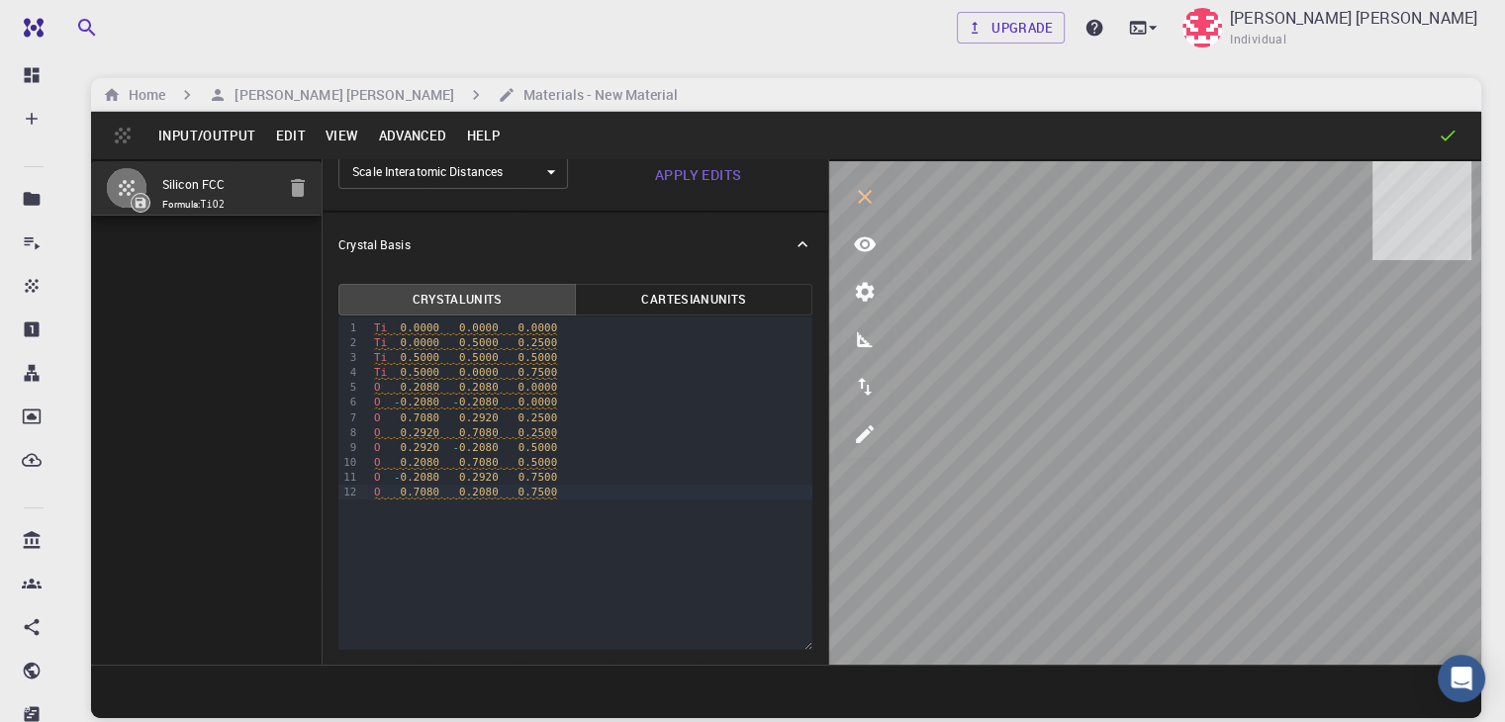
click at [585, 548] on div "99 1 2 3 4 5 6 7 8 9 10 11 12 › Ti 0.0000 0.0000 0.0000 Ti 0.0000 0.5000 0.2500…" at bounding box center [575, 483] width 474 height 333
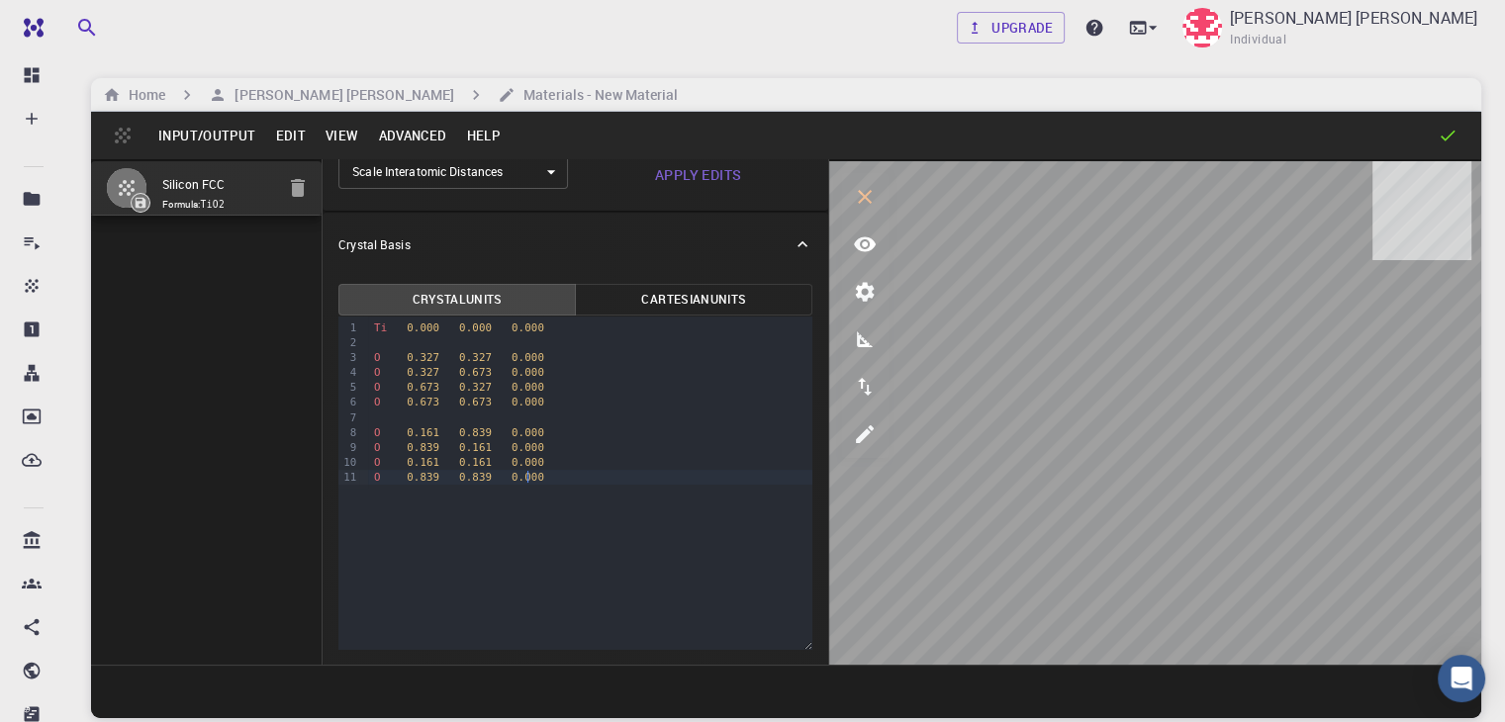
click at [400, 421] on div at bounding box center [590, 418] width 444 height 15
click at [368, 343] on div at bounding box center [590, 342] width 444 height 15
click at [518, 440] on div "O 0.839 0.839 0.000" at bounding box center [590, 447] width 446 height 15
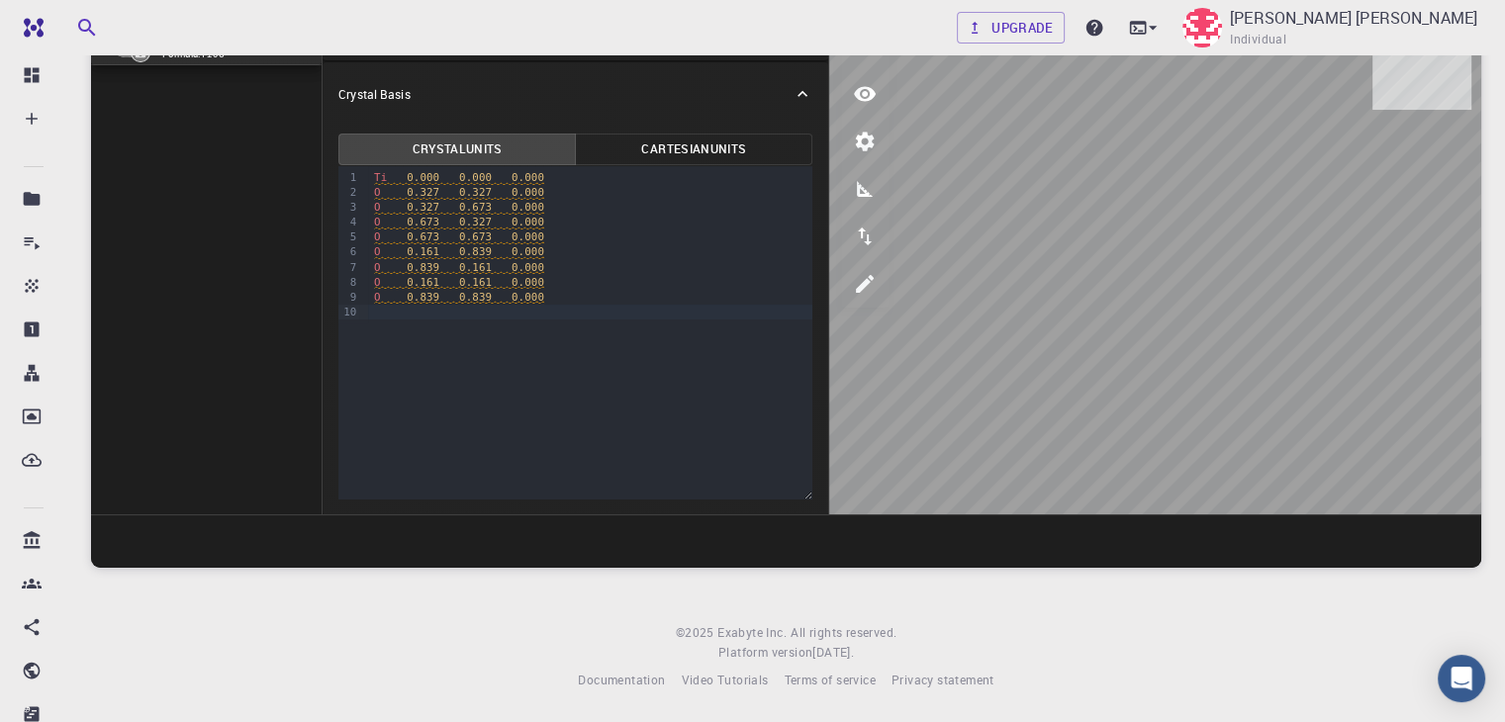
scroll to position [159, 0]
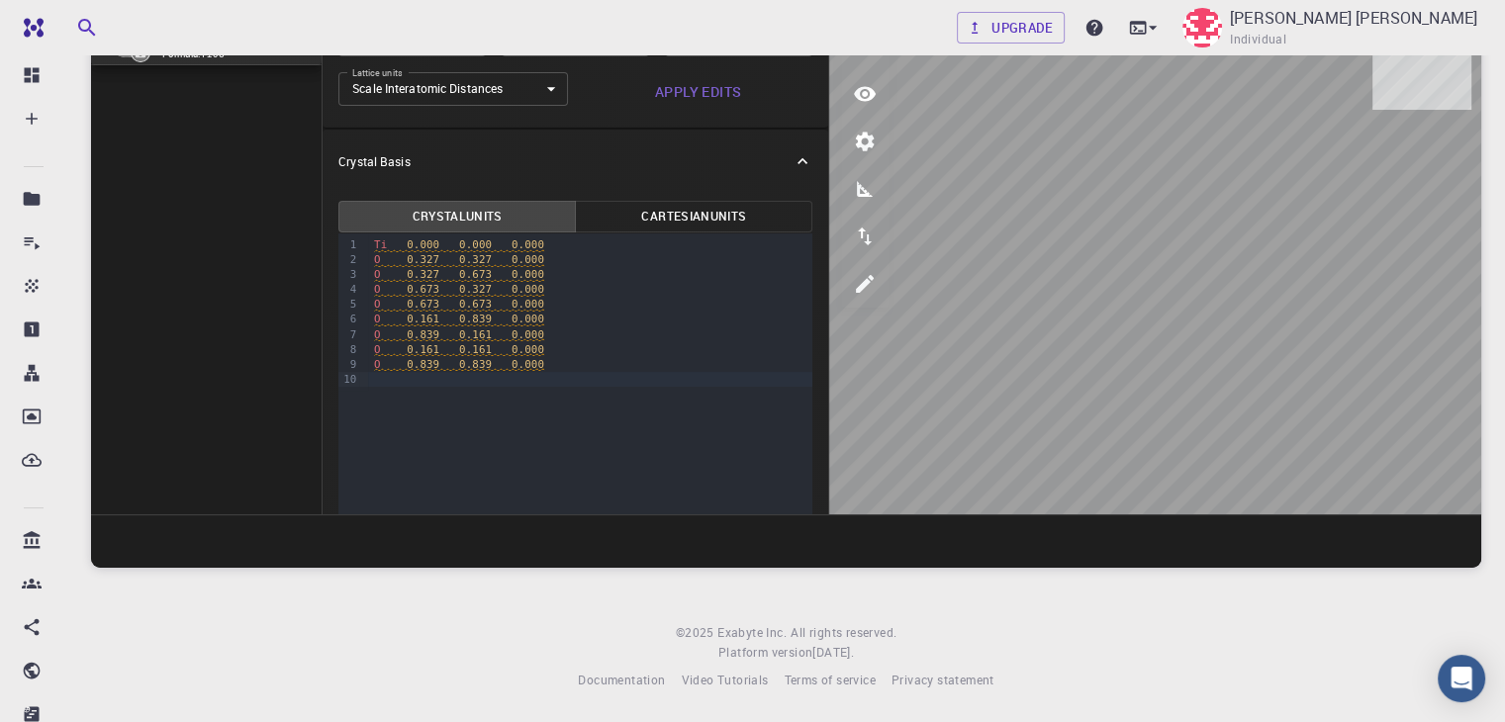
click at [367, 440] on div "99 1 2 3 4 5 6 7 8 9 10 › Ti 0.000 0.000 0.000 O 0.327 0.327 0.000 O 0.327 0.67…" at bounding box center [575, 399] width 474 height 333
click at [589, 229] on button "Cartesian Units" at bounding box center [693, 217] width 237 height 32
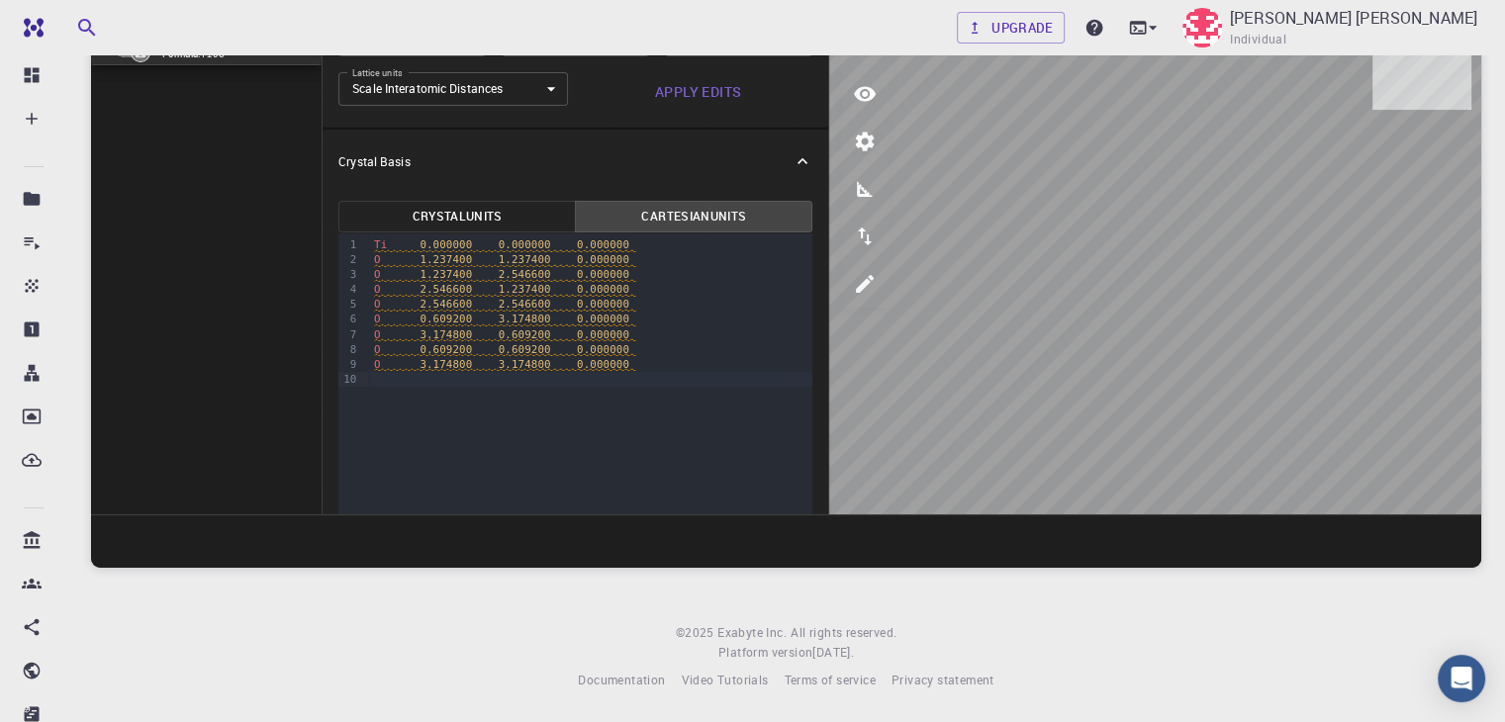
click at [364, 207] on button "Crystal Units" at bounding box center [456, 217] width 237 height 32
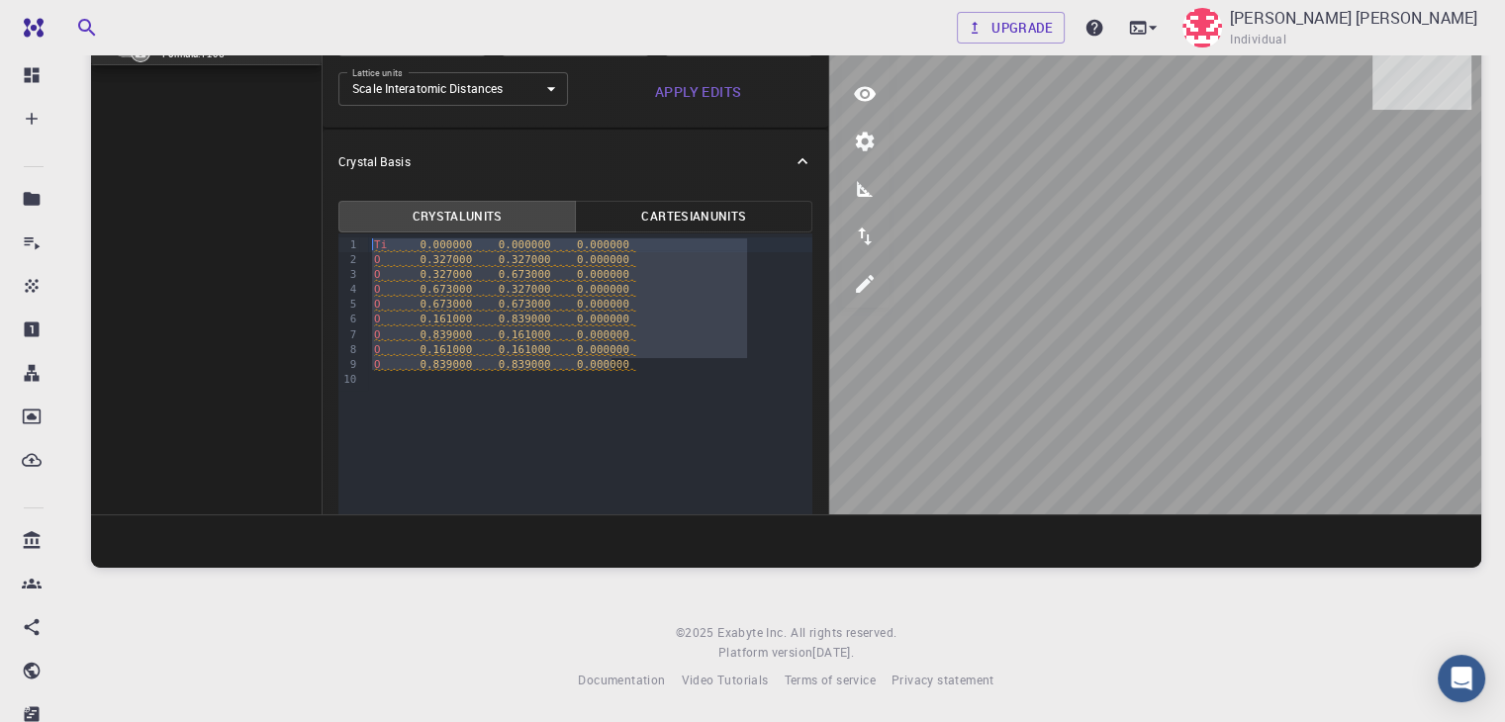
drag, startPoint x: 590, startPoint y: 357, endPoint x: 321, endPoint y: 167, distance: 329.4
click at [323, 167] on div "Crystal Basis Crystal Units Cartesian Units Selection deleted 99 1 2 3 4 5 6 7 …" at bounding box center [576, 356] width 506 height 453
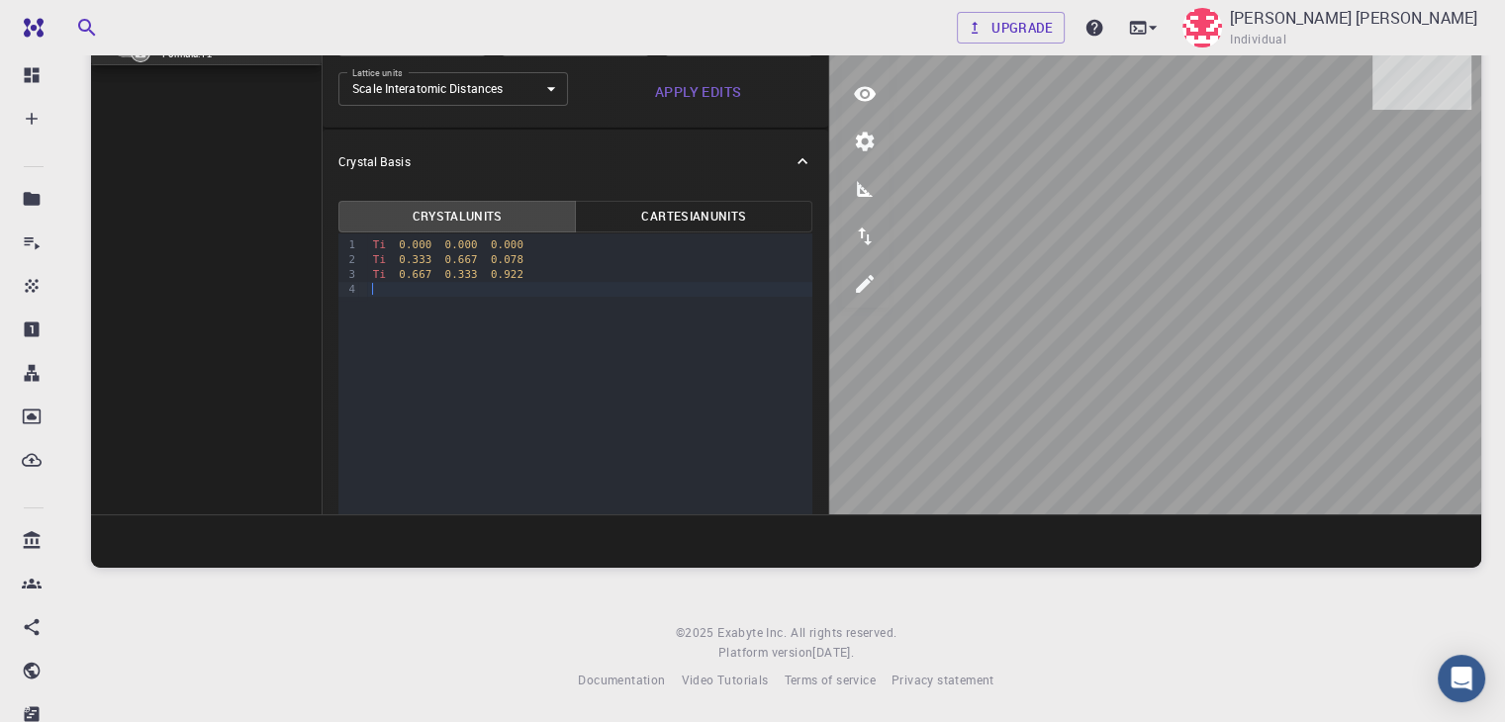
click at [428, 289] on div at bounding box center [590, 289] width 446 height 15
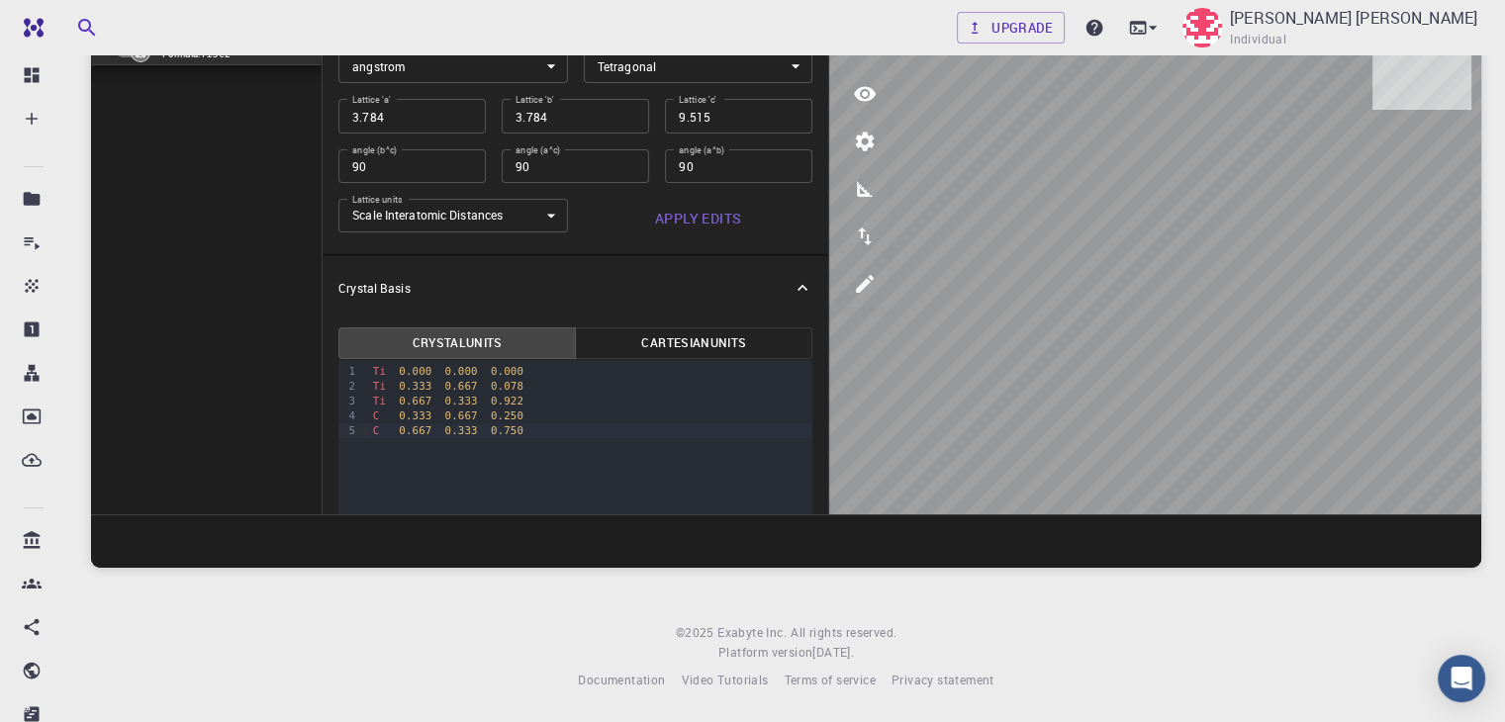
scroll to position [0, 0]
